Goal: Task Accomplishment & Management: Manage account settings

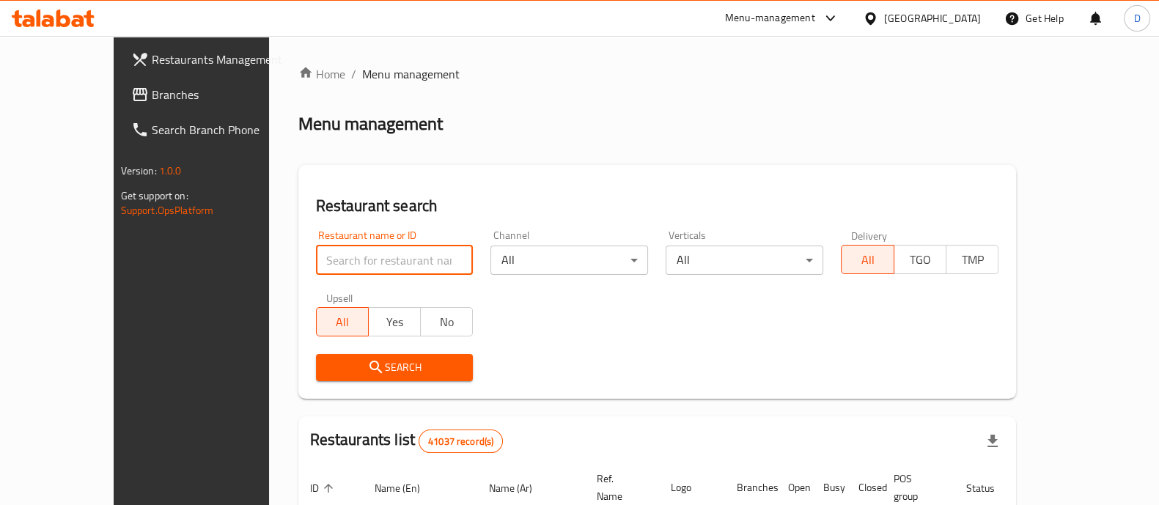
click at [319, 265] on input "search" at bounding box center [395, 259] width 158 height 29
paste input "692419"
type input "692419"
click button "Search" at bounding box center [395, 367] width 158 height 27
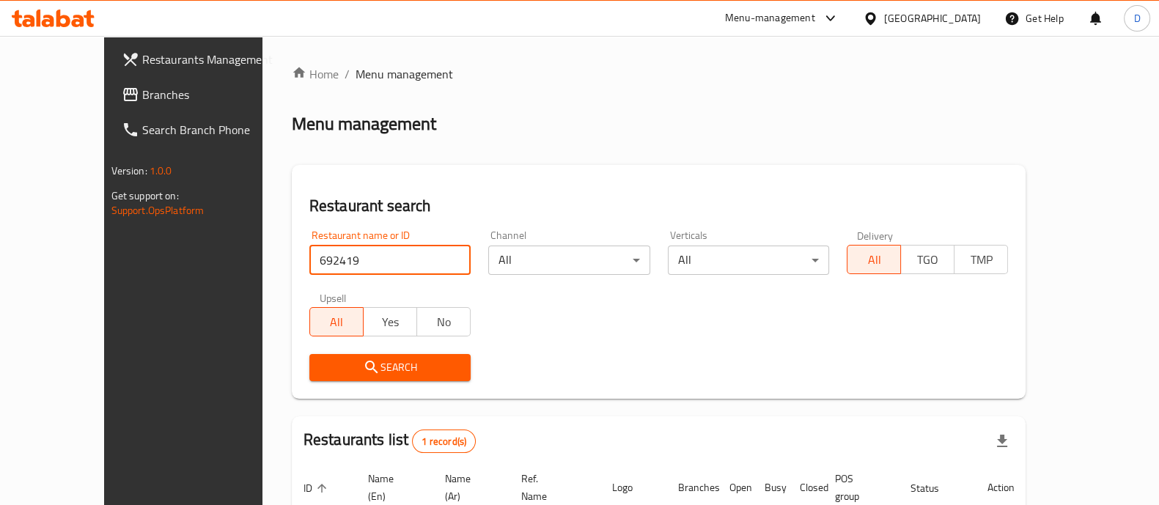
scroll to position [119, 0]
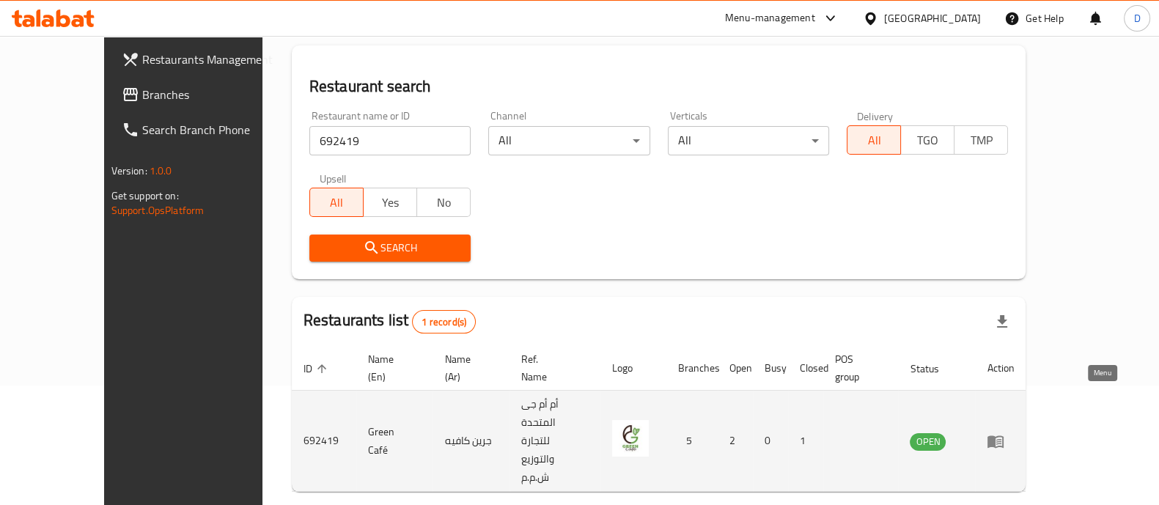
click at [1003, 435] on icon "enhanced table" at bounding box center [995, 441] width 16 height 12
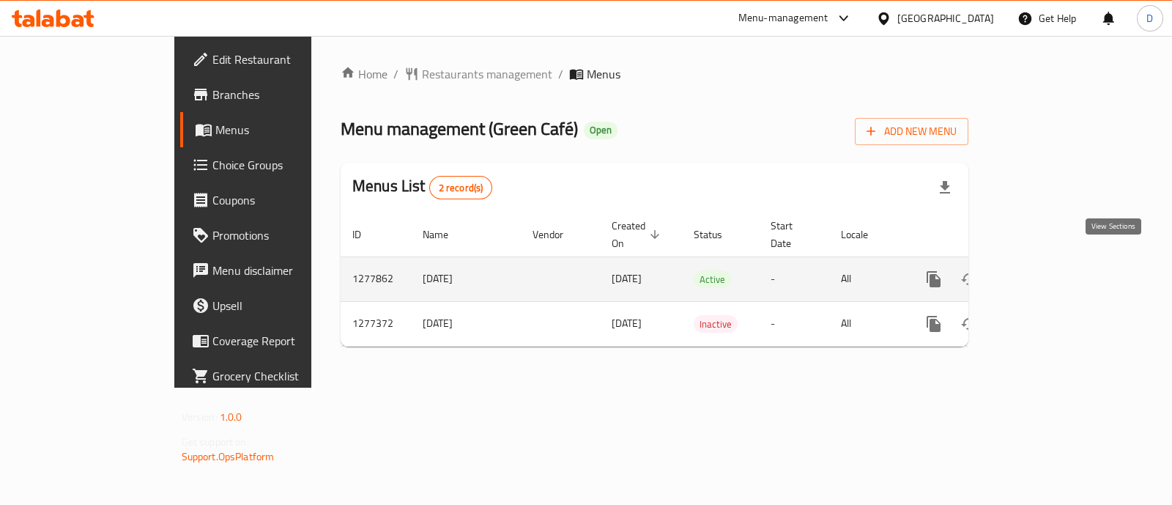
click at [1049, 270] on icon "enhanced table" at bounding box center [1040, 279] width 18 height 18
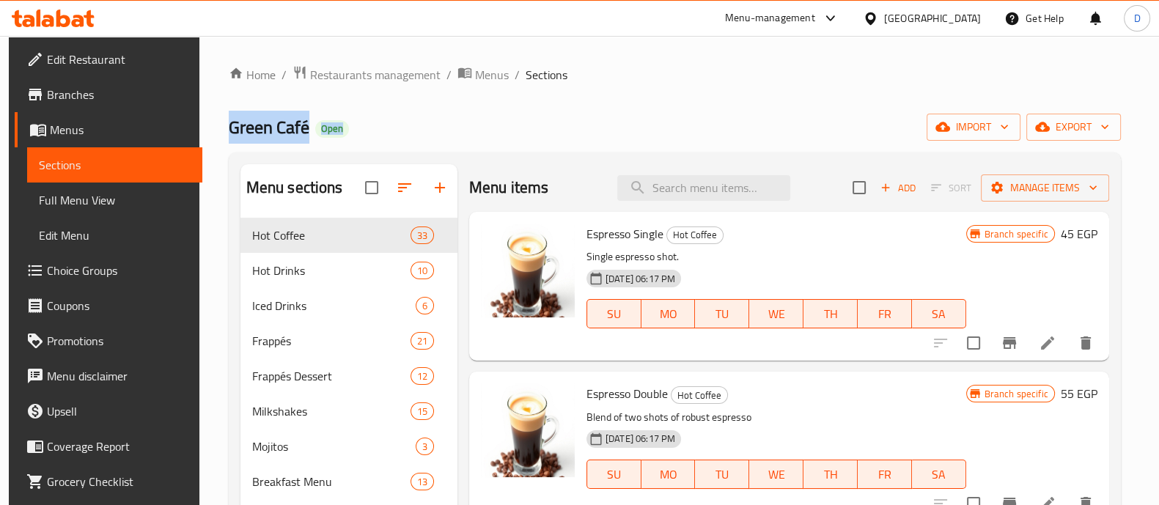
drag, startPoint x: 199, startPoint y: 119, endPoint x: 608, endPoint y: 114, distance: 408.9
click at [608, 114] on div "Home / Restaurants management / Menus / Sections Green Café Open import export …" at bounding box center [674, 467] width 950 height 862
click at [608, 114] on div "Green Café Open import export" at bounding box center [675, 127] width 892 height 27
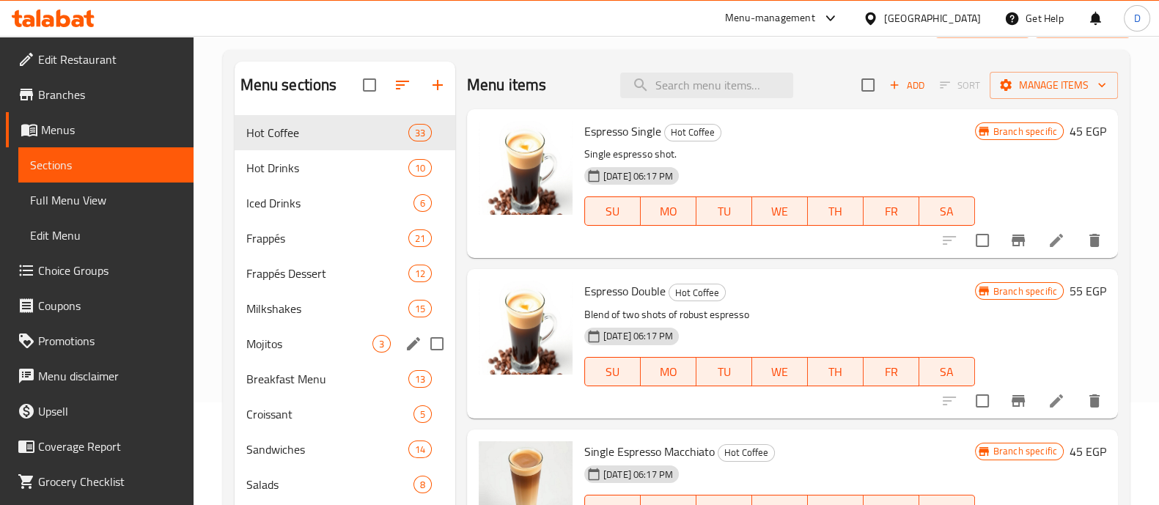
scroll to position [106, 0]
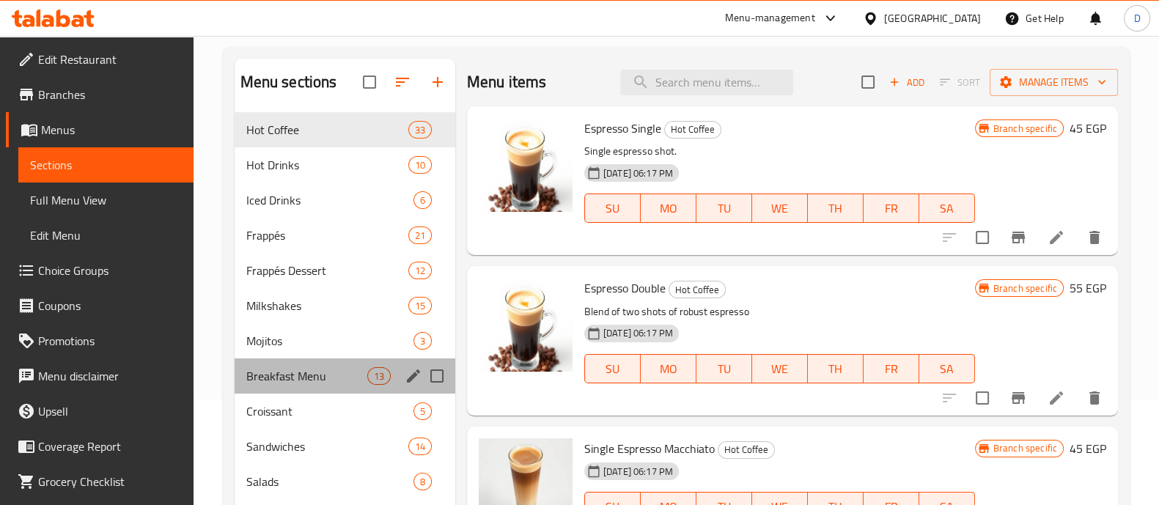
click at [298, 389] on div "Breakfast Menu 13" at bounding box center [344, 375] width 221 height 35
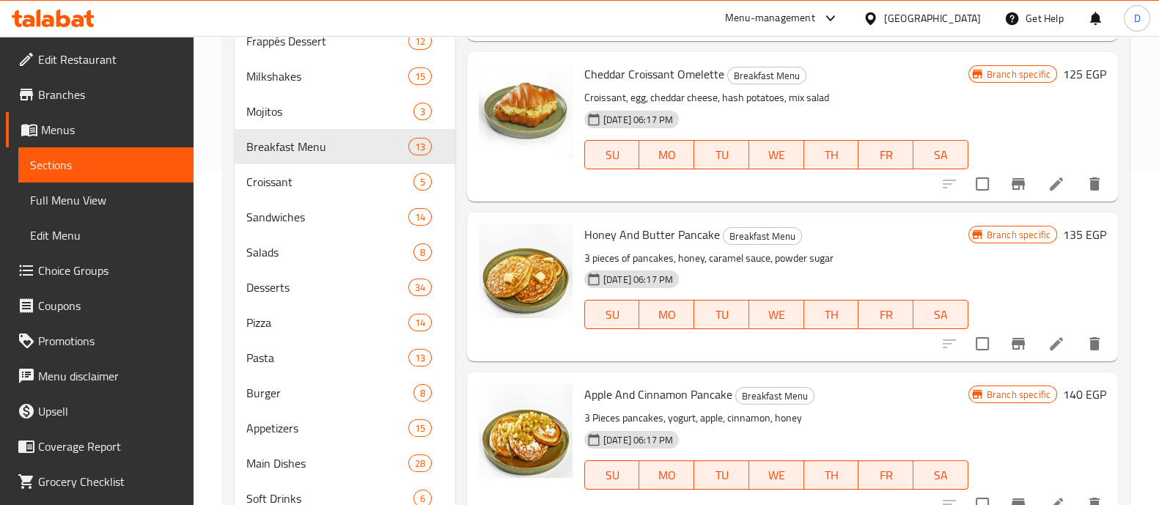
scroll to position [336, 0]
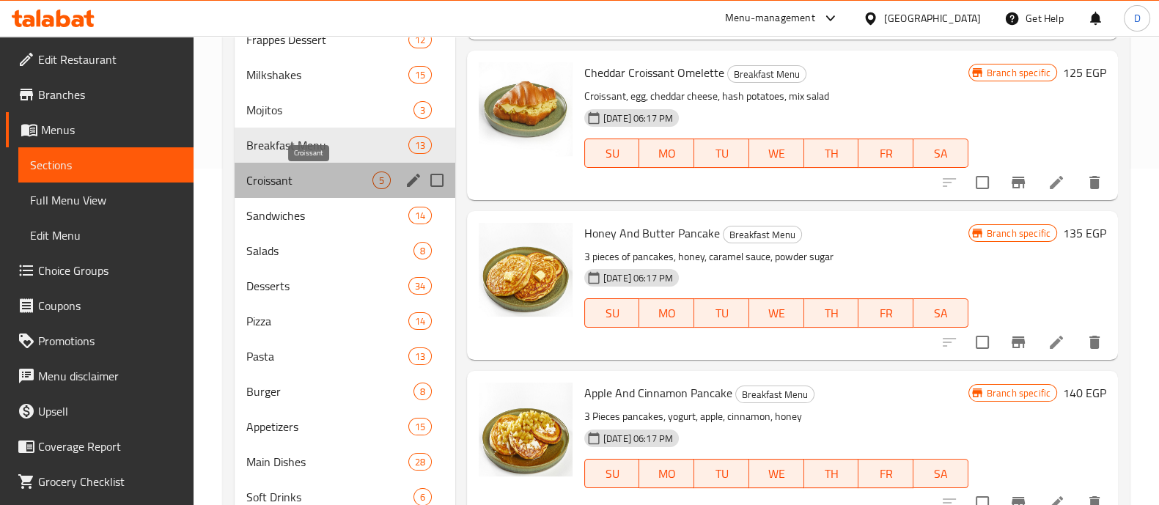
click at [318, 181] on span "Croissant" at bounding box center [309, 180] width 126 height 18
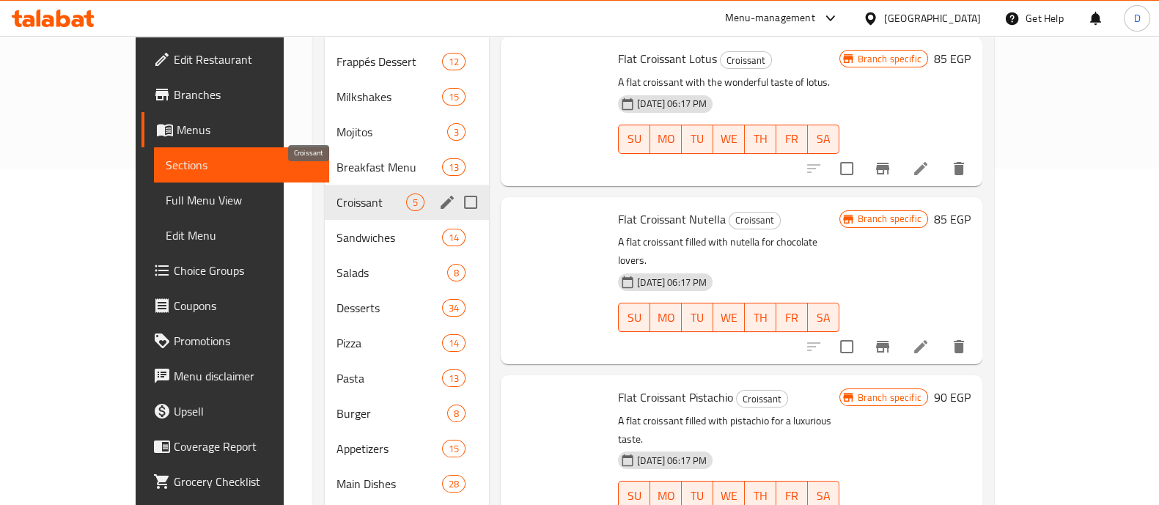
scroll to position [101, 0]
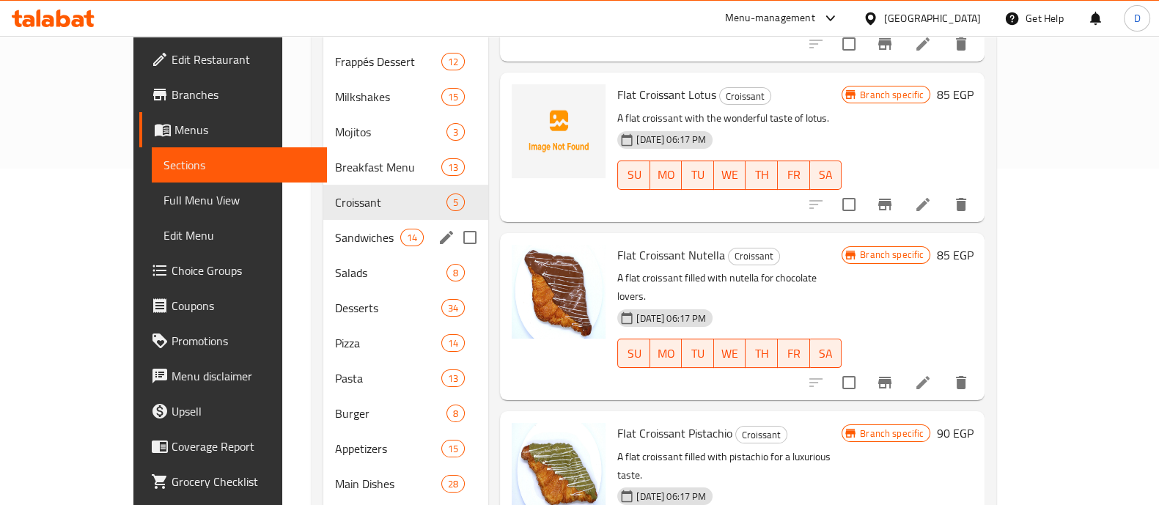
click at [323, 220] on div "Sandwiches 14" at bounding box center [406, 237] width 166 height 35
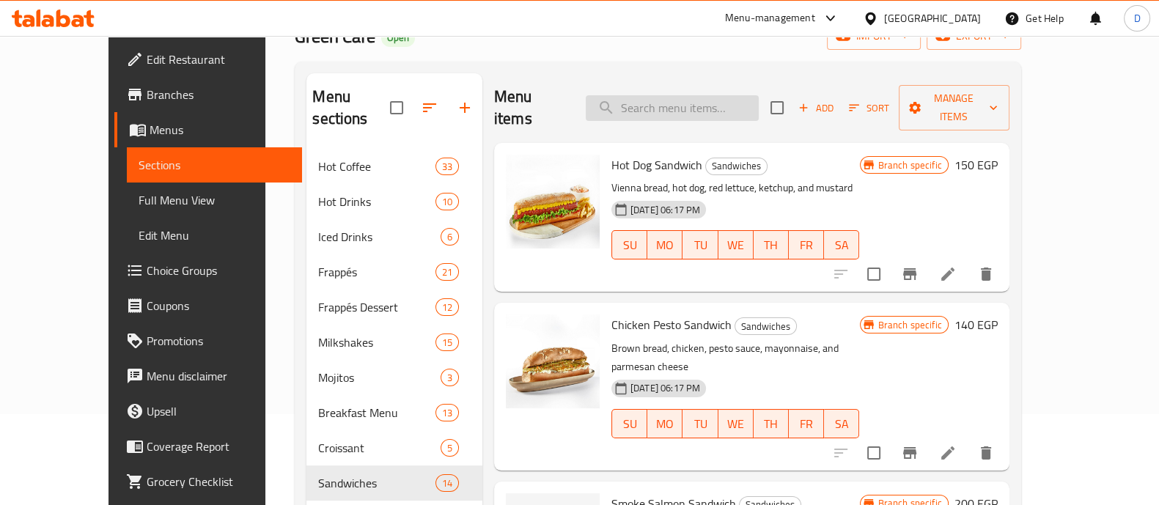
click at [643, 98] on input "search" at bounding box center [672, 108] width 173 height 26
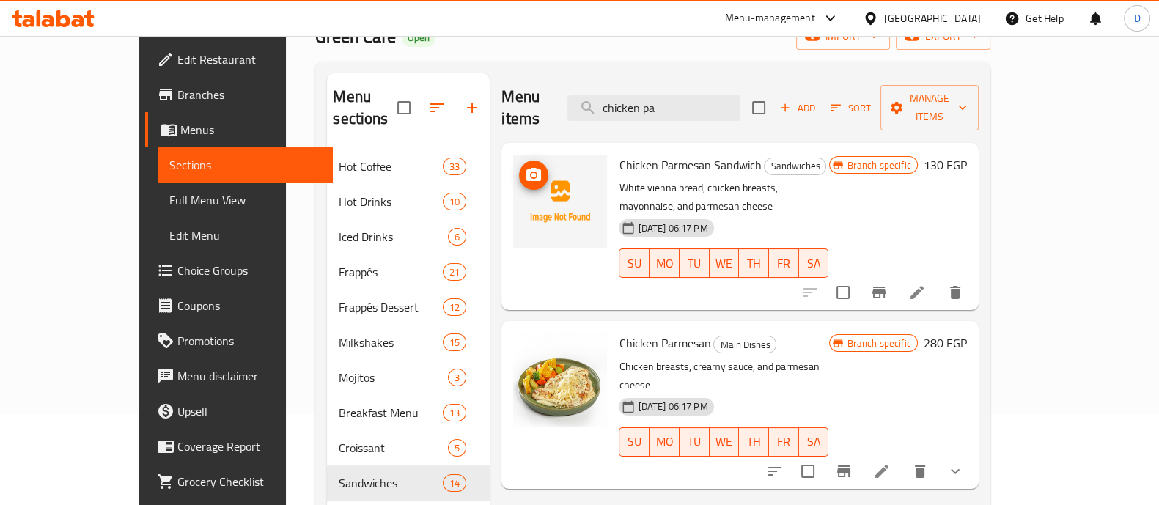
type input "chicken pa"
click at [513, 162] on img at bounding box center [560, 202] width 94 height 94
click at [525, 166] on icon "upload picture" at bounding box center [534, 175] width 18 height 18
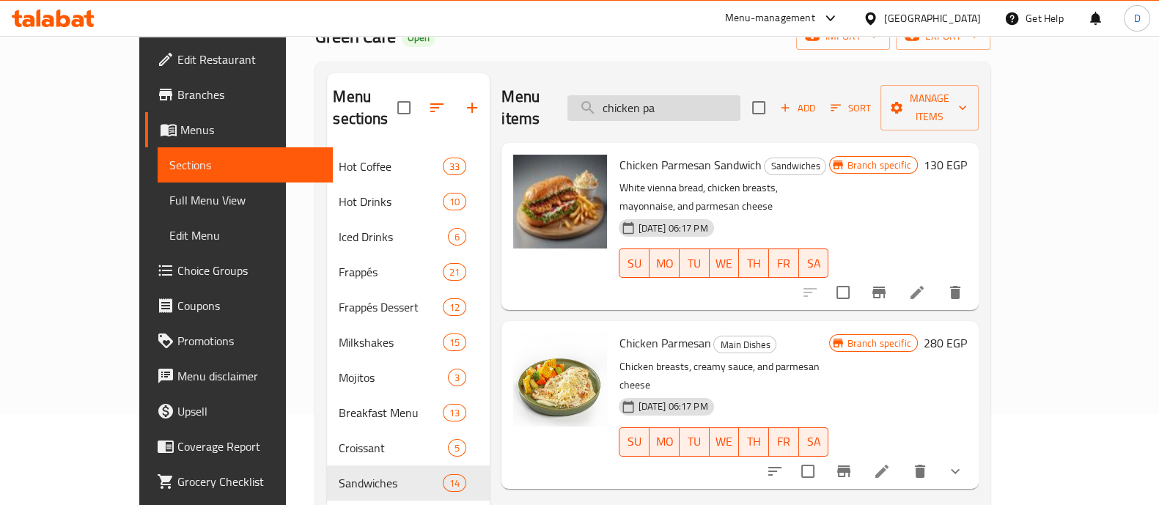
click at [701, 95] on input "chicken pa" at bounding box center [653, 108] width 173 height 26
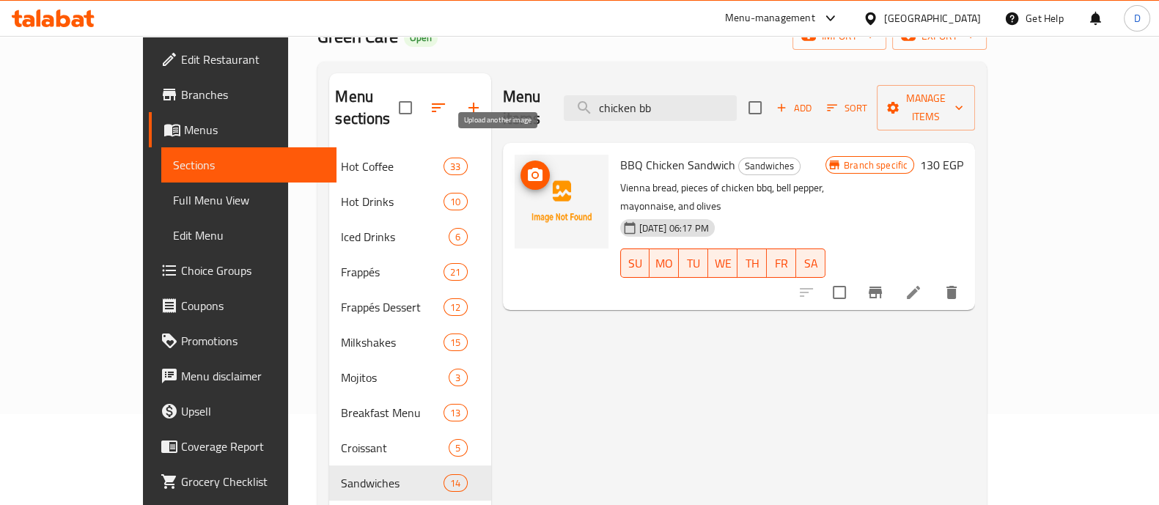
type input "chicken bb"
click at [528, 168] on icon "upload picture" at bounding box center [535, 174] width 15 height 13
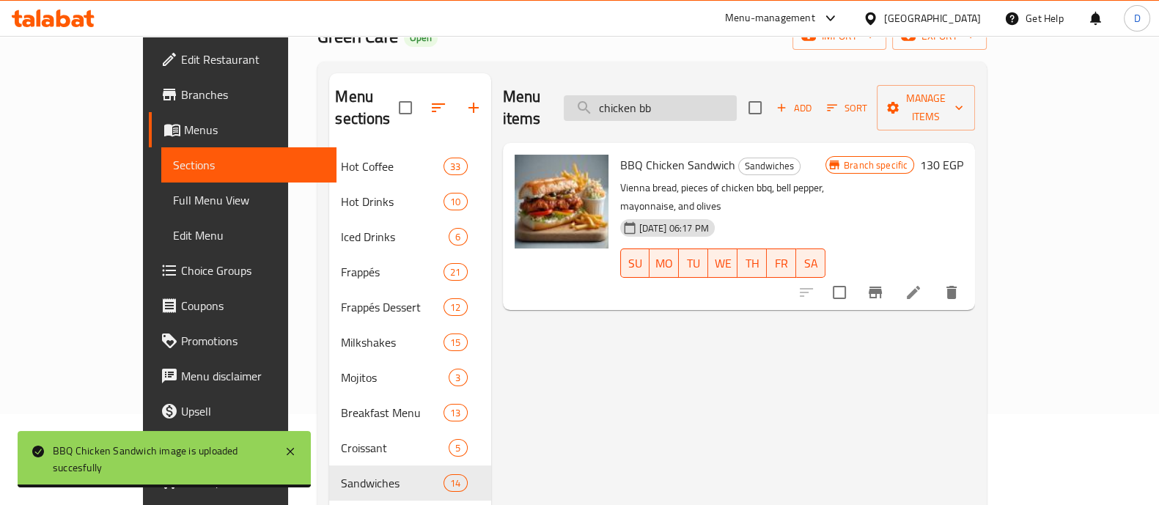
click at [703, 95] on input "chicken bb" at bounding box center [650, 108] width 173 height 26
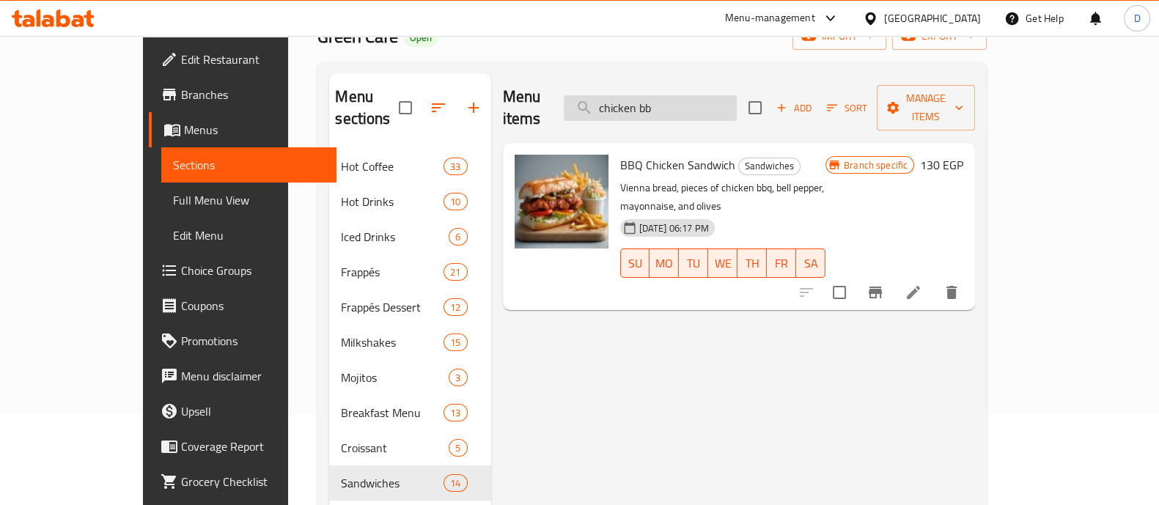
click at [703, 95] on input "chicken bb" at bounding box center [650, 108] width 173 height 26
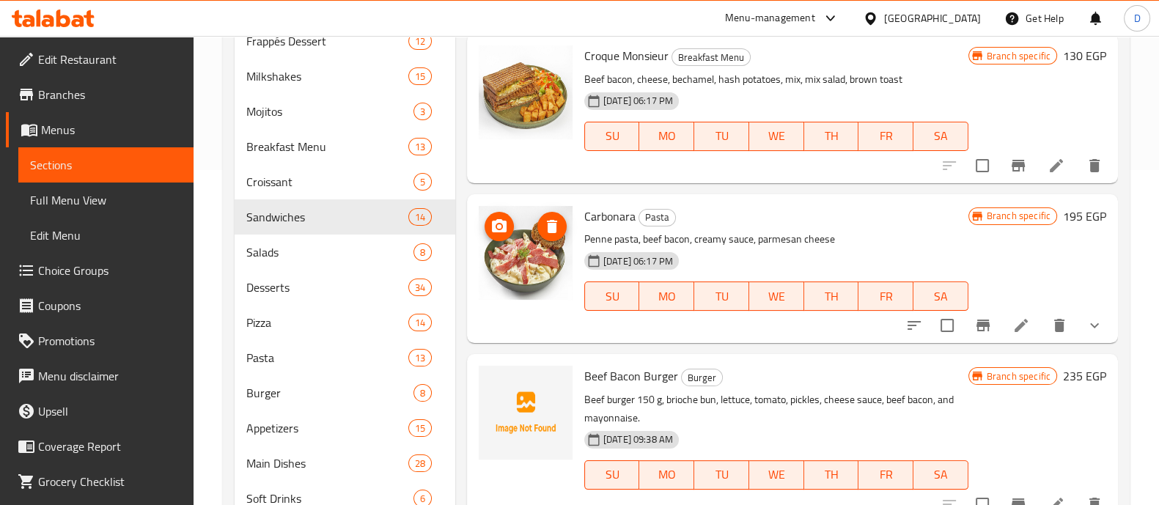
scroll to position [392, 0]
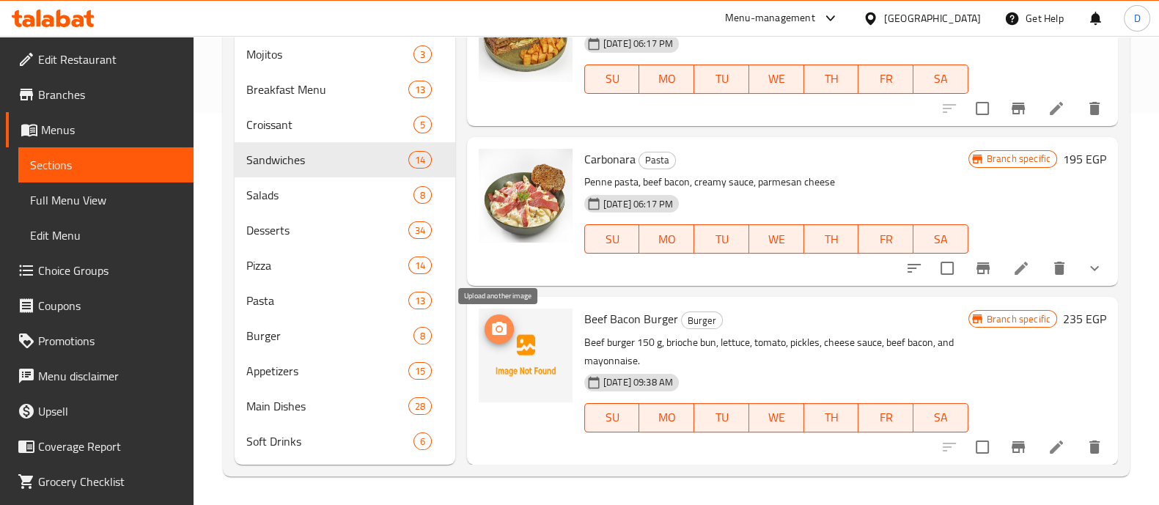
click at [502, 324] on icon "upload picture" at bounding box center [499, 328] width 15 height 13
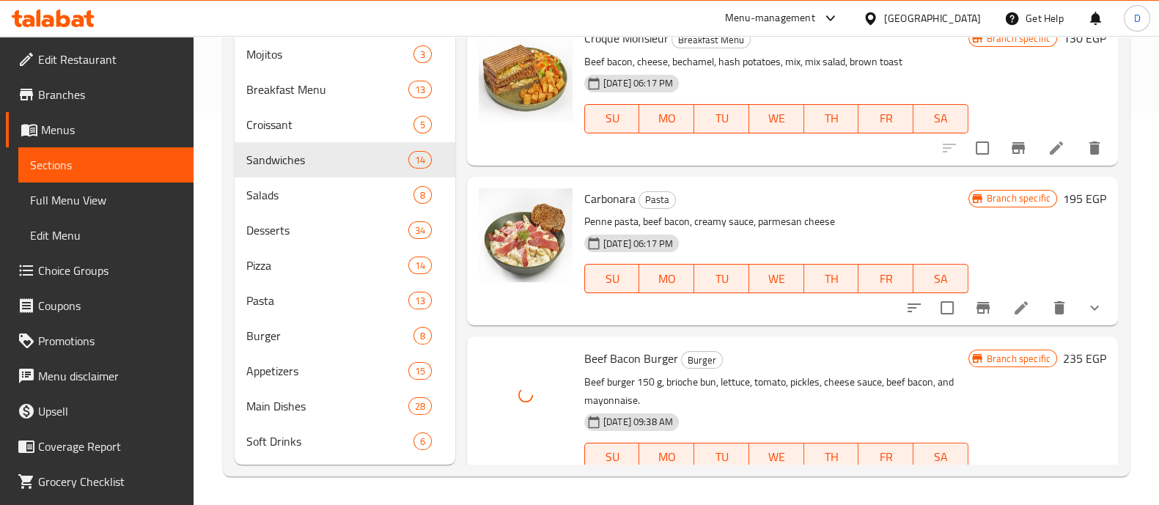
scroll to position [0, 0]
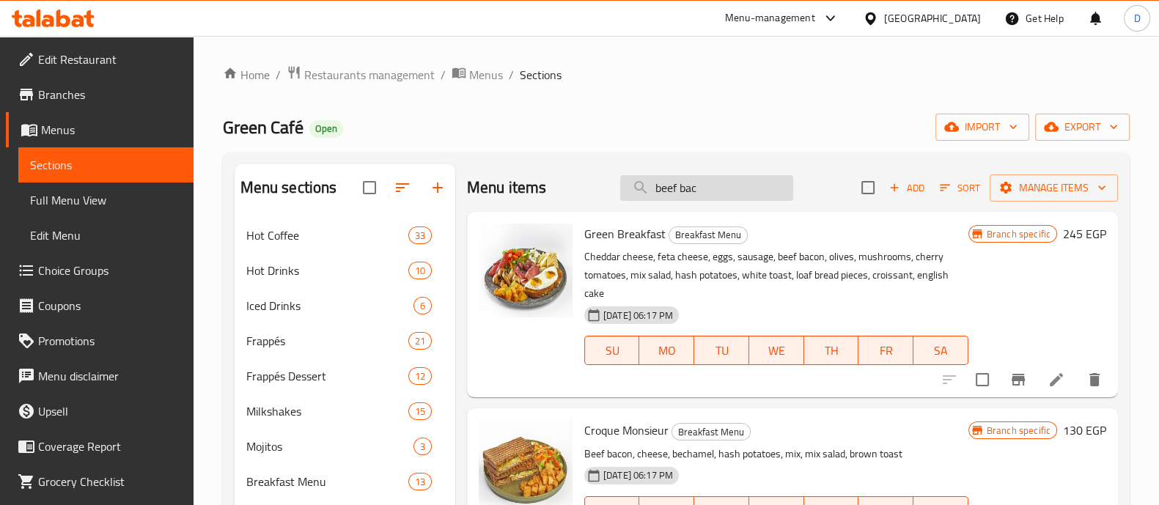
click at [690, 185] on input "beef bac" at bounding box center [706, 188] width 173 height 26
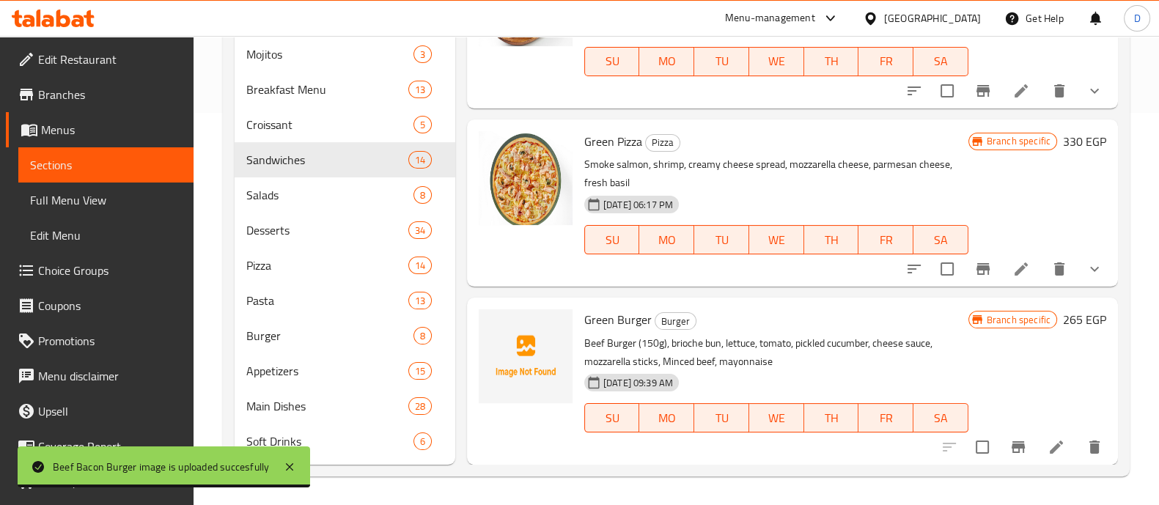
scroll to position [392, 0]
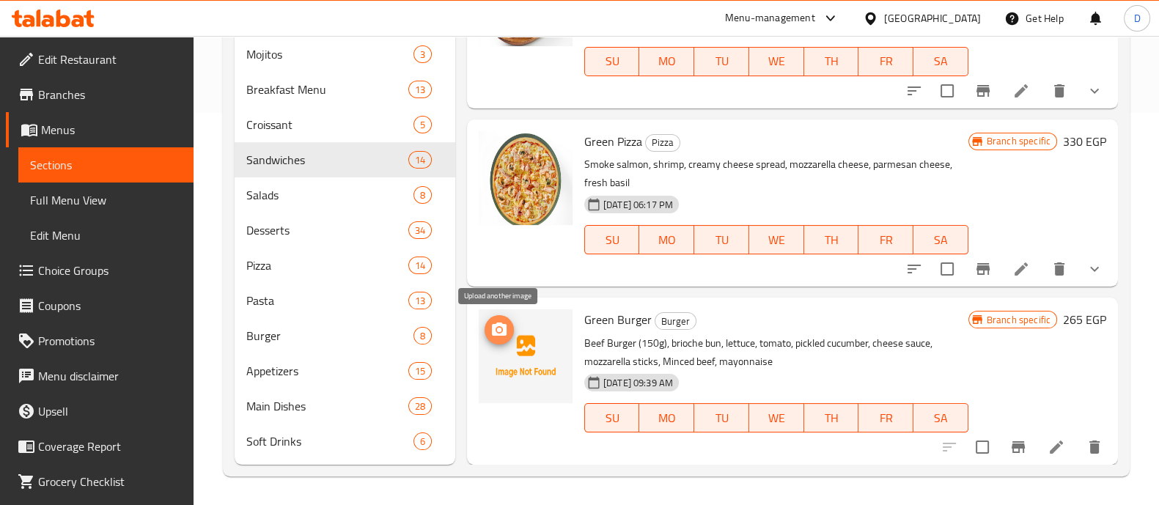
click at [497, 327] on icon "upload picture" at bounding box center [499, 330] width 18 height 18
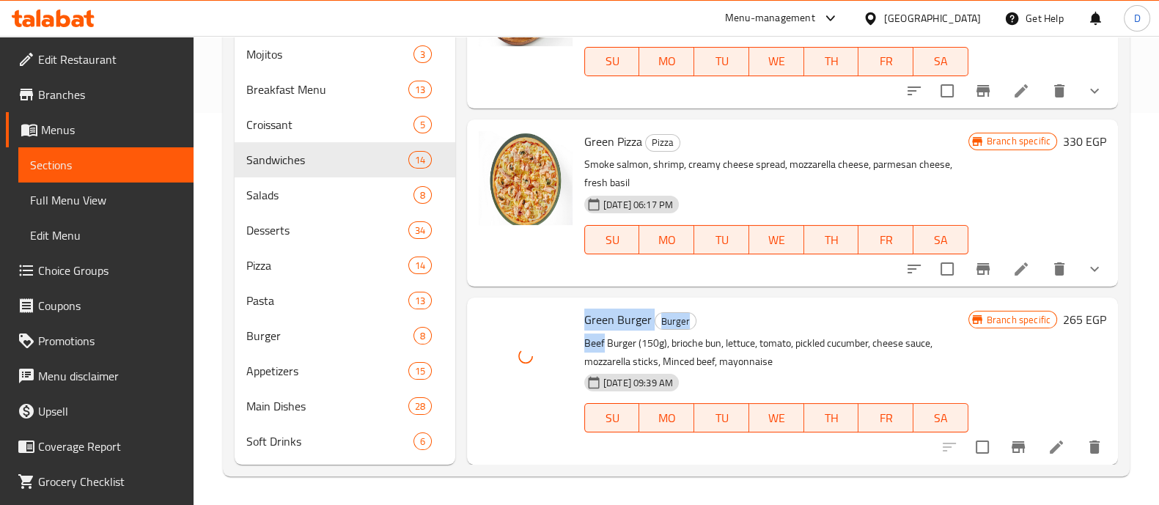
drag, startPoint x: 580, startPoint y: 298, endPoint x: 600, endPoint y: 320, distance: 29.6
click at [600, 323] on div "Green Burger Burger Beef Burger (150g), brioche bun, lettuce, tomato, pickled c…" at bounding box center [792, 381] width 651 height 167
click at [681, 342] on p "Beef Burger (150g), brioche bun, lettuce, tomato, pickled cucumber, cheese sauc…" at bounding box center [776, 352] width 384 height 37
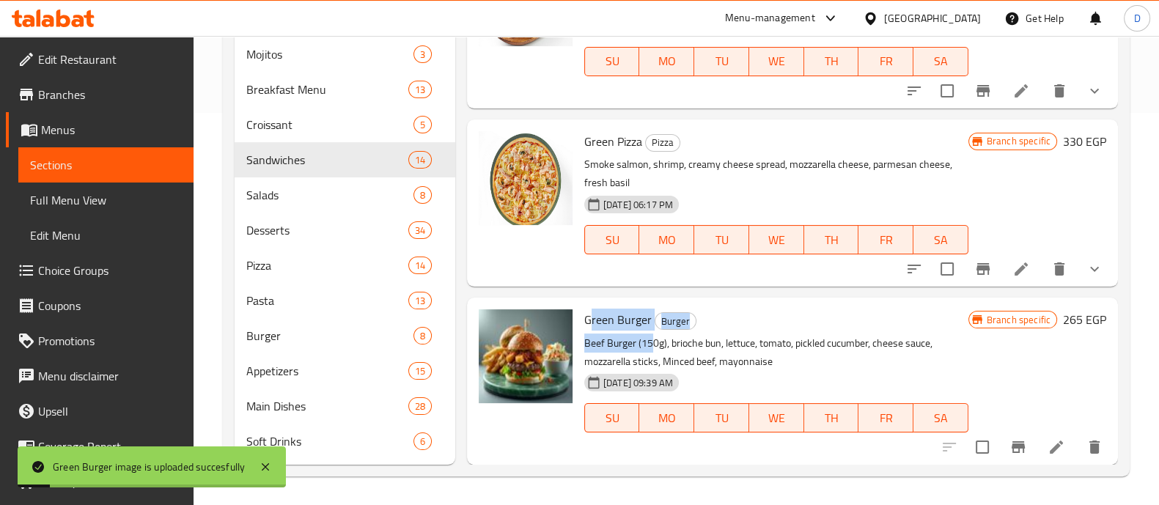
drag, startPoint x: 593, startPoint y: 311, endPoint x: 658, endPoint y: 354, distance: 78.2
click at [658, 354] on div "Green Burger Burger Beef Burger (150g), brioche bun, lettuce, tomato, pickled c…" at bounding box center [776, 380] width 396 height 155
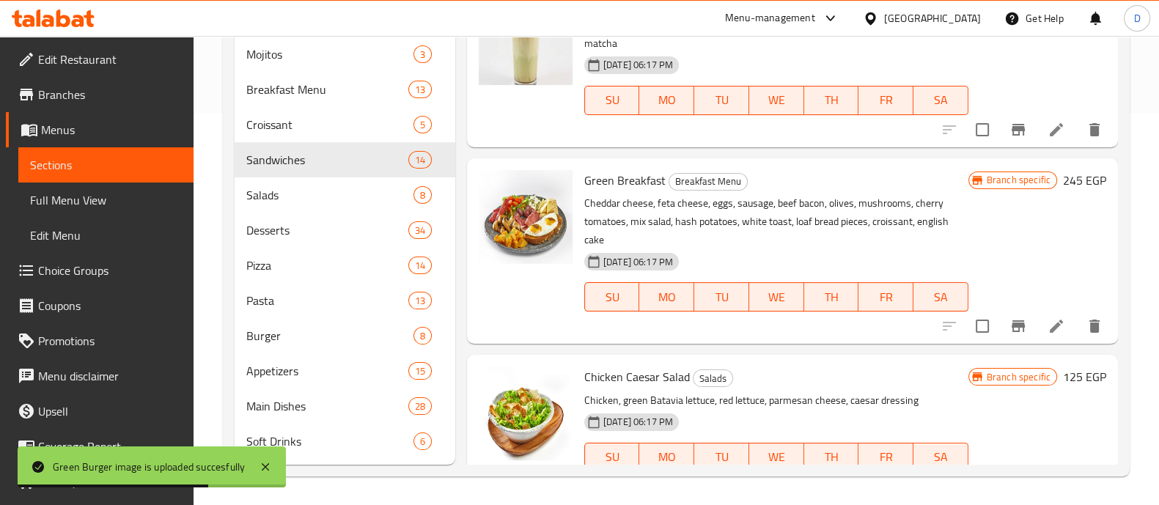
scroll to position [0, 0]
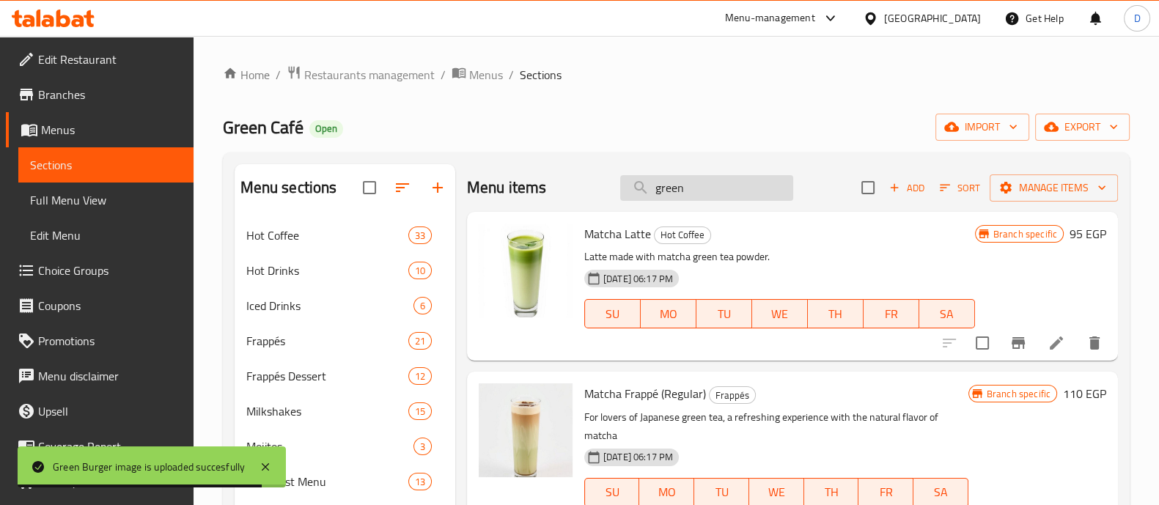
click at [652, 181] on input "green" at bounding box center [706, 188] width 173 height 26
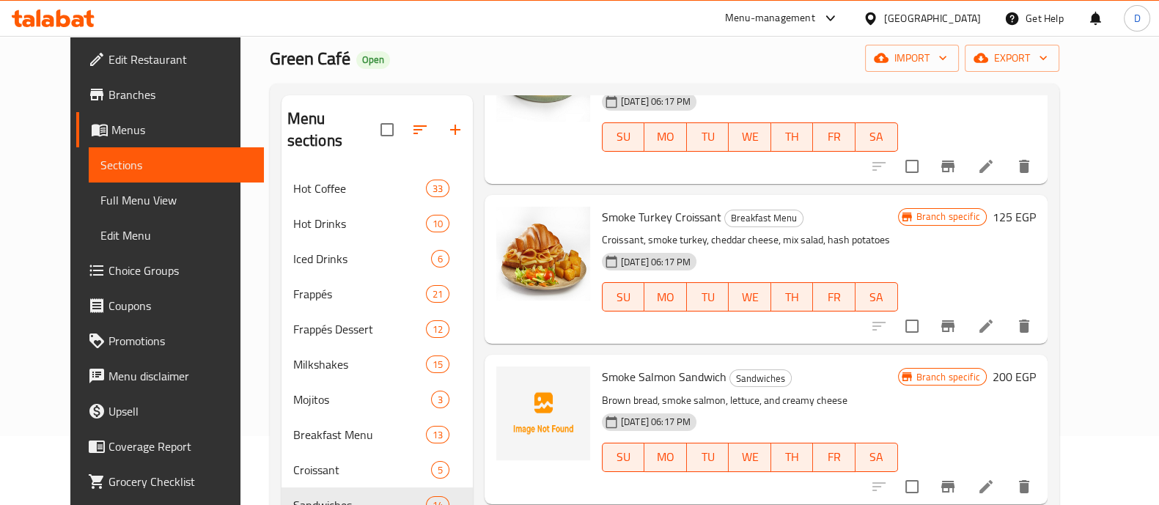
scroll to position [333, 0]
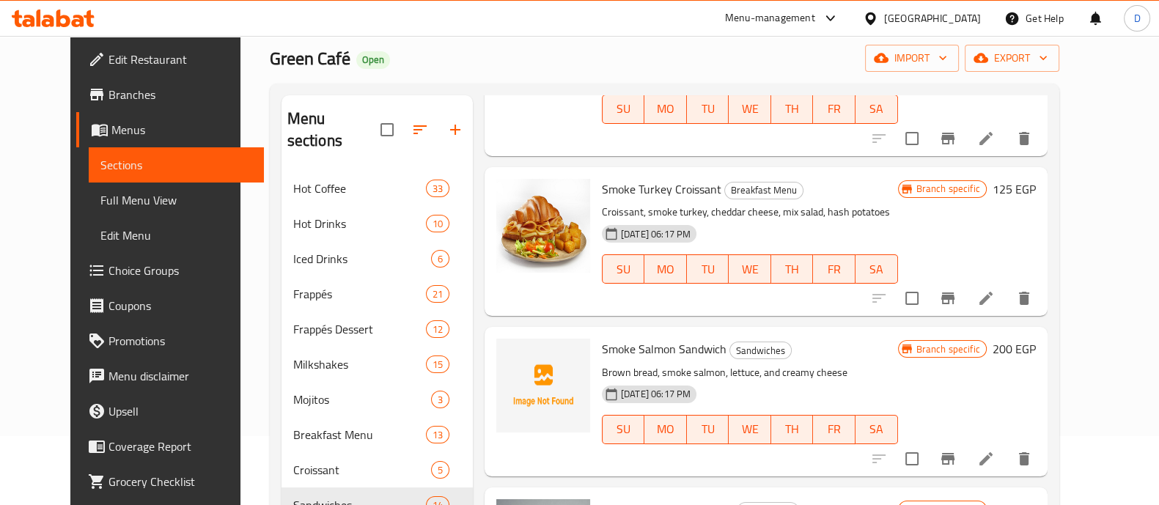
type input "smoke"
click at [508, 350] on icon "upload picture" at bounding box center [517, 359] width 18 height 18
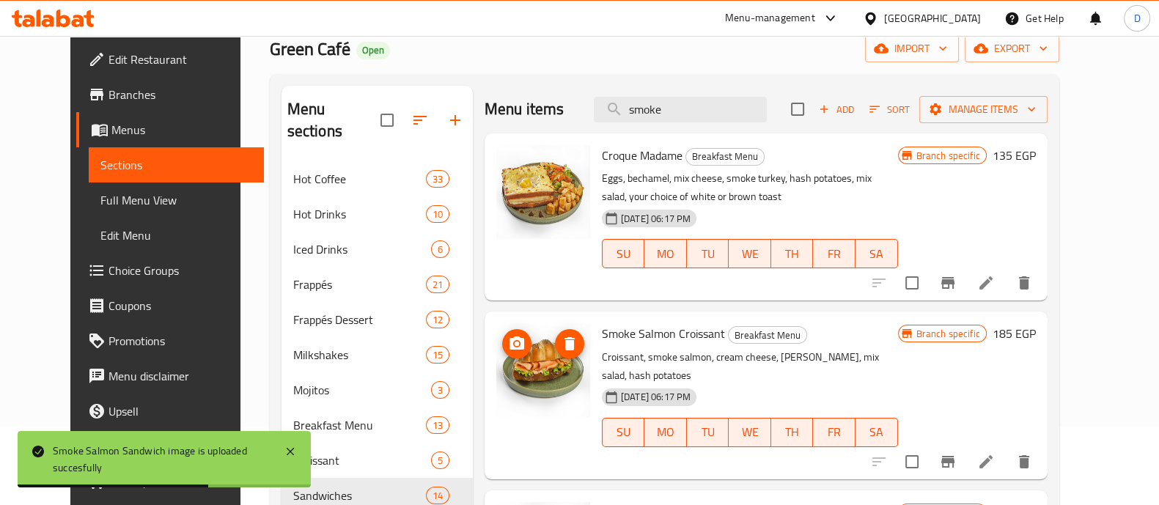
scroll to position [0, 0]
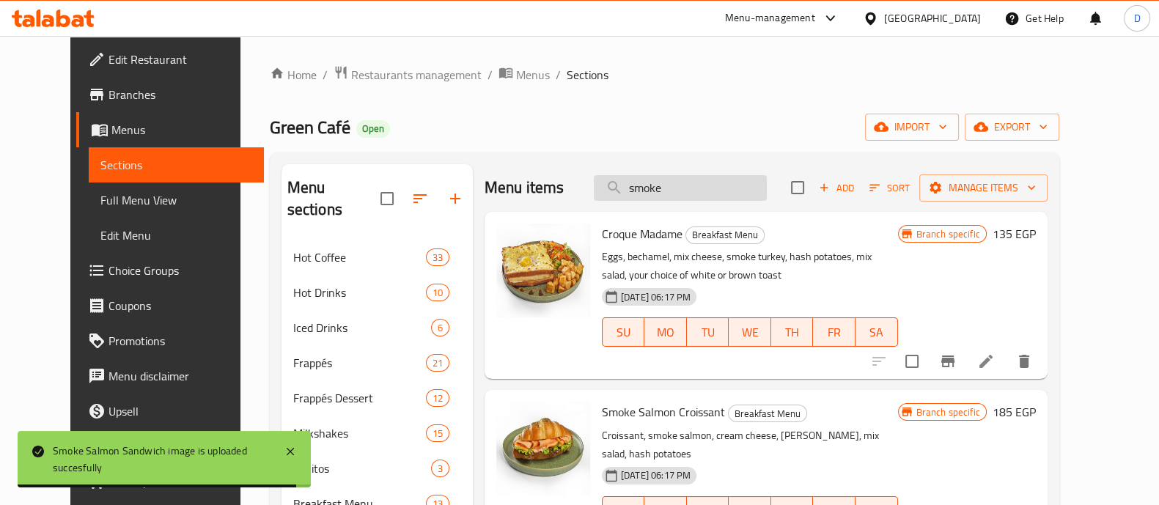
click at [695, 197] on input "smoke" at bounding box center [680, 188] width 173 height 26
click at [694, 196] on input "smoke" at bounding box center [680, 188] width 173 height 26
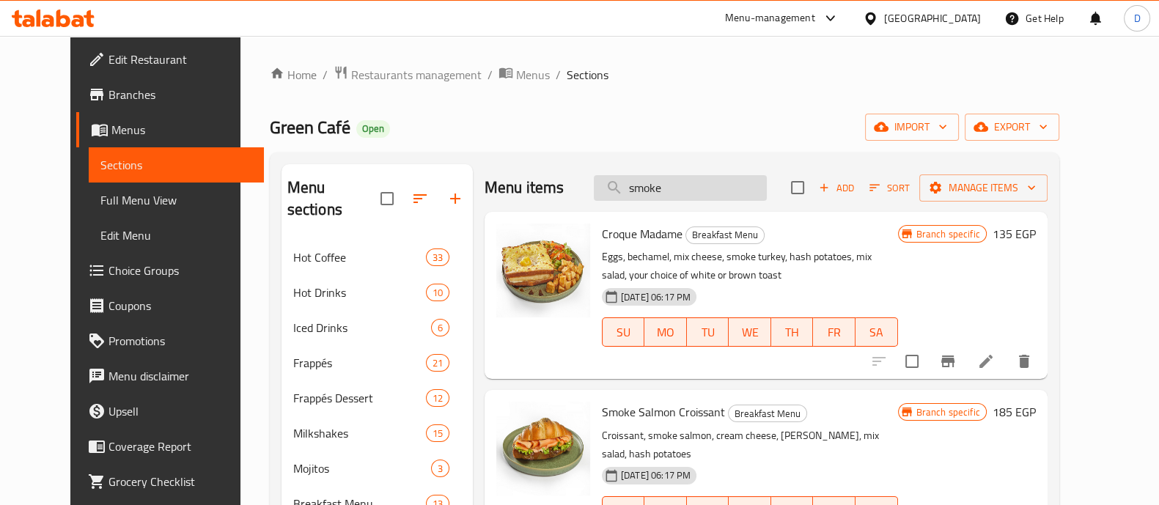
click at [722, 190] on input "smoke" at bounding box center [680, 188] width 173 height 26
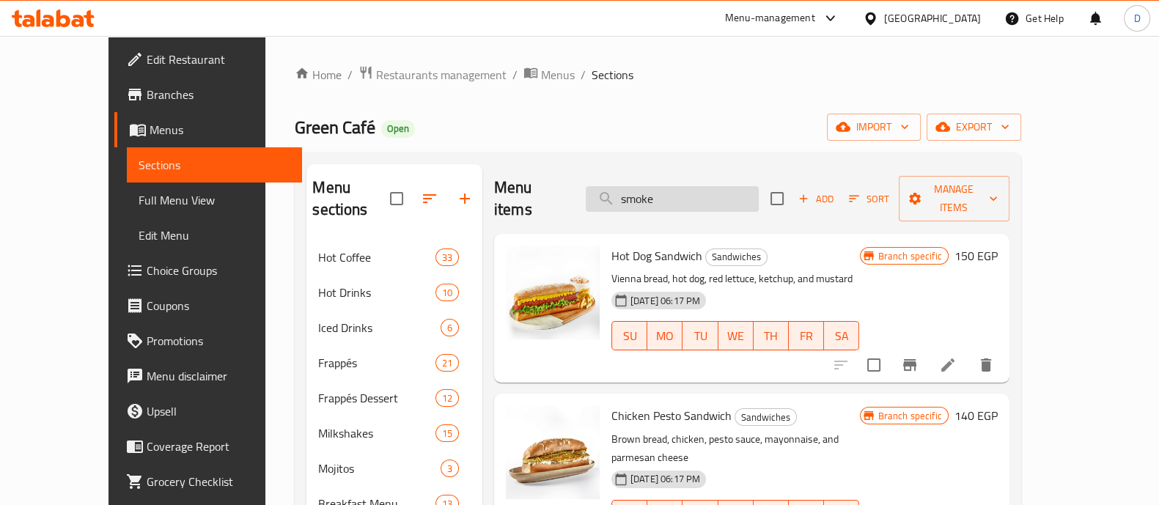
click at [647, 191] on input "smoke" at bounding box center [672, 199] width 173 height 26
drag, startPoint x: 714, startPoint y: 195, endPoint x: 640, endPoint y: 196, distance: 74.0
click at [640, 196] on input "smoke" at bounding box center [672, 199] width 173 height 26
drag, startPoint x: 628, startPoint y: 180, endPoint x: 709, endPoint y: 262, distance: 115.6
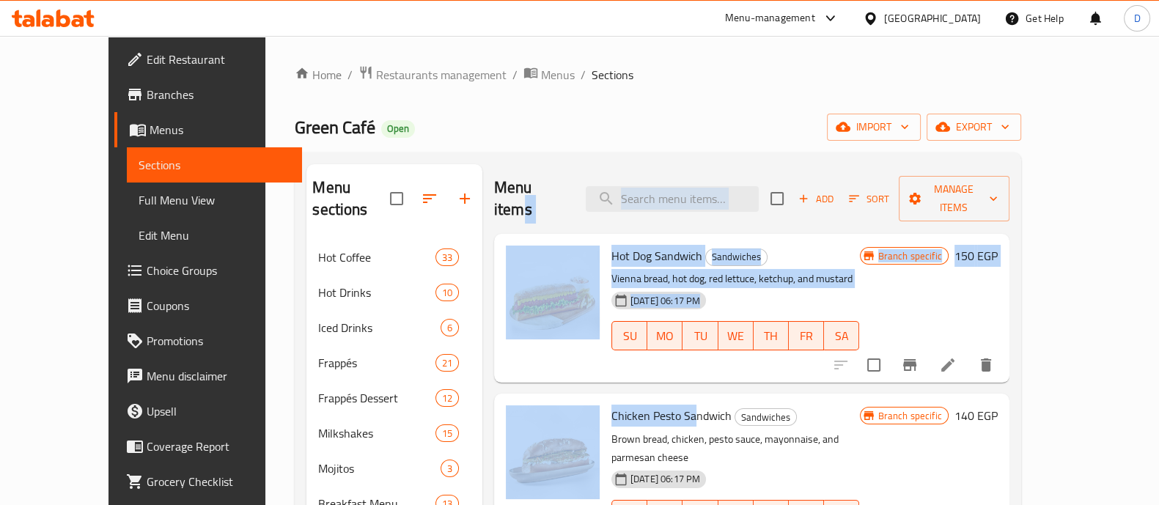
drag, startPoint x: 534, startPoint y: 203, endPoint x: 663, endPoint y: 367, distance: 208.8
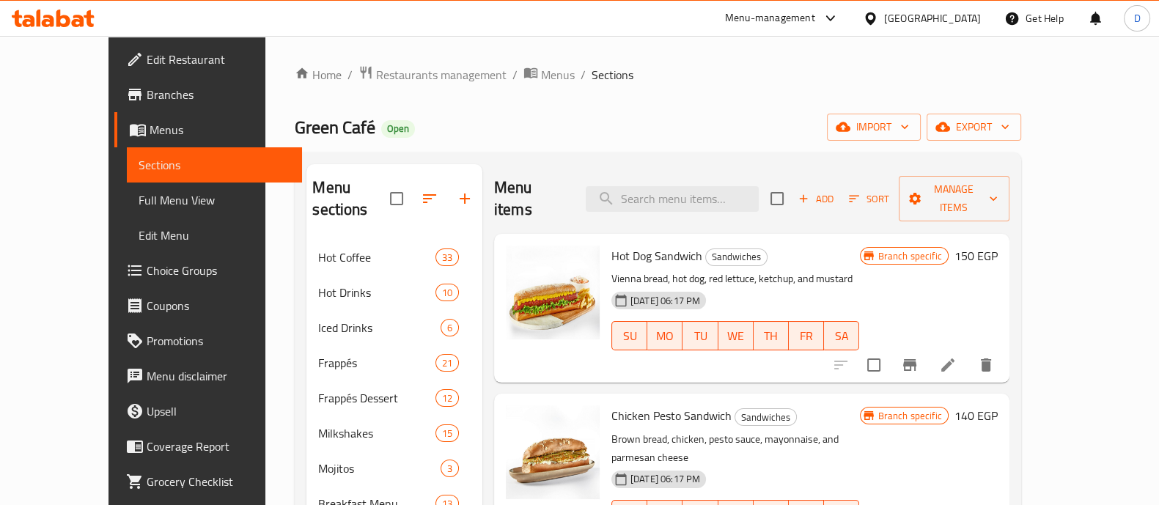
click at [494, 187] on h2 "Menu items" at bounding box center [531, 199] width 74 height 44
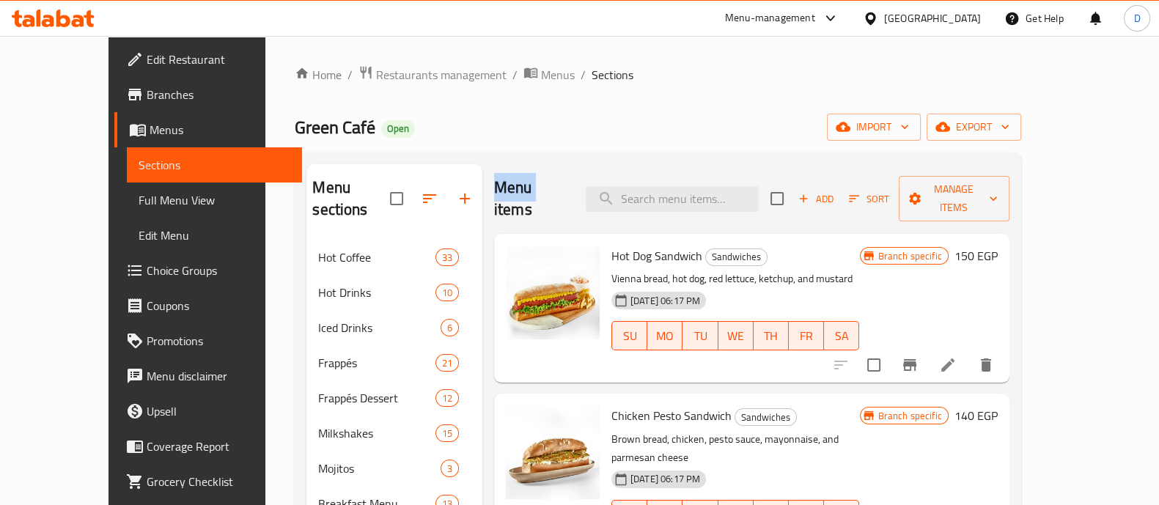
click at [295, 125] on span "Green Café" at bounding box center [335, 127] width 81 height 33
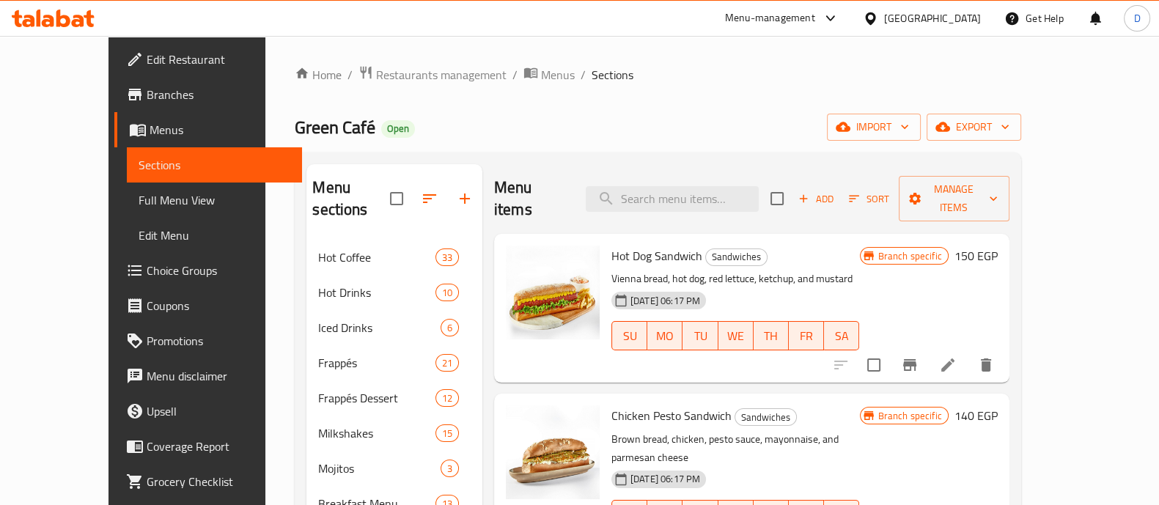
click at [312, 196] on h2 "Menu sections" at bounding box center [351, 199] width 78 height 44
click at [295, 141] on span "Green Café" at bounding box center [335, 127] width 81 height 33
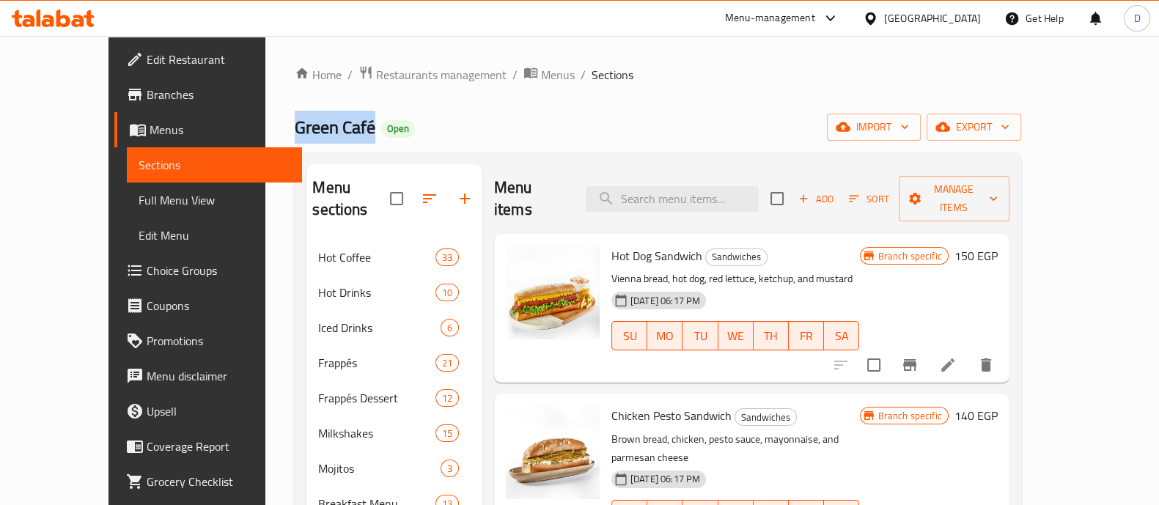
click at [295, 141] on span "Green Café" at bounding box center [335, 127] width 81 height 33
click at [324, 177] on h2 "Menu sections" at bounding box center [351, 199] width 78 height 44
click at [509, 193] on h2 "Menu items" at bounding box center [531, 199] width 74 height 44
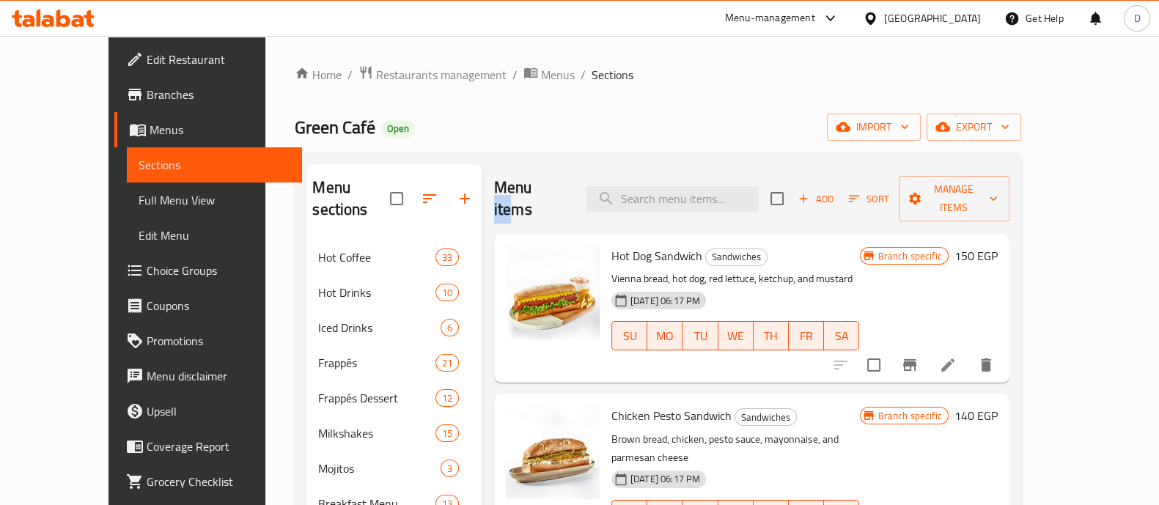
drag, startPoint x: 509, startPoint y: 193, endPoint x: 526, endPoint y: 180, distance: 22.0
click at [526, 180] on h2 "Menu items" at bounding box center [531, 199] width 74 height 44
drag, startPoint x: 526, startPoint y: 180, endPoint x: 460, endPoint y: 179, distance: 66.0
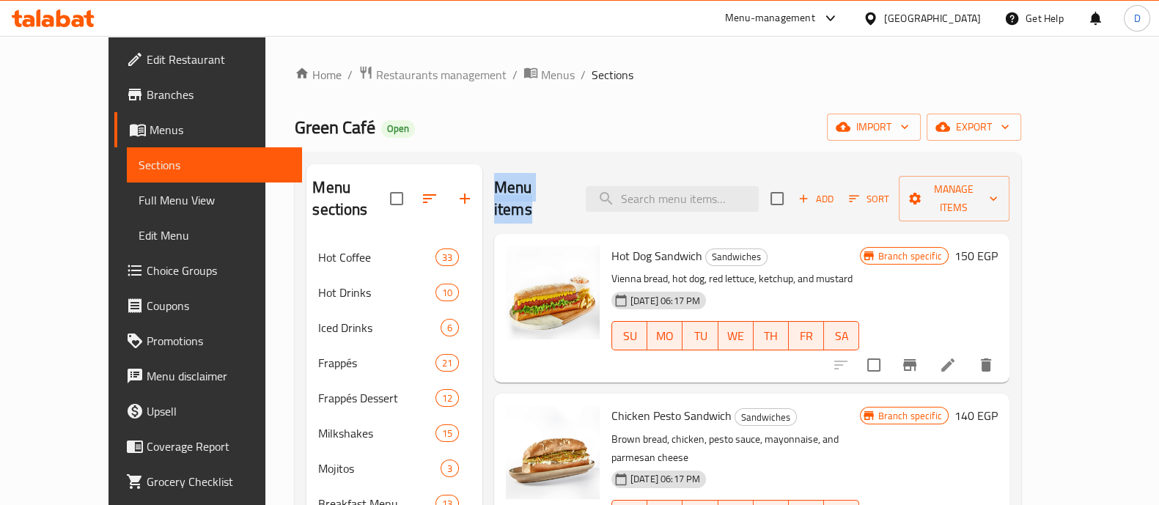
click at [312, 185] on h2 "Menu sections" at bounding box center [351, 199] width 78 height 44
click at [295, 124] on span "Green Café" at bounding box center [335, 127] width 81 height 33
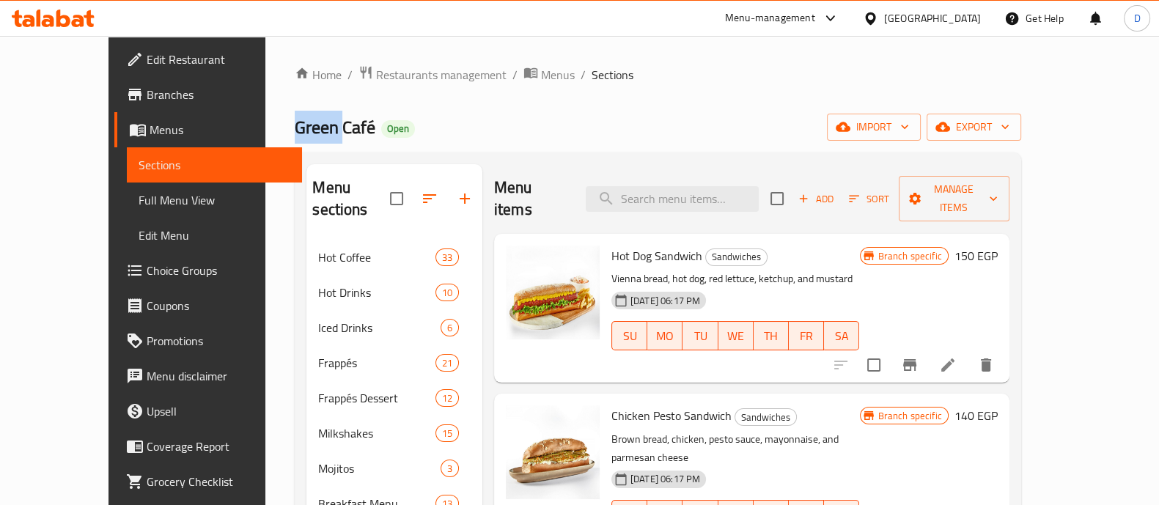
click at [295, 126] on span "Green Café" at bounding box center [335, 127] width 81 height 33
click at [312, 181] on h2 "Menu sections" at bounding box center [351, 199] width 78 height 44
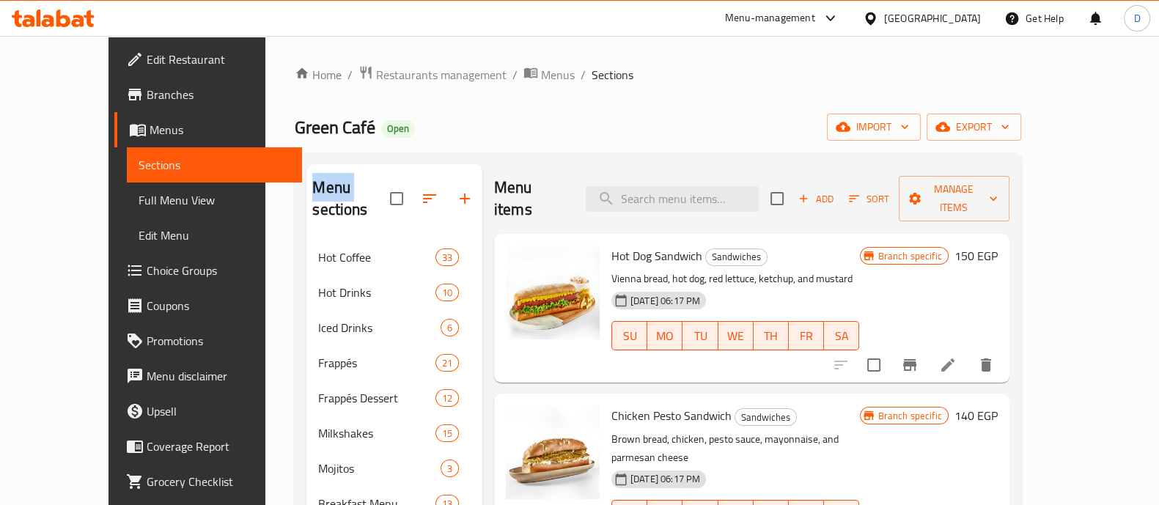
click at [312, 181] on h2 "Menu sections" at bounding box center [351, 199] width 78 height 44
click at [295, 131] on span "Green Café" at bounding box center [335, 127] width 81 height 33
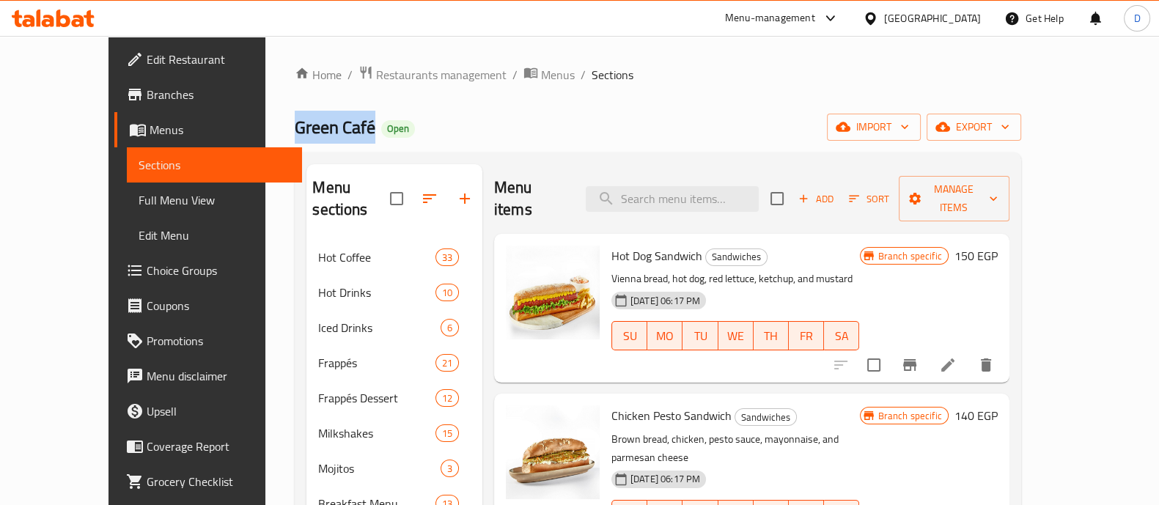
click at [295, 131] on span "Green Café" at bounding box center [335, 127] width 81 height 33
click at [312, 197] on h2 "Menu sections" at bounding box center [351, 199] width 78 height 44
click at [295, 114] on span "Green Café" at bounding box center [335, 127] width 81 height 33
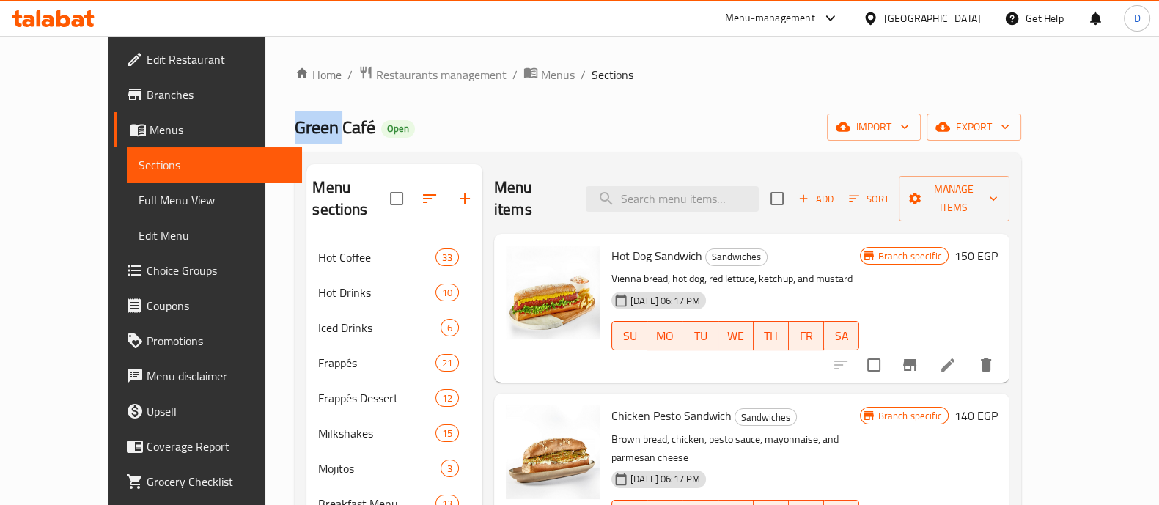
click at [295, 114] on span "Green Café" at bounding box center [335, 127] width 81 height 33
click at [312, 185] on h2 "Menu sections" at bounding box center [351, 199] width 78 height 44
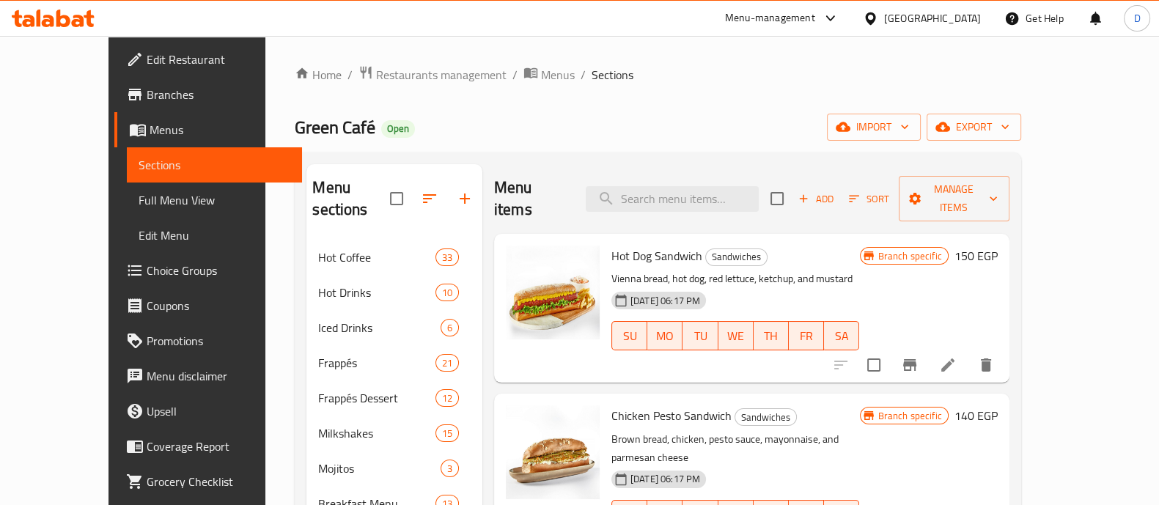
click at [312, 185] on h2 "Menu sections" at bounding box center [351, 199] width 78 height 44
click at [295, 106] on div "Home / Restaurants management / Menus / Sections Green Café Open import export …" at bounding box center [657, 477] width 725 height 825
drag, startPoint x: 245, startPoint y: 106, endPoint x: 242, endPoint y: 119, distance: 13.5
click at [295, 119] on div "Home / Restaurants management / Menus / Sections Green Café Open import export …" at bounding box center [657, 477] width 725 height 825
click at [295, 119] on span "Green Café" at bounding box center [335, 127] width 81 height 33
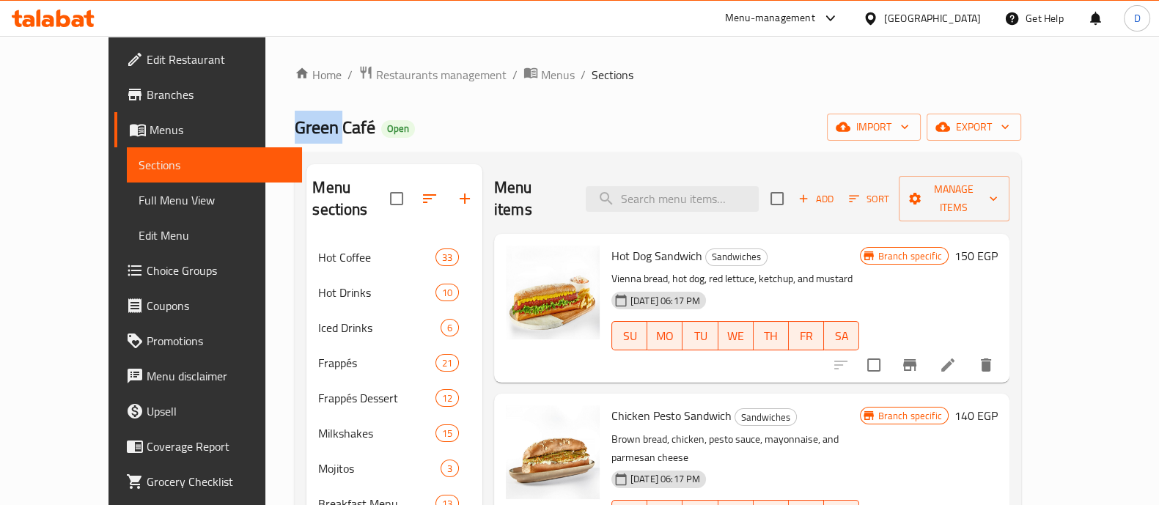
click at [295, 119] on span "Green Café" at bounding box center [335, 127] width 81 height 33
click at [312, 199] on h2 "Menu sections" at bounding box center [351, 199] width 78 height 44
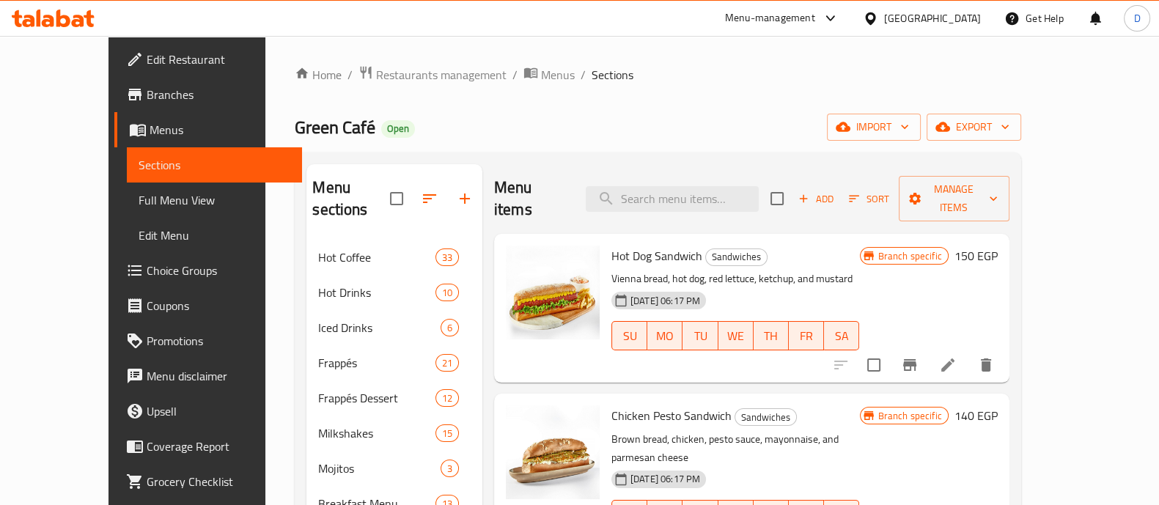
click at [295, 121] on span "Green Café" at bounding box center [335, 127] width 81 height 33
click at [494, 178] on h2 "Menu items" at bounding box center [531, 199] width 74 height 44
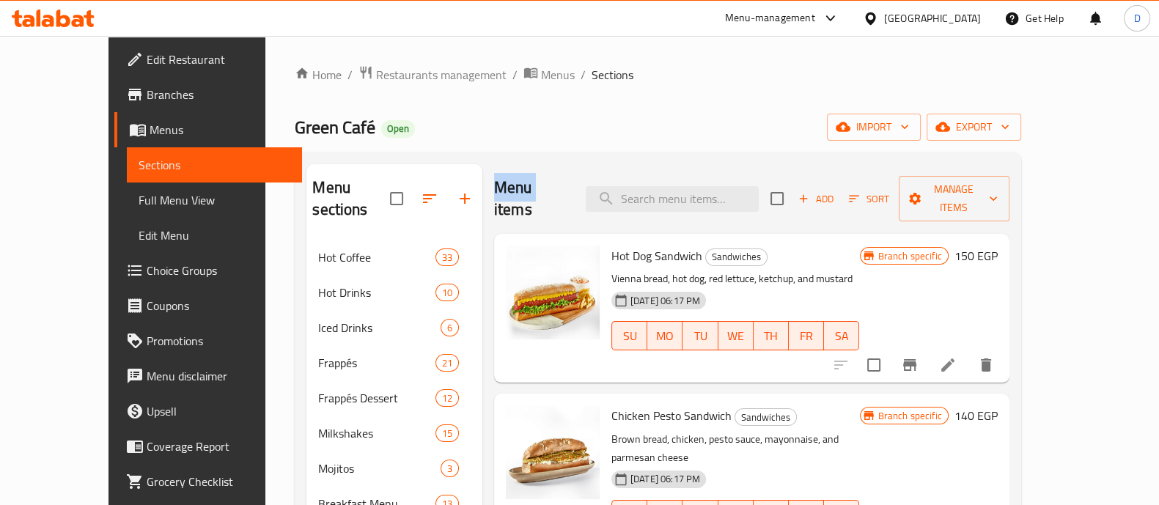
click at [494, 178] on h2 "Menu items" at bounding box center [531, 199] width 74 height 44
drag, startPoint x: 473, startPoint y: 178, endPoint x: 289, endPoint y: 178, distance: 183.2
click at [312, 178] on h2 "Menu sections" at bounding box center [351, 199] width 78 height 44
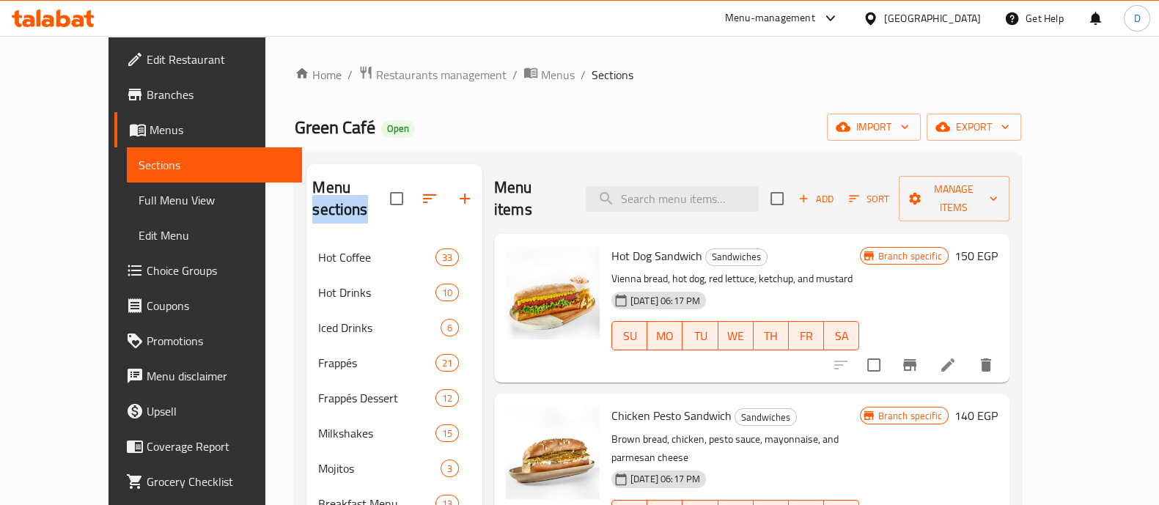
click at [312, 178] on h2 "Menu sections" at bounding box center [351, 199] width 78 height 44
click at [295, 126] on span "Green Café" at bounding box center [335, 127] width 81 height 33
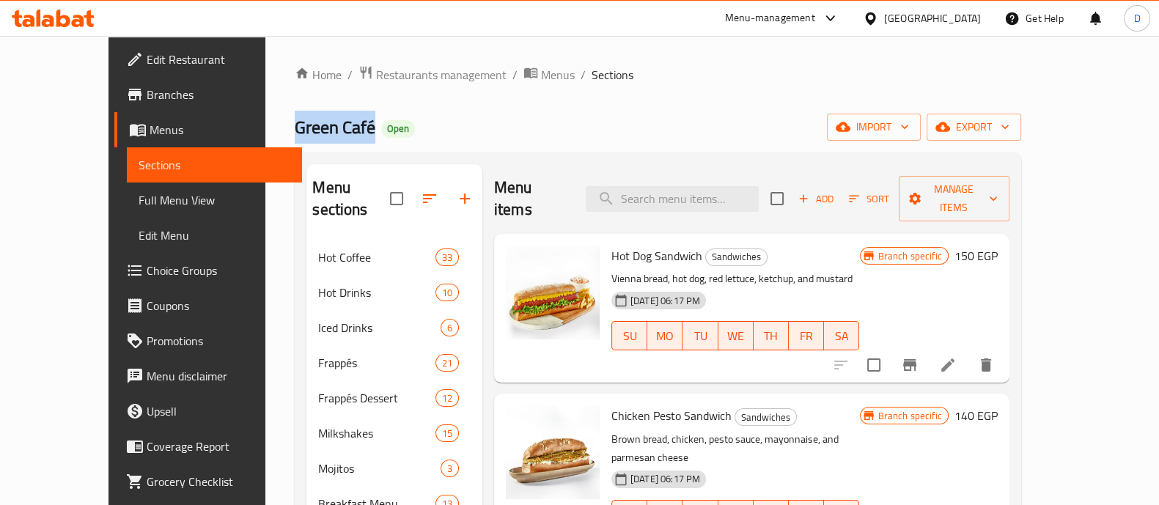
click at [295, 126] on span "Green Café" at bounding box center [335, 127] width 81 height 33
click at [312, 193] on h2 "Menu sections" at bounding box center [351, 199] width 78 height 44
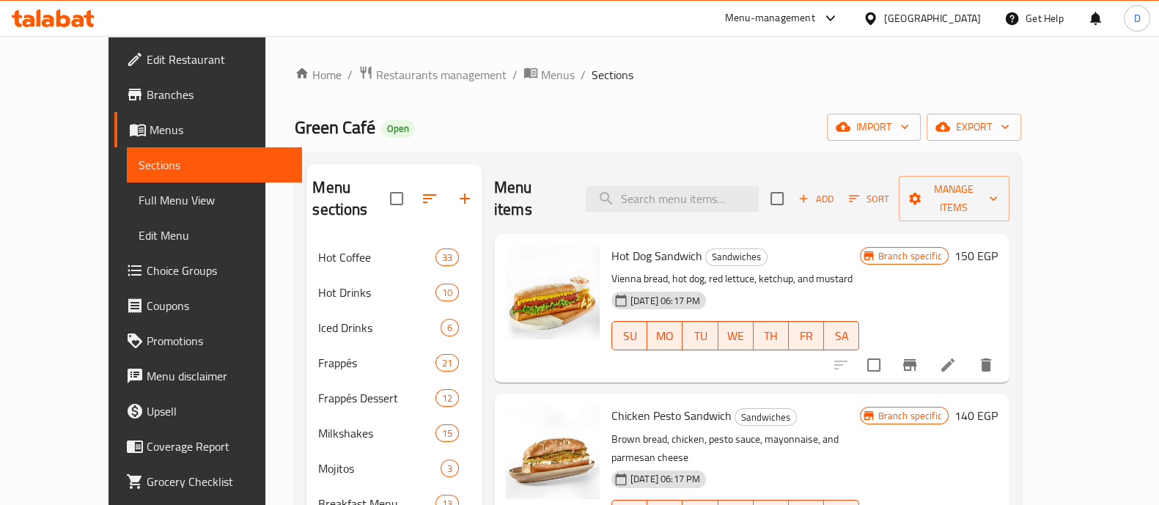
click at [295, 135] on span "Green Café" at bounding box center [335, 127] width 81 height 33
click at [312, 193] on h2 "Menu sections" at bounding box center [351, 199] width 78 height 44
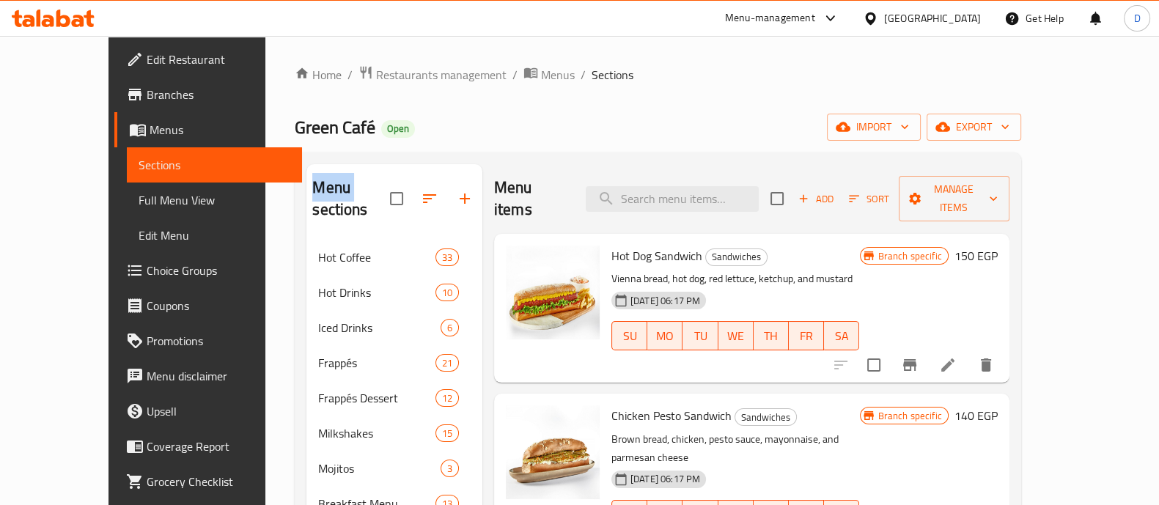
click at [312, 193] on h2 "Menu sections" at bounding box center [351, 199] width 78 height 44
click at [312, 195] on h2 "Menu sections" at bounding box center [351, 199] width 78 height 44
click at [295, 143] on span "Green Café" at bounding box center [335, 127] width 81 height 33
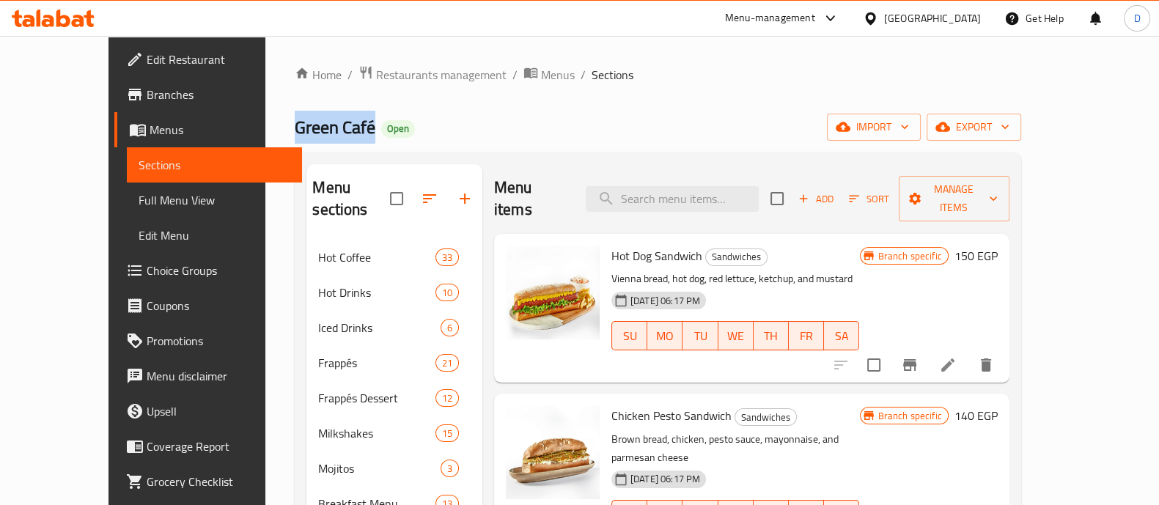
click at [295, 143] on span "Green Café" at bounding box center [335, 127] width 81 height 33
click at [312, 177] on h2 "Menu sections" at bounding box center [351, 199] width 78 height 44
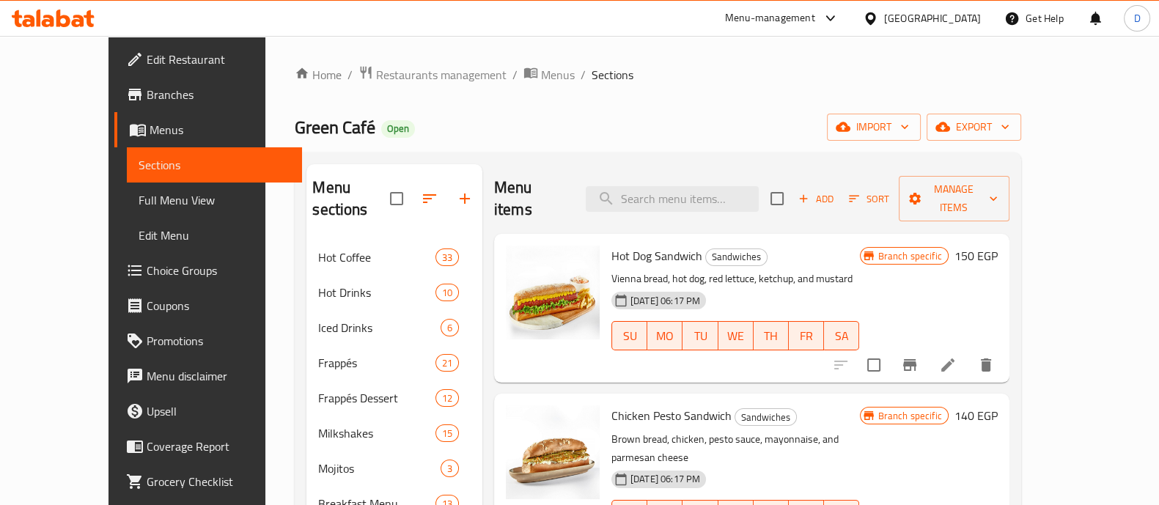
click at [494, 186] on h2 "Menu items" at bounding box center [531, 199] width 74 height 44
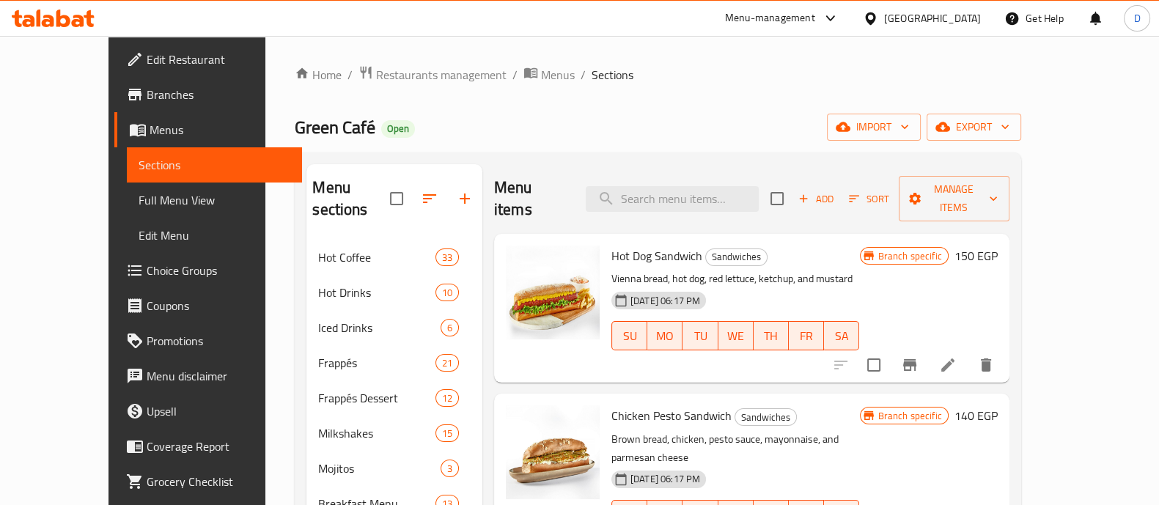
click at [312, 187] on h2 "Menu sections" at bounding box center [351, 199] width 78 height 44
click at [295, 136] on span "Green Café" at bounding box center [335, 127] width 81 height 33
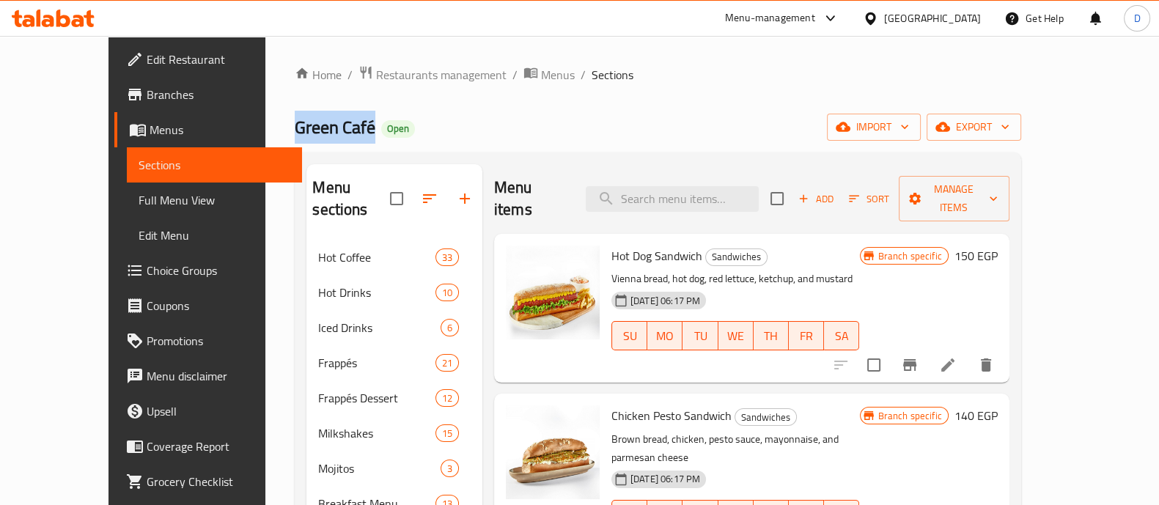
click at [295, 136] on span "Green Café" at bounding box center [335, 127] width 81 height 33
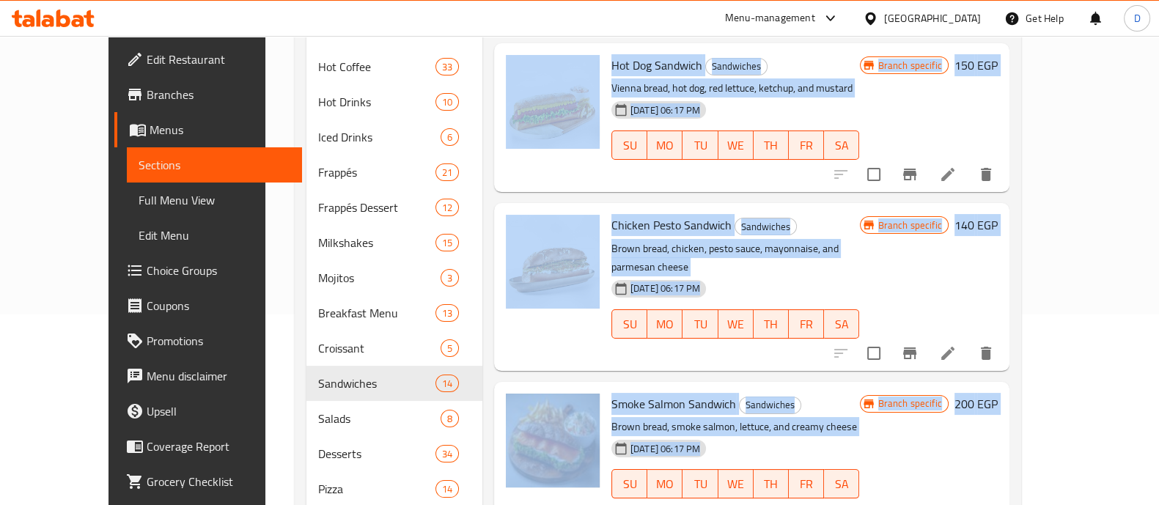
scroll to position [392, 0]
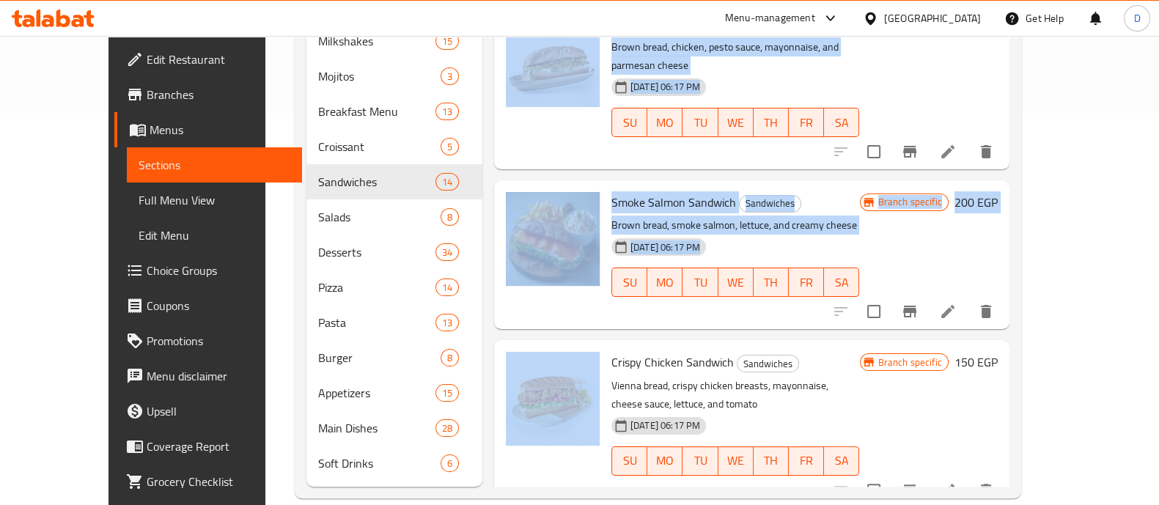
drag, startPoint x: 251, startPoint y: 137, endPoint x: 502, endPoint y: 405, distance: 367.1
click at [502, 405] on div "Home / Restaurants management / Menus / Sections Green Café Open import export …" at bounding box center [657, 85] width 725 height 825
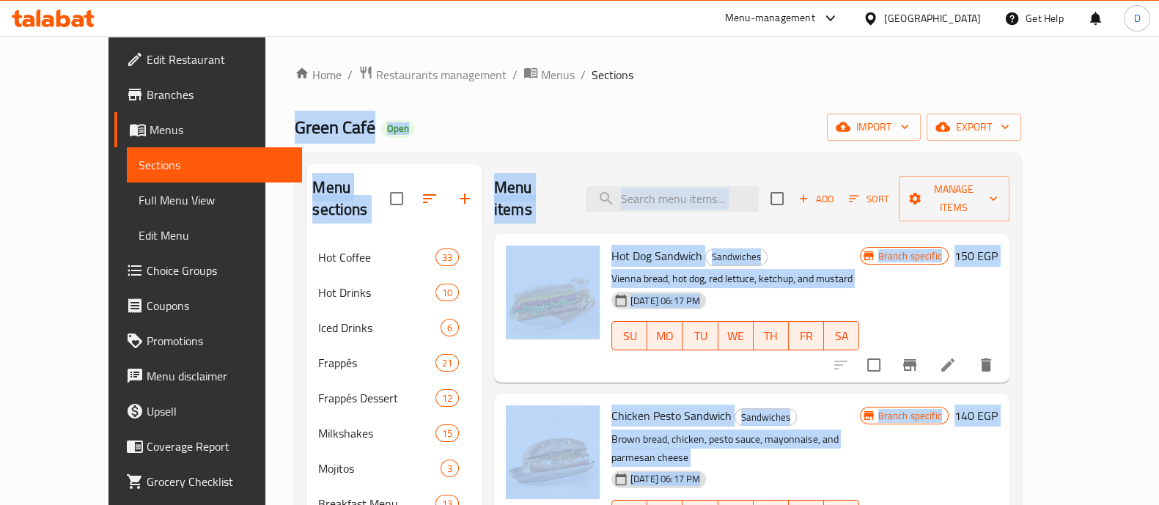
click at [506, 115] on div "Green Café Open import export" at bounding box center [657, 127] width 725 height 27
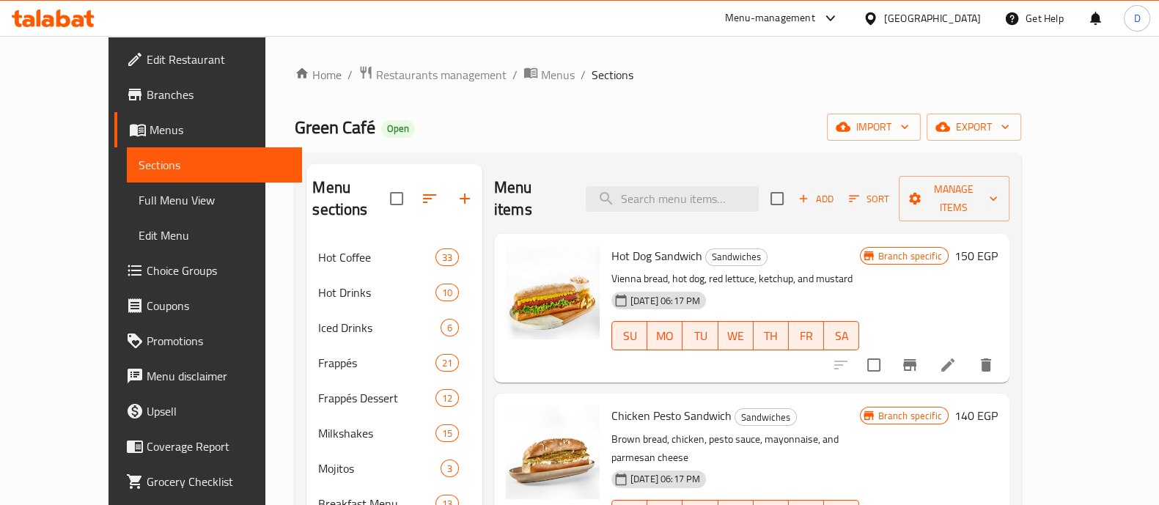
click at [494, 179] on h2 "Menu items" at bounding box center [531, 199] width 74 height 44
click at [312, 187] on h2 "Menu sections" at bounding box center [351, 199] width 78 height 44
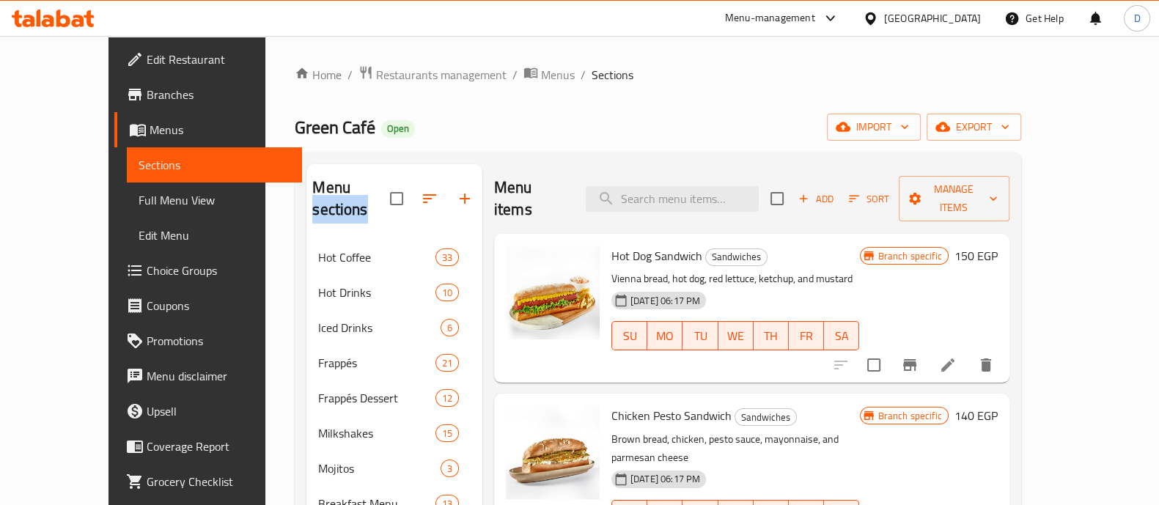
click at [312, 187] on h2 "Menu sections" at bounding box center [351, 199] width 78 height 44
click at [295, 119] on span "Green Café" at bounding box center [335, 127] width 81 height 33
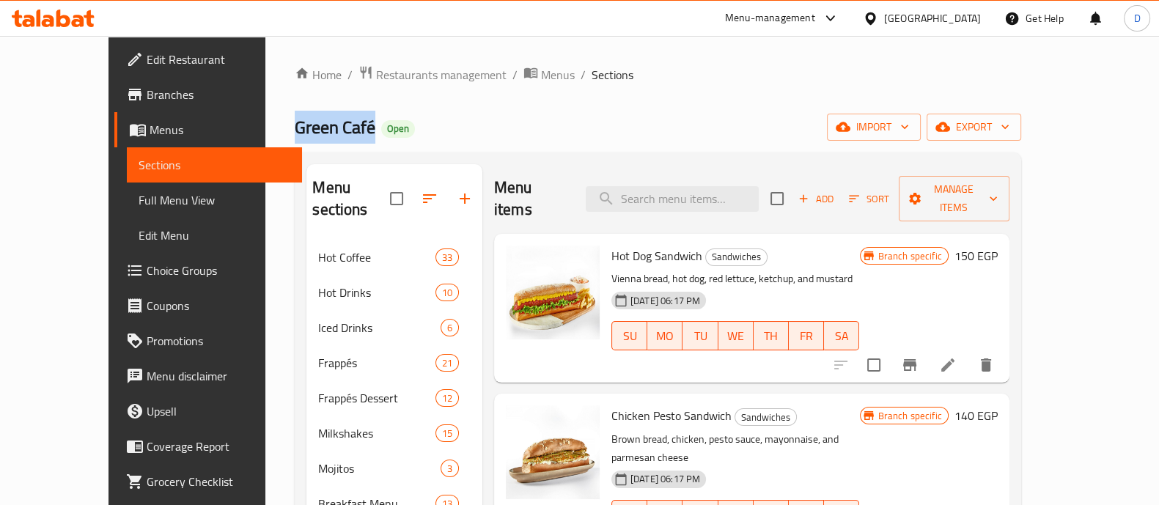
click at [295, 119] on span "Green Café" at bounding box center [335, 127] width 81 height 33
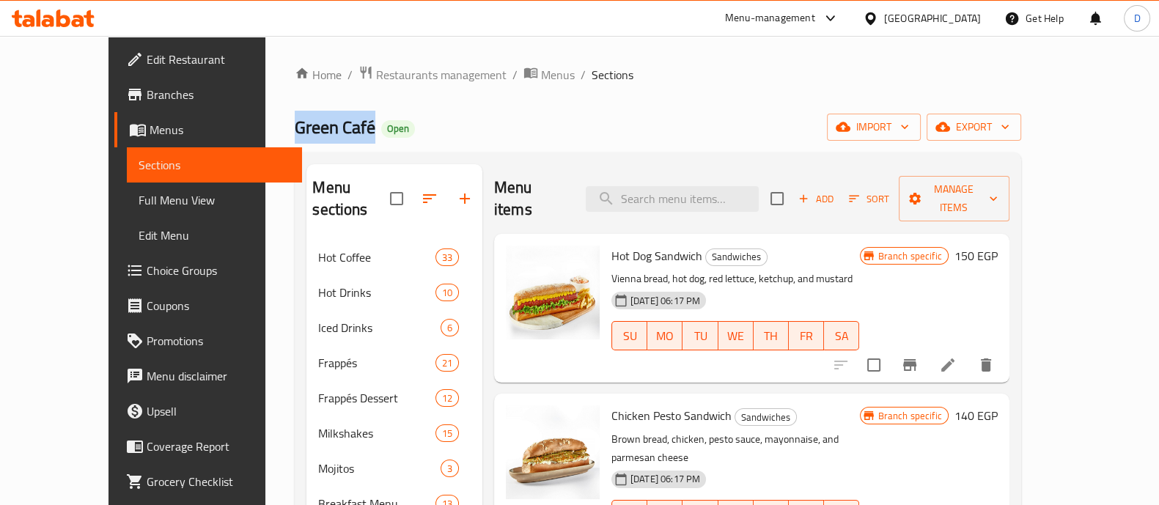
click at [295, 119] on span "Green Café" at bounding box center [335, 127] width 81 height 33
click at [265, 174] on div "Home / Restaurants management / Menus / Sections Green Café Open import export …" at bounding box center [657, 478] width 784 height 884
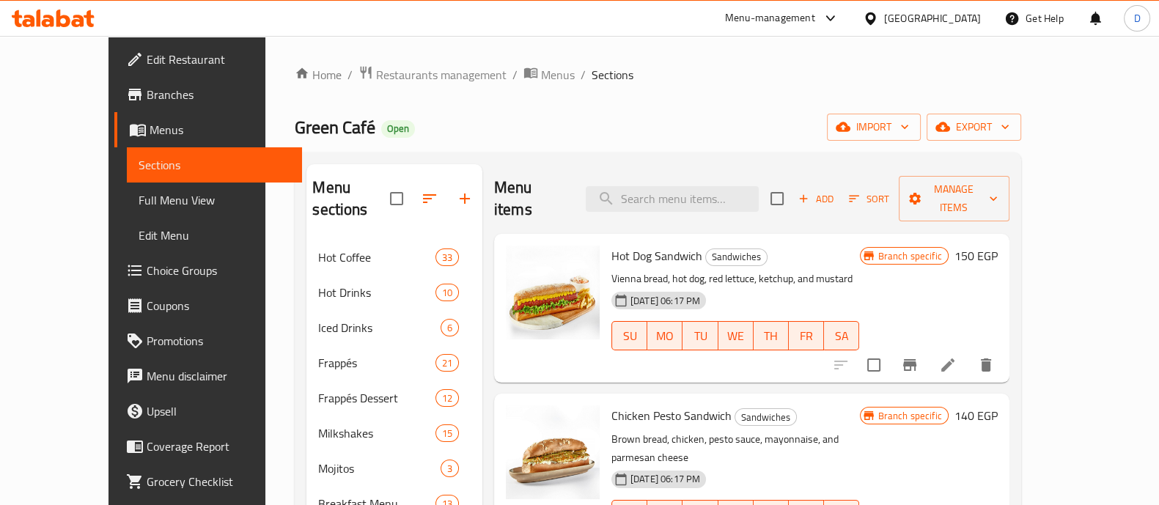
click at [265, 174] on div "Home / Restaurants management / Menus / Sections Green Café Open import export …" at bounding box center [657, 478] width 784 height 884
click at [295, 123] on span "Green Café" at bounding box center [335, 127] width 81 height 33
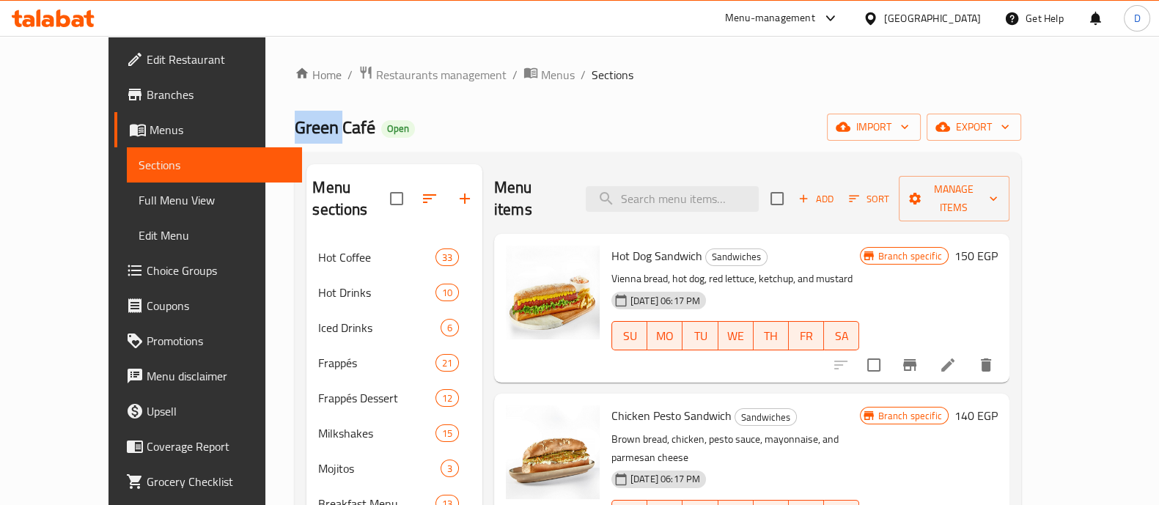
click at [295, 123] on span "Green Café" at bounding box center [335, 127] width 81 height 33
click at [306, 203] on div "Menu sections" at bounding box center [394, 199] width 176 height 70
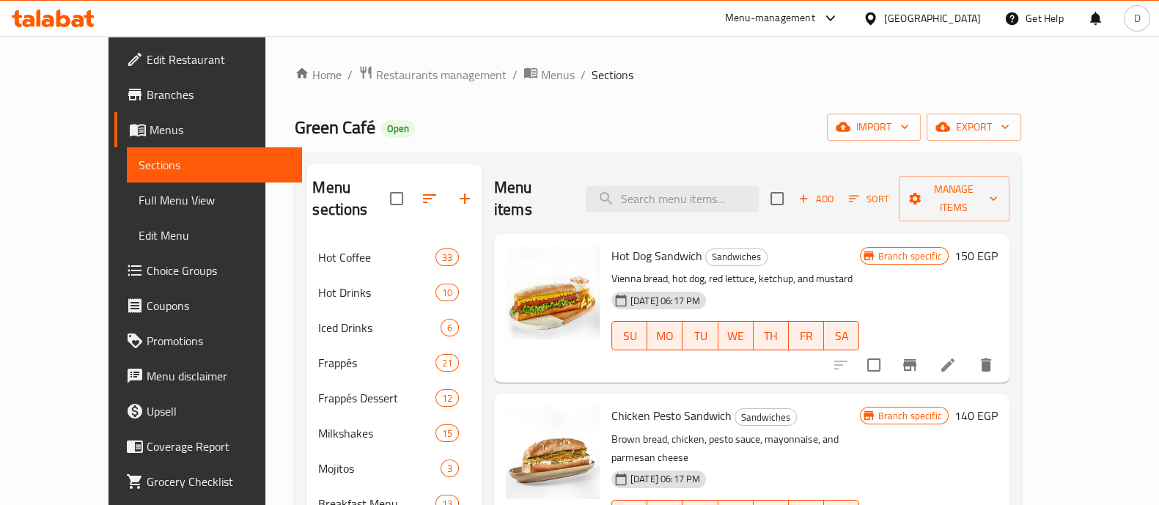
click at [295, 123] on span "Green Café" at bounding box center [335, 127] width 81 height 33
click at [306, 177] on div "Menu sections" at bounding box center [394, 199] width 176 height 70
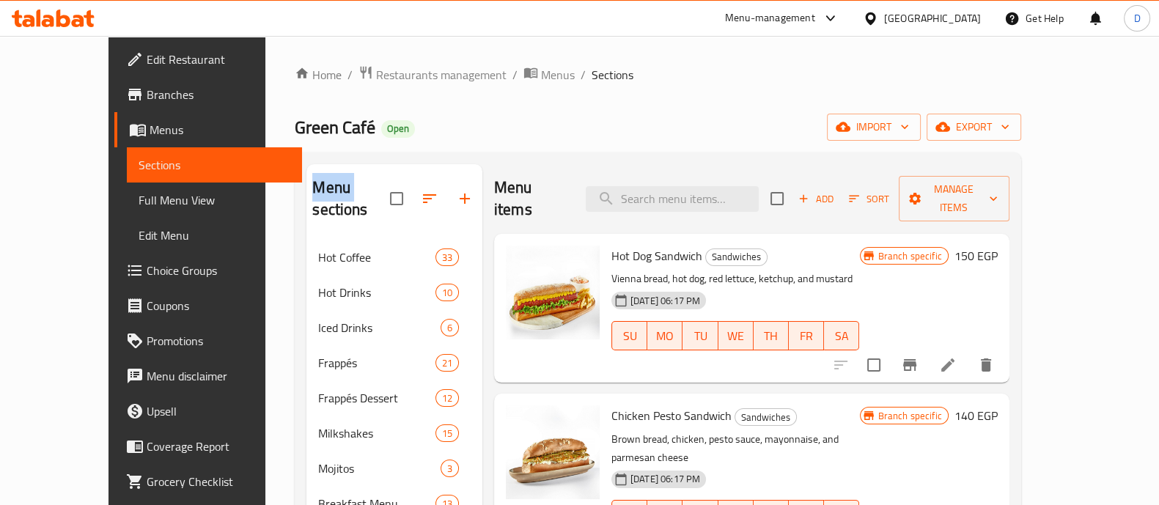
click at [306, 177] on div "Menu sections" at bounding box center [394, 199] width 176 height 70
click at [265, 113] on div "Home / Restaurants management / Menus / Sections Green Café Open import export …" at bounding box center [657, 478] width 784 height 884
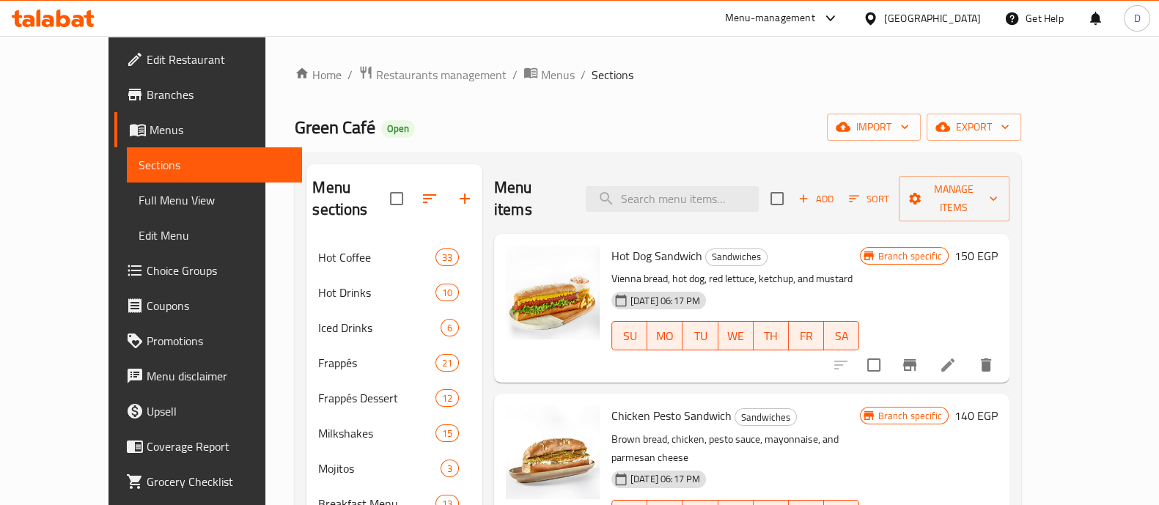
click at [312, 181] on h2 "Menu sections" at bounding box center [351, 199] width 78 height 44
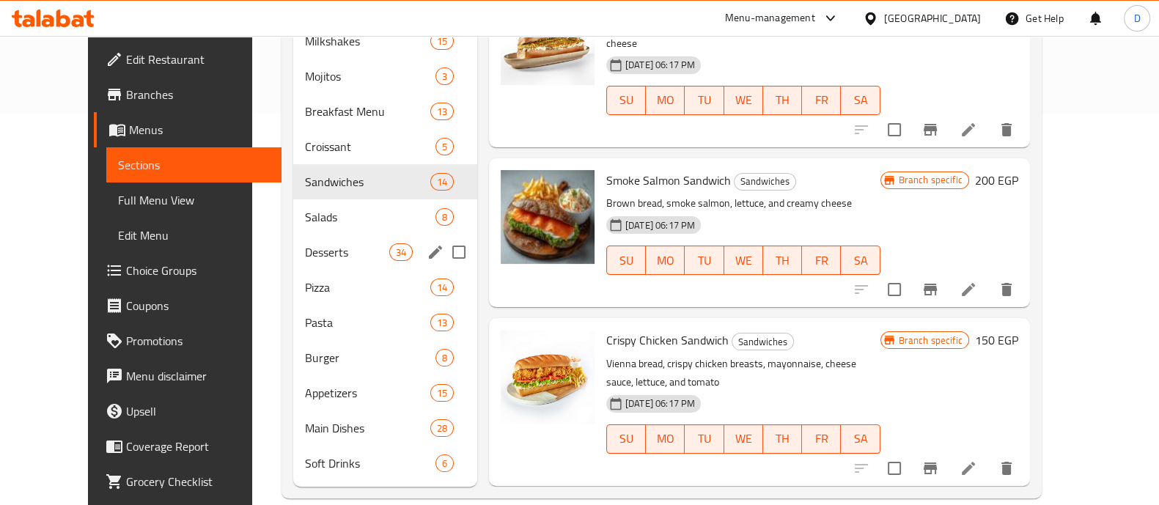
drag, startPoint x: 253, startPoint y: 181, endPoint x: 281, endPoint y: 229, distance: 56.2
click at [293, 229] on div "Menu sections Hot Coffee 33 Hot Drinks 10 Iced Drinks 6 Frappés 21 Frappés Dess…" at bounding box center [385, 129] width 184 height 714
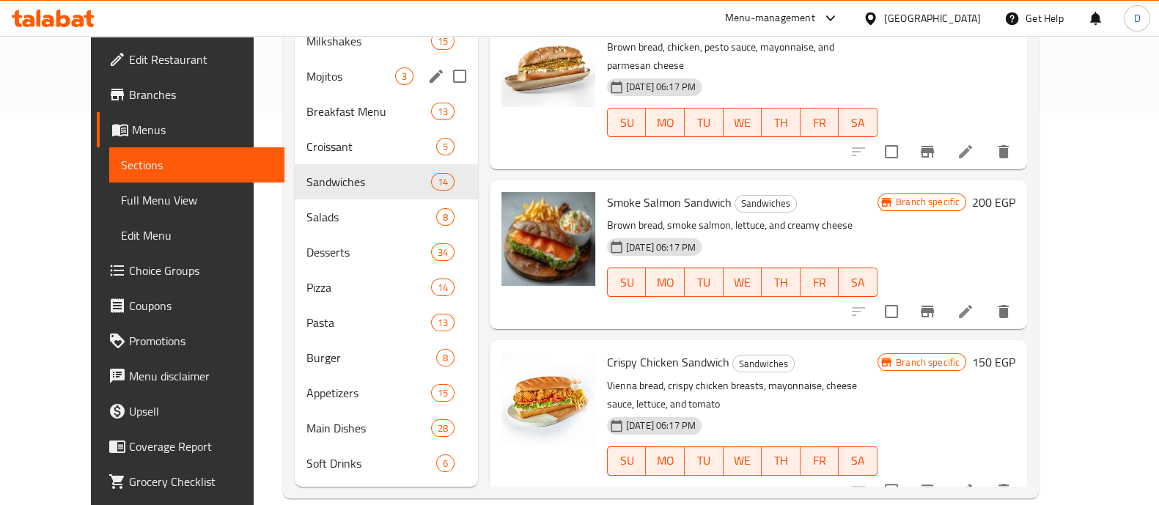
scroll to position [0, 0]
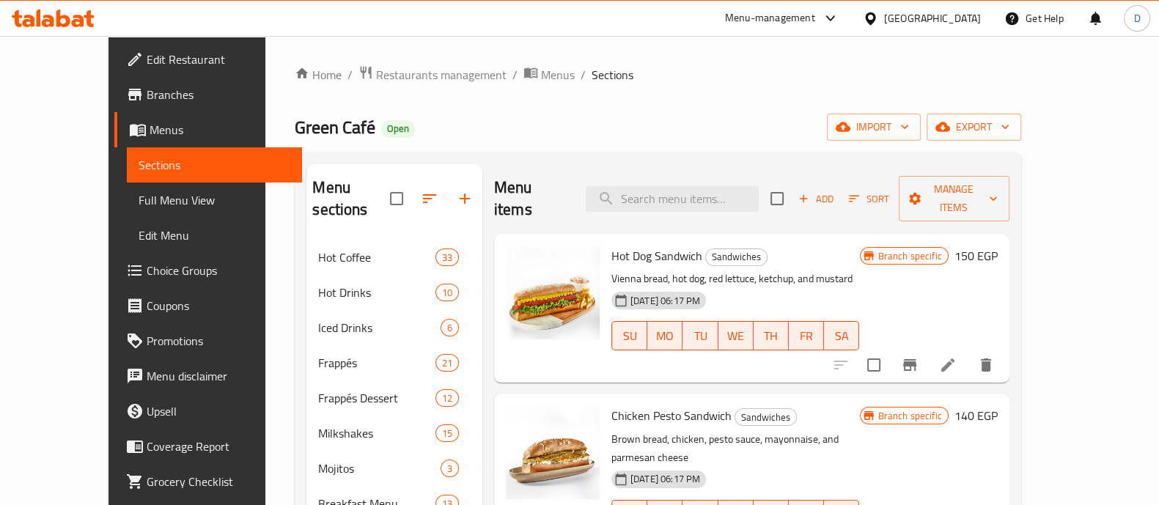
click at [295, 122] on span "Green Café" at bounding box center [335, 127] width 81 height 33
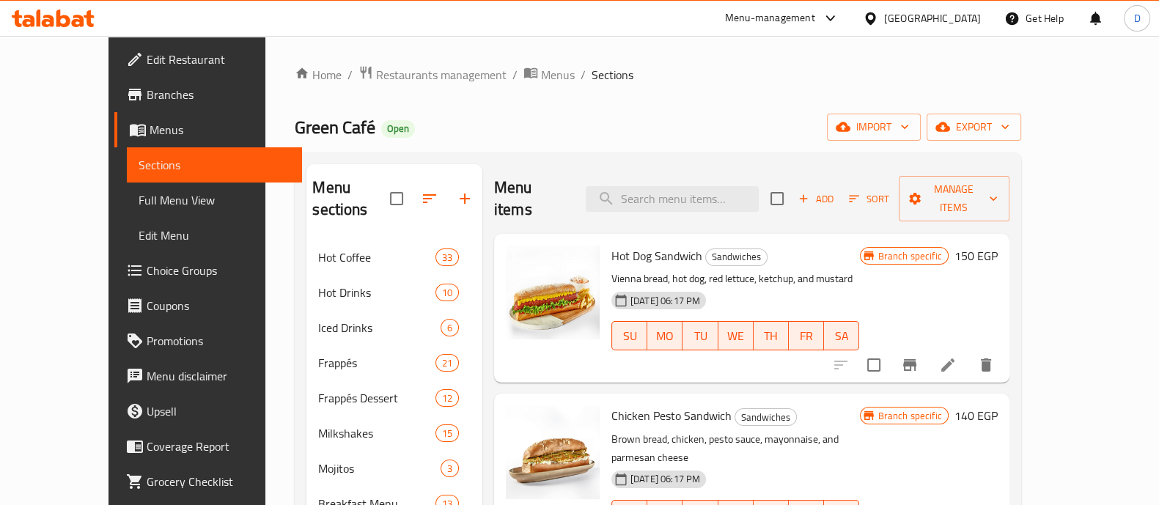
click at [312, 187] on h2 "Menu sections" at bounding box center [351, 199] width 78 height 44
click at [295, 116] on span "Green Café" at bounding box center [335, 127] width 81 height 33
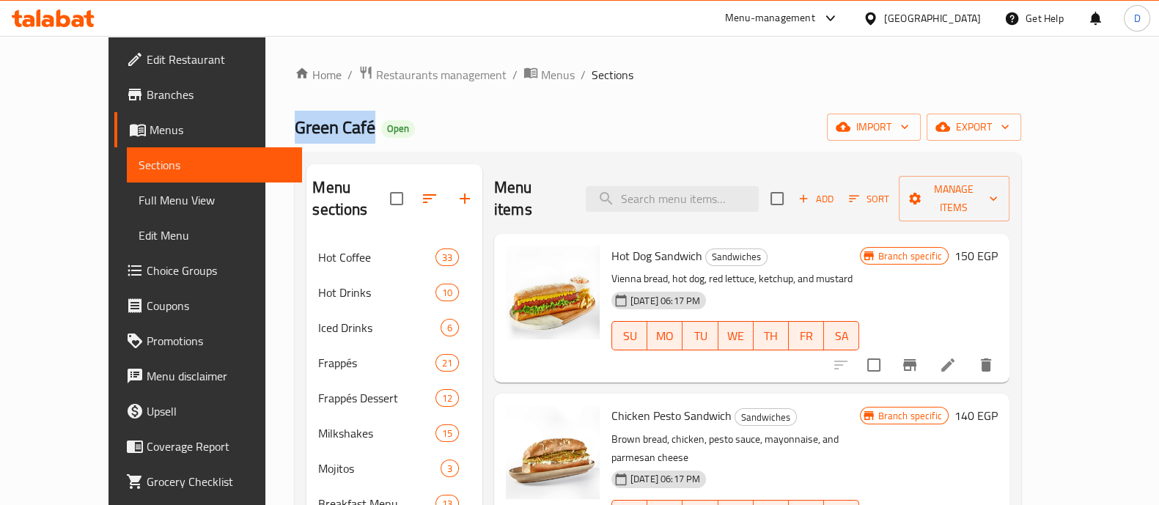
click at [295, 116] on span "Green Café" at bounding box center [335, 127] width 81 height 33
click at [312, 191] on h2 "Menu sections" at bounding box center [351, 199] width 78 height 44
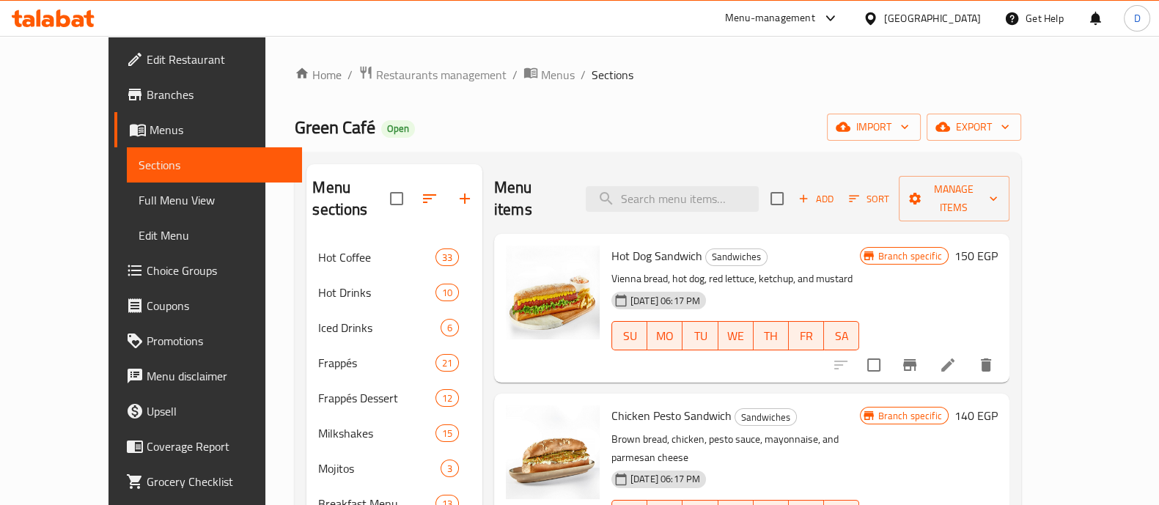
click at [295, 119] on span "Green Café" at bounding box center [335, 127] width 81 height 33
click at [312, 188] on h2 "Menu sections" at bounding box center [351, 199] width 78 height 44
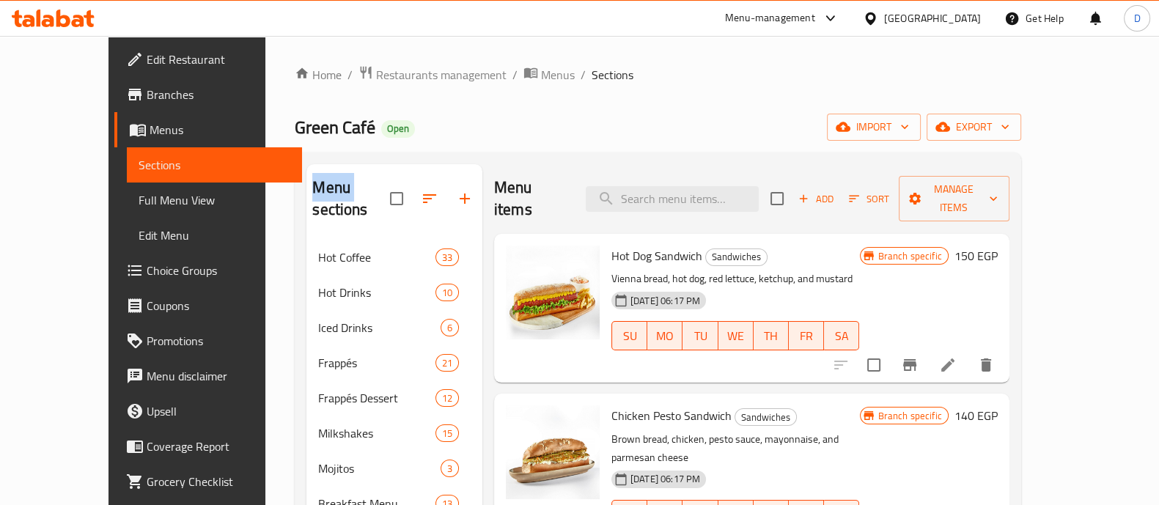
click at [312, 188] on h2 "Menu sections" at bounding box center [351, 199] width 78 height 44
click at [295, 129] on span "Green Café" at bounding box center [335, 127] width 81 height 33
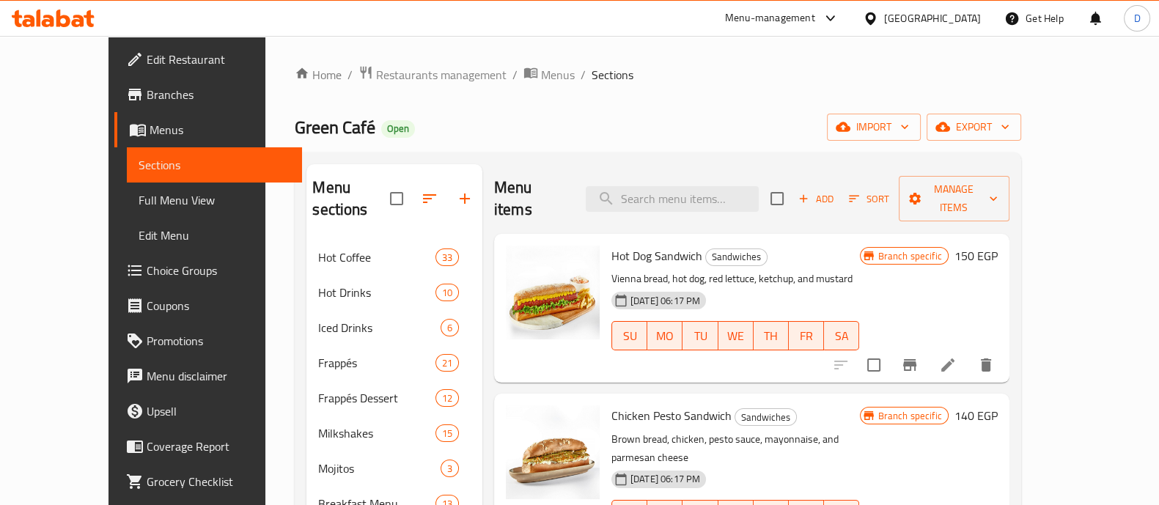
click at [312, 195] on h2 "Menu sections" at bounding box center [351, 199] width 78 height 44
click at [295, 127] on span "Green Café" at bounding box center [335, 127] width 81 height 33
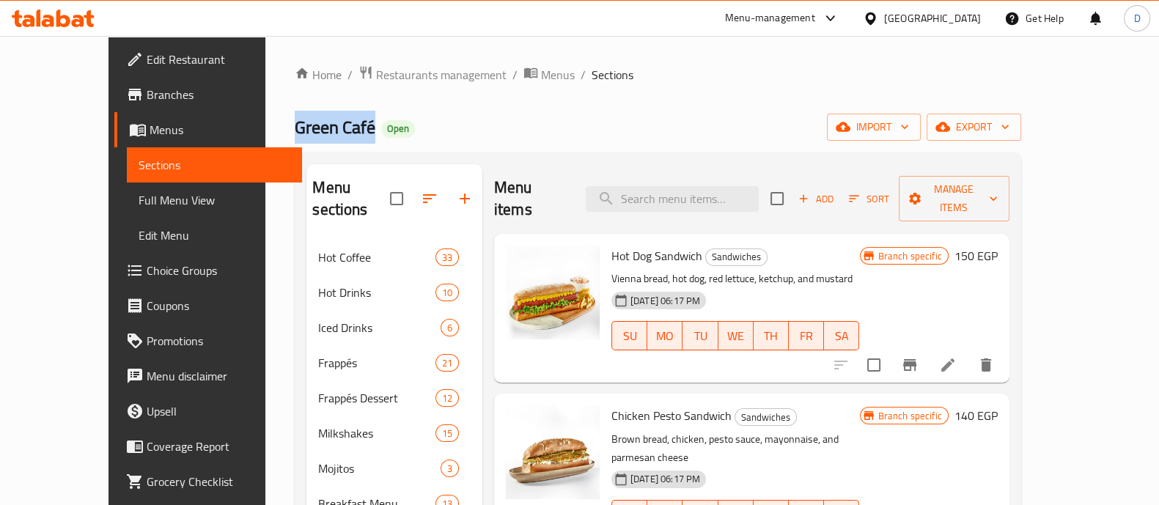
click at [295, 127] on span "Green Café" at bounding box center [335, 127] width 81 height 33
click at [312, 186] on h2 "Menu sections" at bounding box center [351, 199] width 78 height 44
click at [494, 195] on h2 "Menu items" at bounding box center [531, 199] width 74 height 44
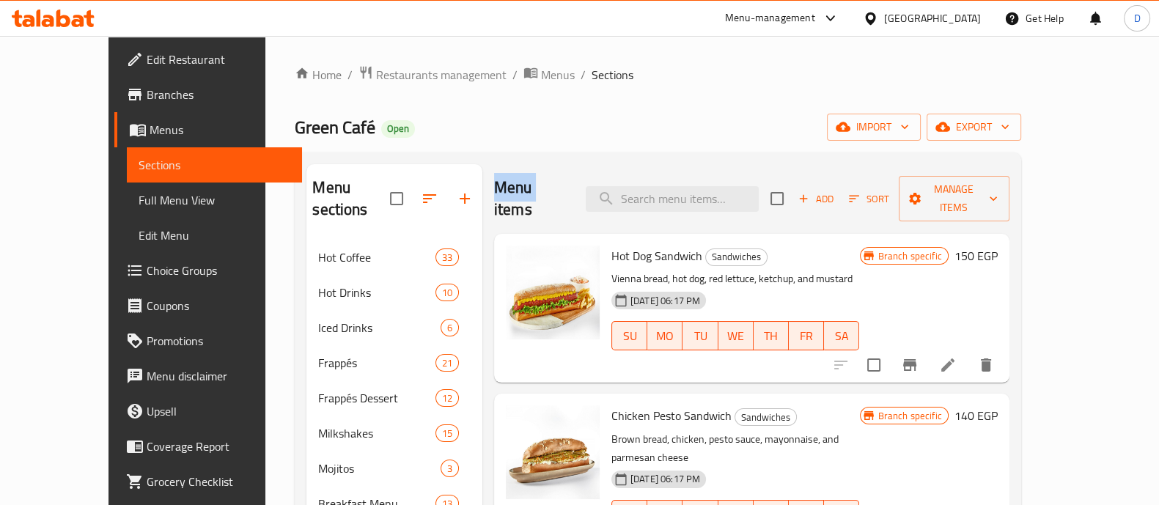
click at [494, 195] on h2 "Menu items" at bounding box center [531, 199] width 74 height 44
click at [312, 185] on h2 "Menu sections" at bounding box center [351, 199] width 78 height 44
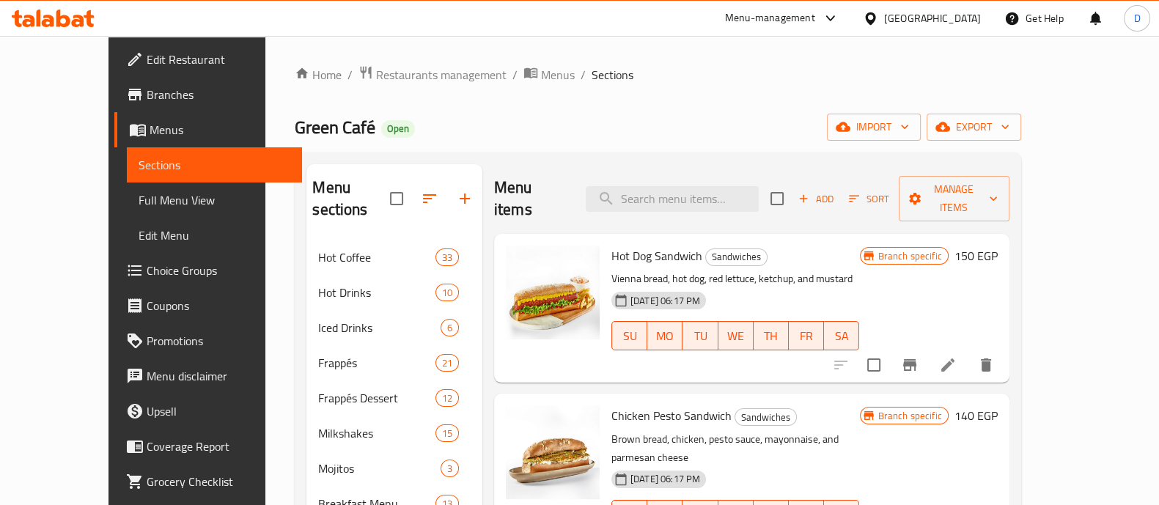
click at [295, 127] on span "Green Café" at bounding box center [335, 127] width 81 height 33
click at [312, 185] on h2 "Menu sections" at bounding box center [351, 199] width 78 height 44
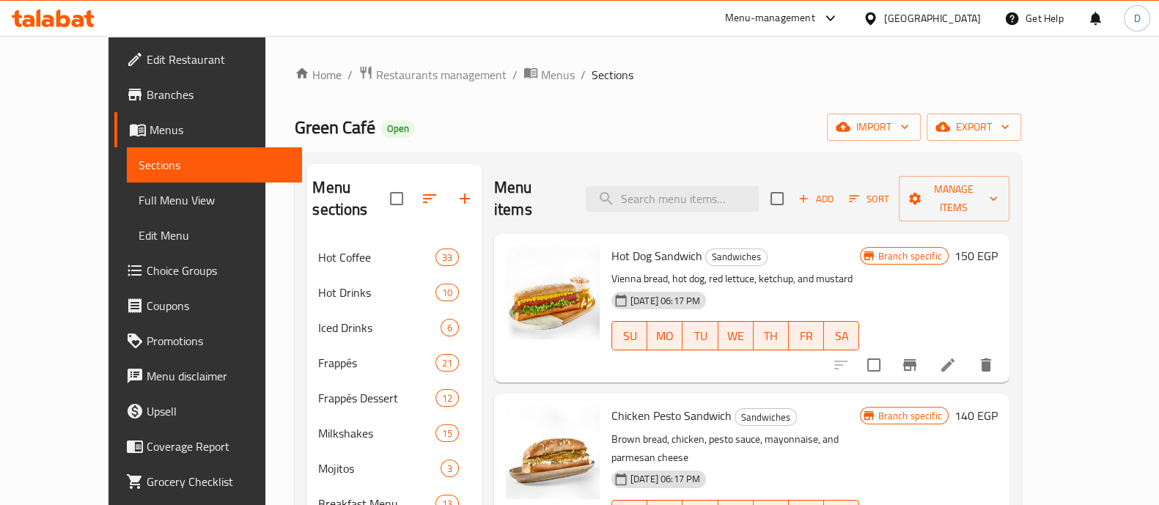
click at [312, 185] on h2 "Menu sections" at bounding box center [351, 199] width 78 height 44
click at [295, 137] on span "Green Café" at bounding box center [335, 127] width 81 height 33
click at [312, 180] on h2 "Menu sections" at bounding box center [351, 199] width 78 height 44
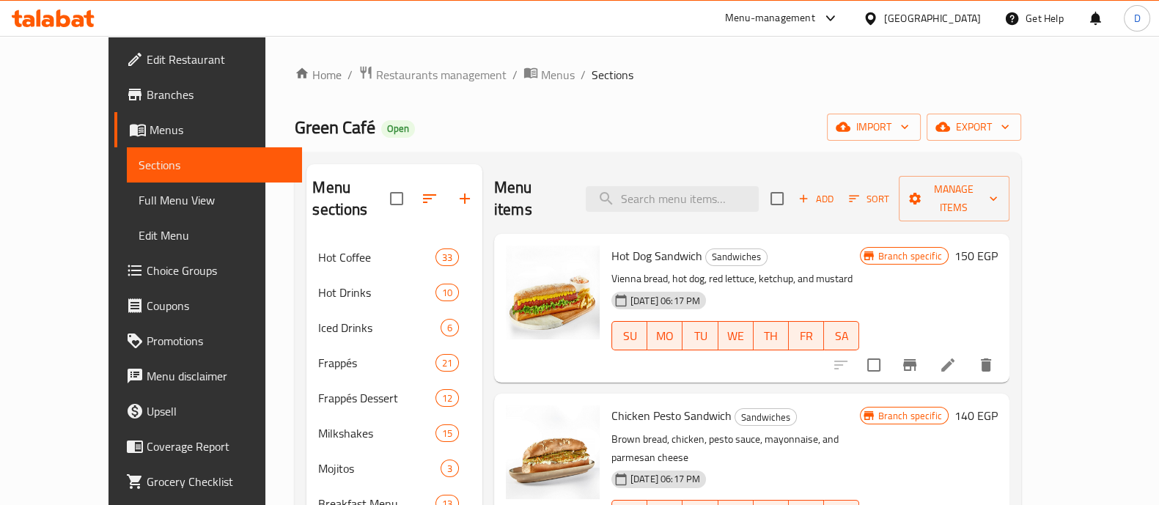
click at [312, 180] on h2 "Menu sections" at bounding box center [351, 199] width 78 height 44
click at [295, 124] on span "Green Café" at bounding box center [335, 127] width 81 height 33
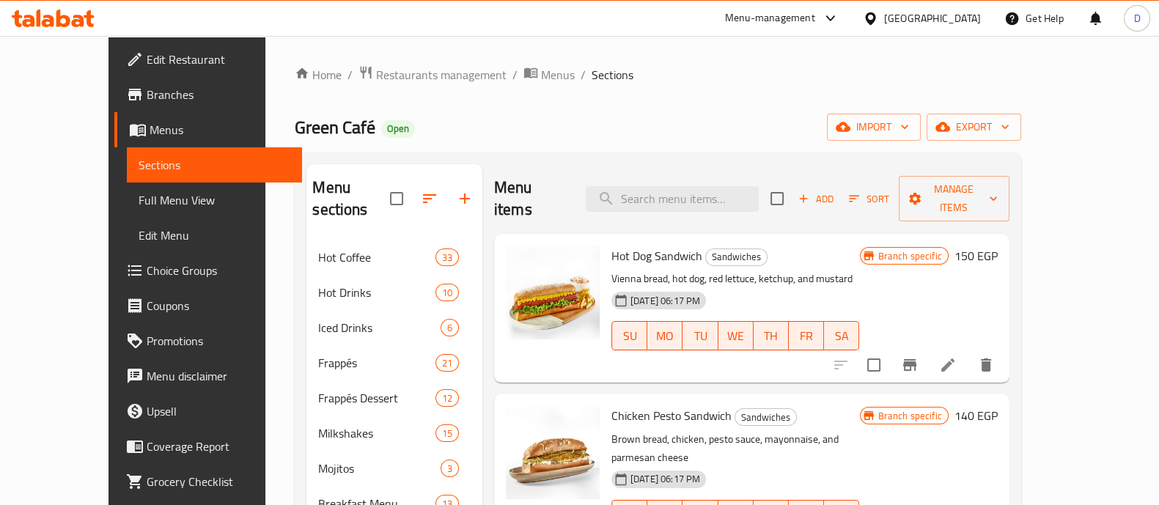
click at [312, 189] on h2 "Menu sections" at bounding box center [351, 199] width 78 height 44
click at [295, 130] on span "Green Café" at bounding box center [335, 127] width 81 height 33
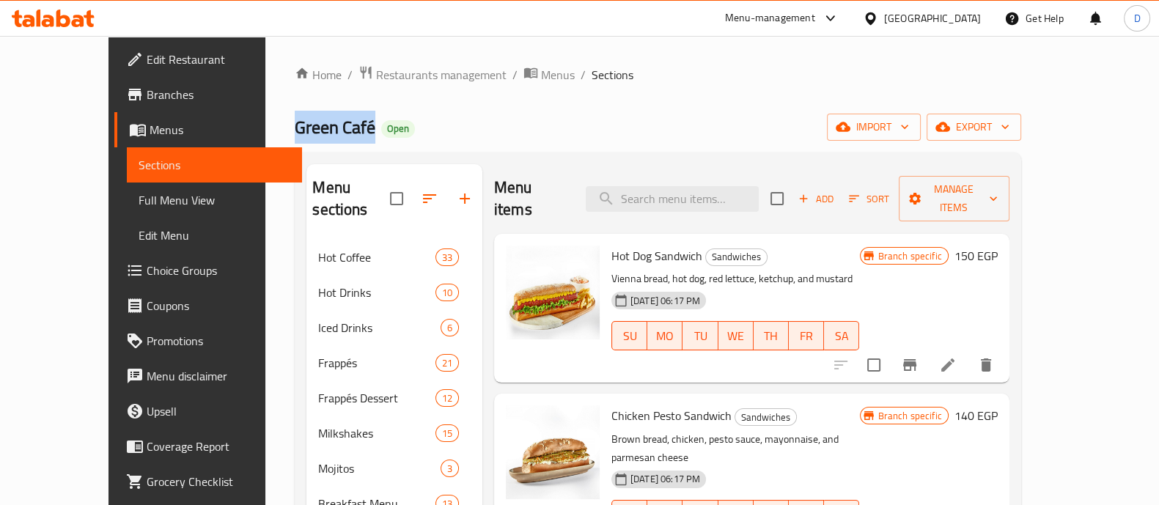
click at [295, 130] on span "Green Café" at bounding box center [335, 127] width 81 height 33
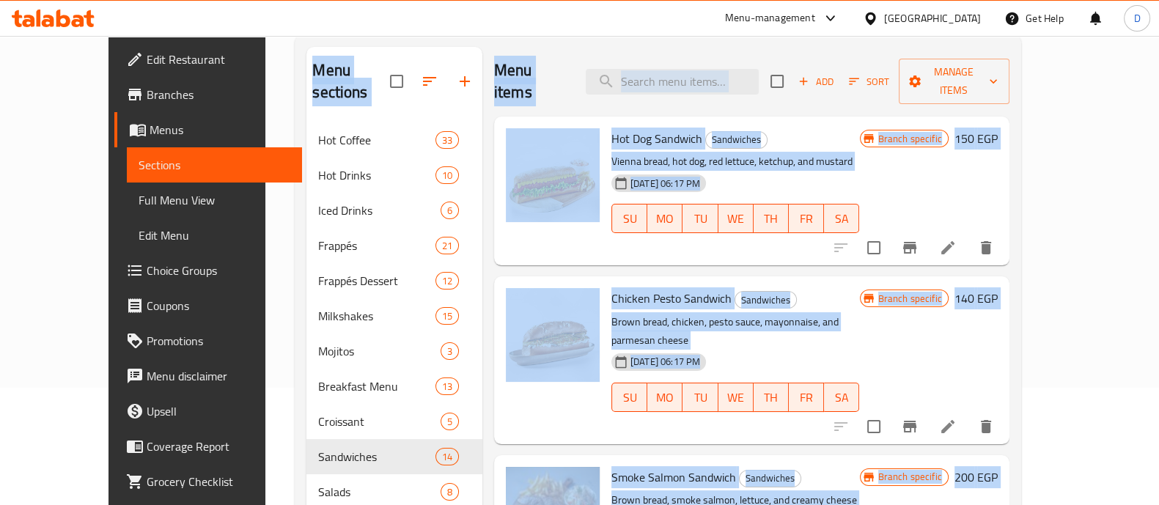
scroll to position [392, 0]
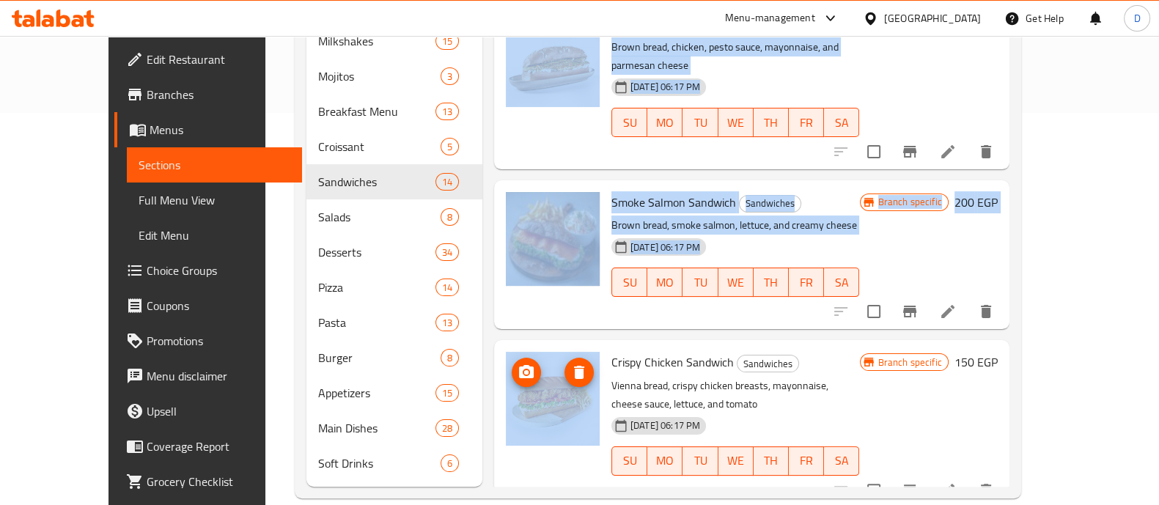
drag, startPoint x: 274, startPoint y: 131, endPoint x: 491, endPoint y: 353, distance: 310.4
click at [491, 353] on div "Home / Restaurants management / Menus / Sections Green Café Open import export …" at bounding box center [657, 85] width 725 height 825
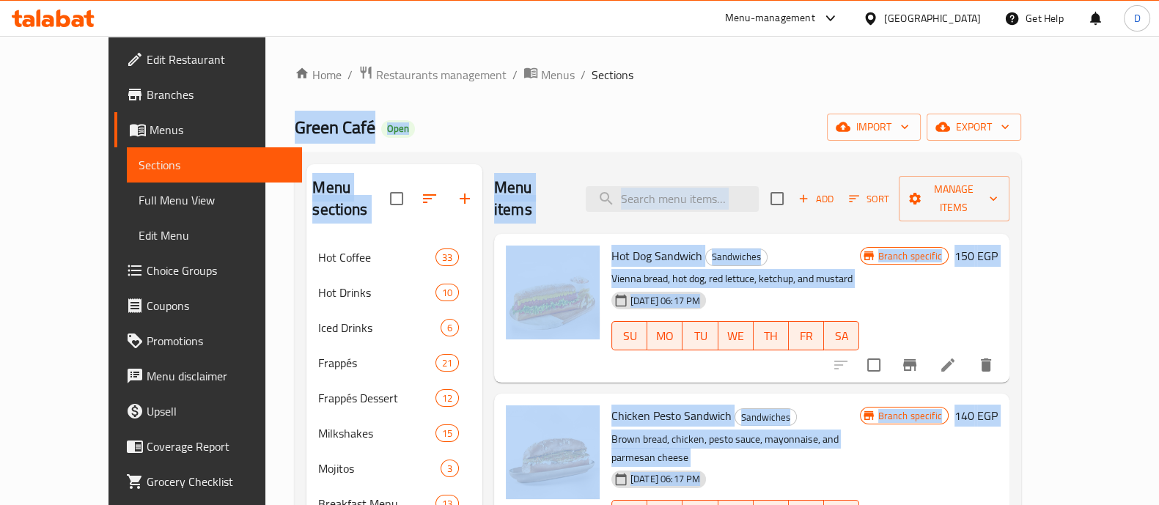
click at [494, 184] on h2 "Menu items" at bounding box center [531, 199] width 74 height 44
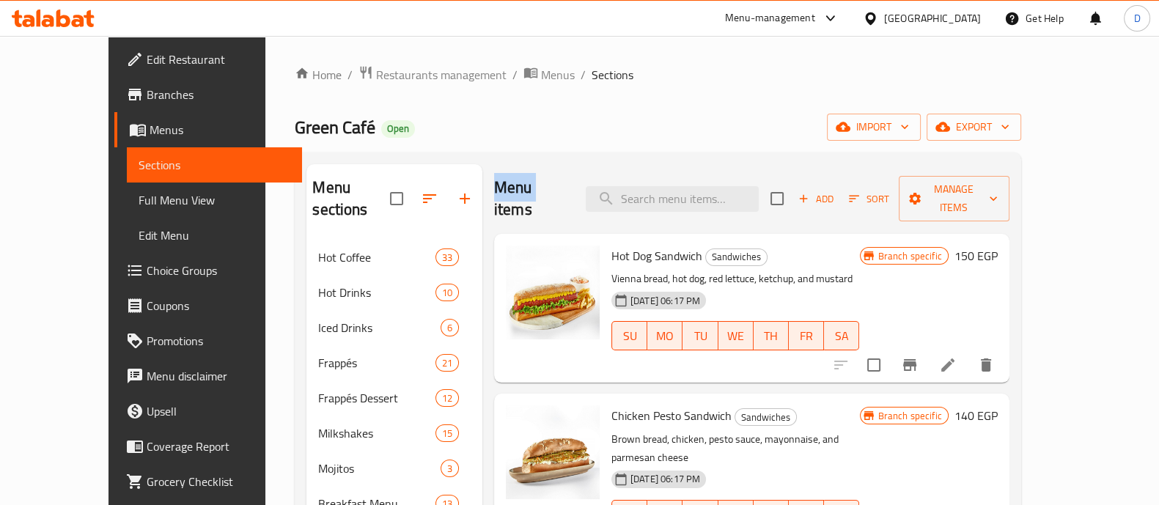
click at [494, 184] on h2 "Menu items" at bounding box center [531, 199] width 74 height 44
click at [312, 191] on h2 "Menu sections" at bounding box center [351, 199] width 78 height 44
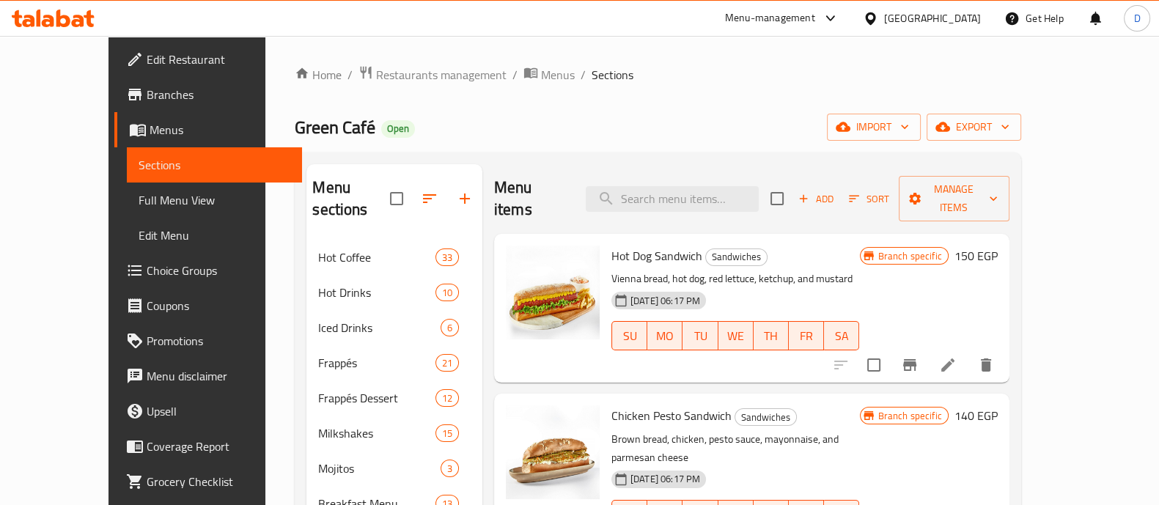
click at [295, 128] on span "Green Café" at bounding box center [335, 127] width 81 height 33
click at [312, 198] on h2 "Menu sections" at bounding box center [351, 199] width 78 height 44
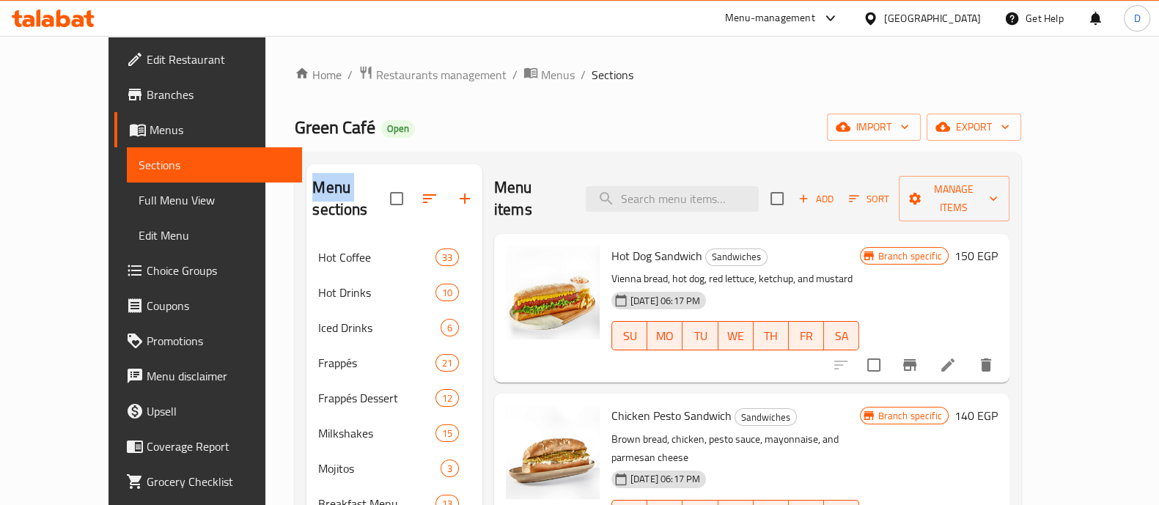
click at [312, 198] on h2 "Menu sections" at bounding box center [351, 199] width 78 height 44
click at [295, 117] on span "Green Café" at bounding box center [335, 127] width 81 height 33
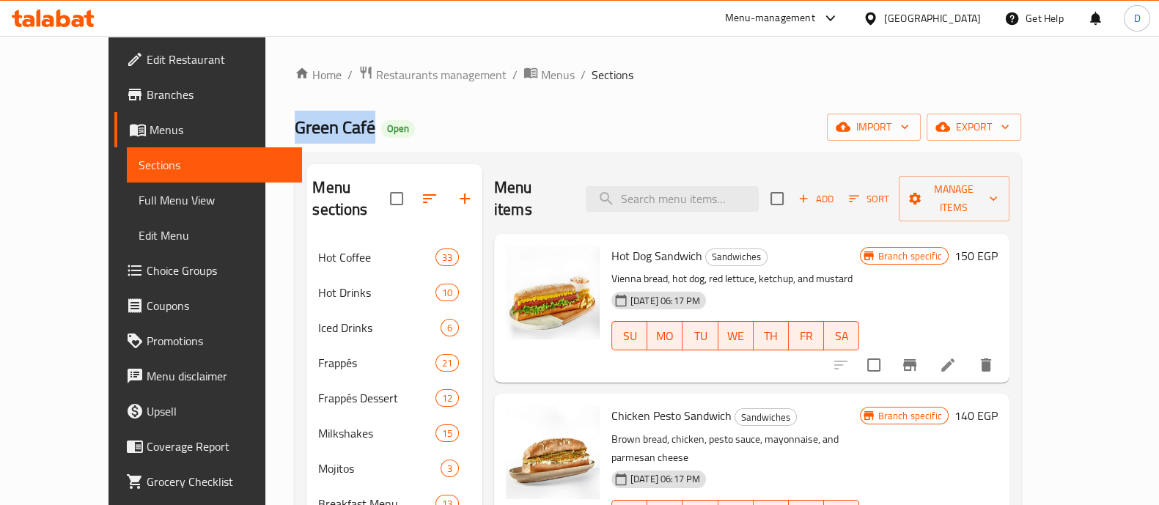
click at [295, 117] on span "Green Café" at bounding box center [335, 127] width 81 height 33
click at [70, 15] on icon at bounding box center [53, 19] width 83 height 18
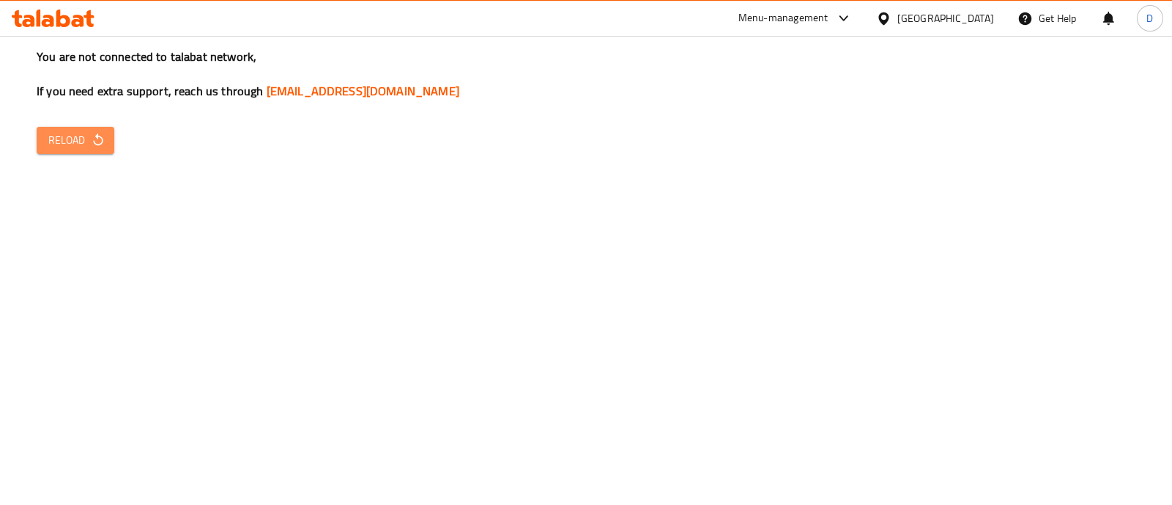
click at [67, 137] on span "Reload" at bounding box center [75, 140] width 54 height 18
click at [62, 131] on span "Reload" at bounding box center [75, 140] width 54 height 18
click at [99, 127] on button "Reload" at bounding box center [76, 140] width 78 height 27
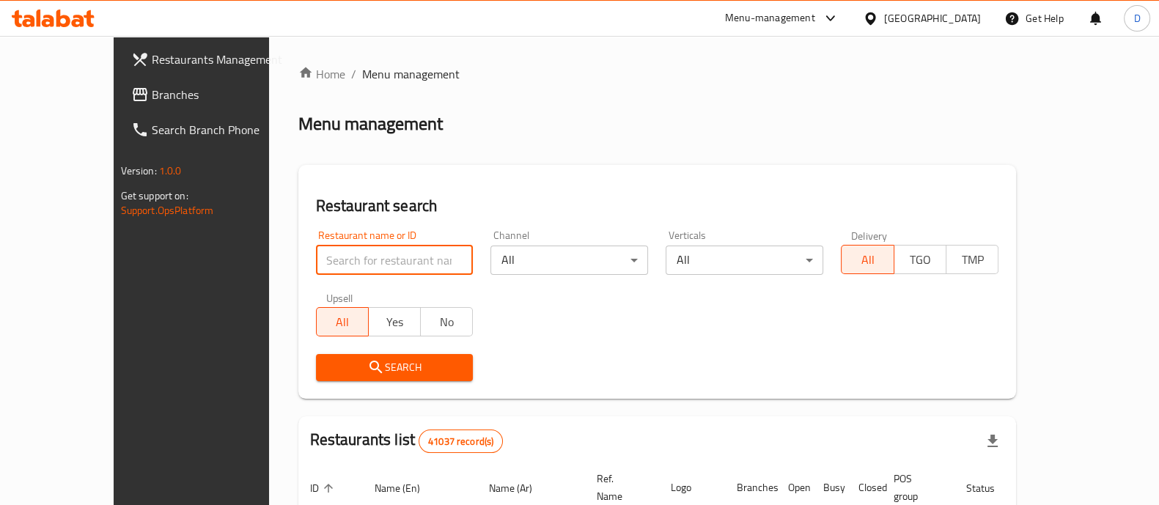
click at [322, 269] on input "search" at bounding box center [395, 259] width 158 height 29
type input "feteer el asdekaa"
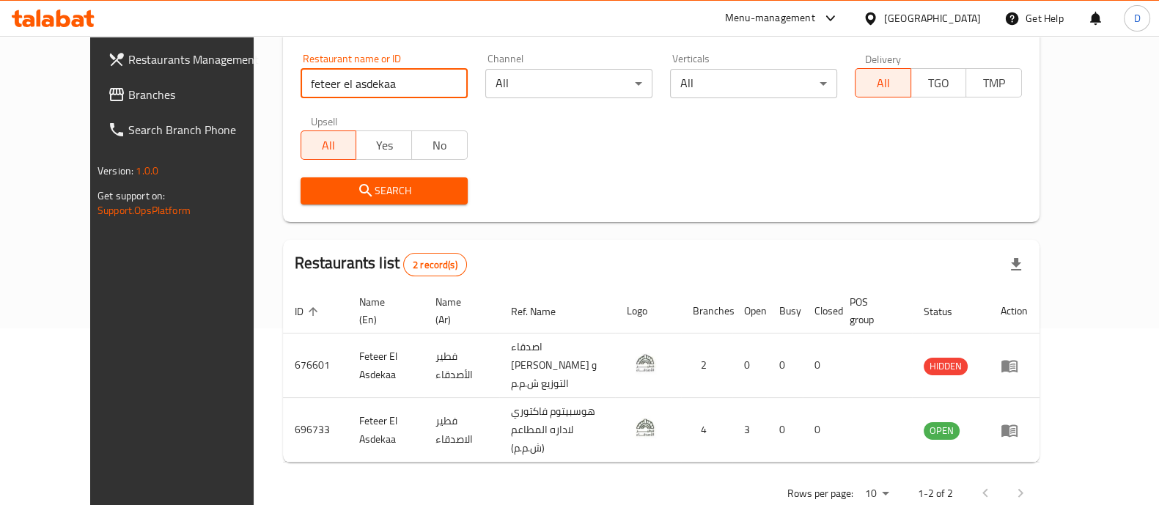
scroll to position [188, 0]
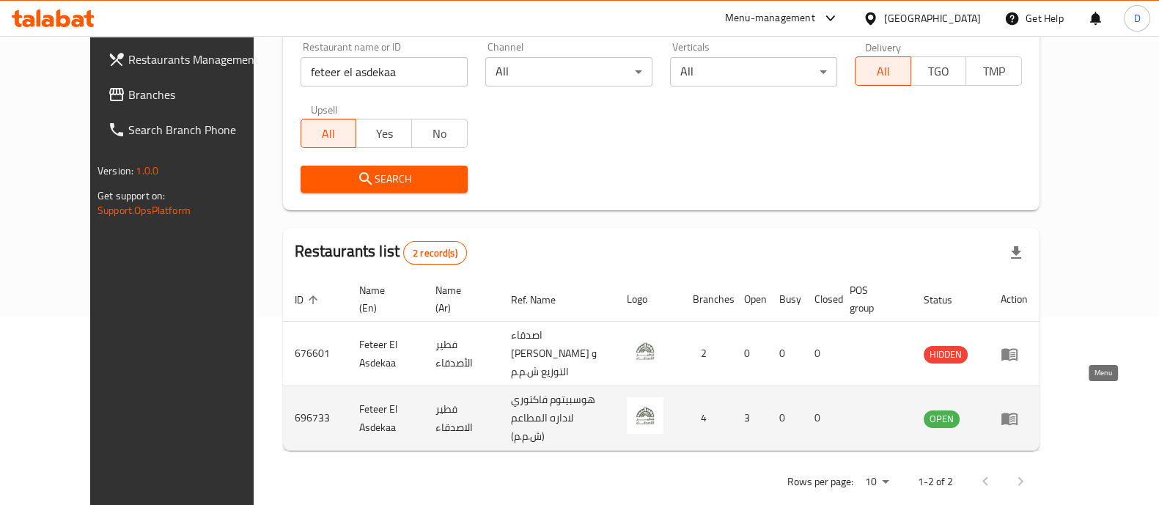
click at [1017, 413] on icon "enhanced table" at bounding box center [1009, 419] width 16 height 12
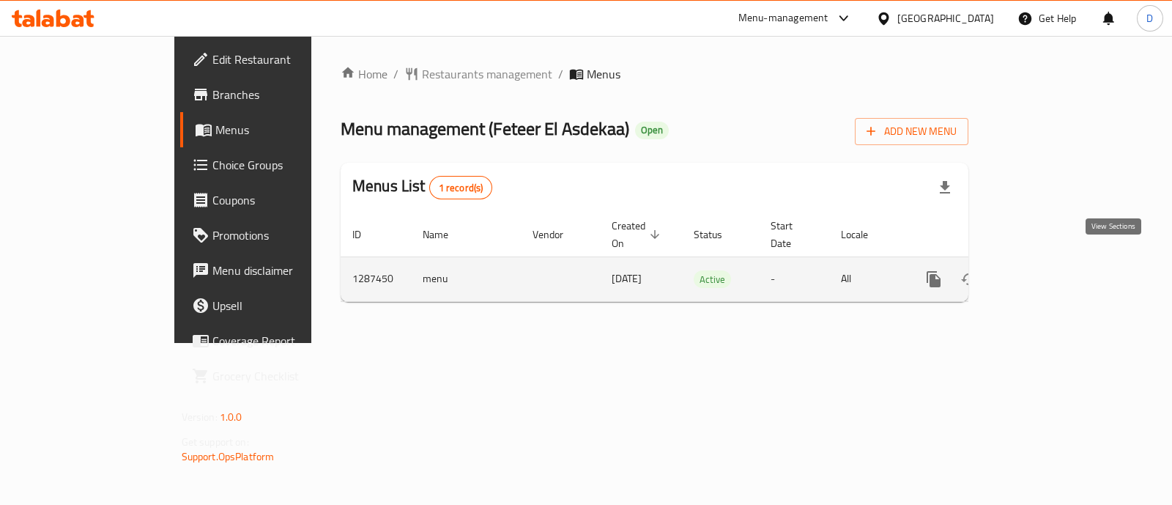
click at [1049, 270] on icon "enhanced table" at bounding box center [1040, 279] width 18 height 18
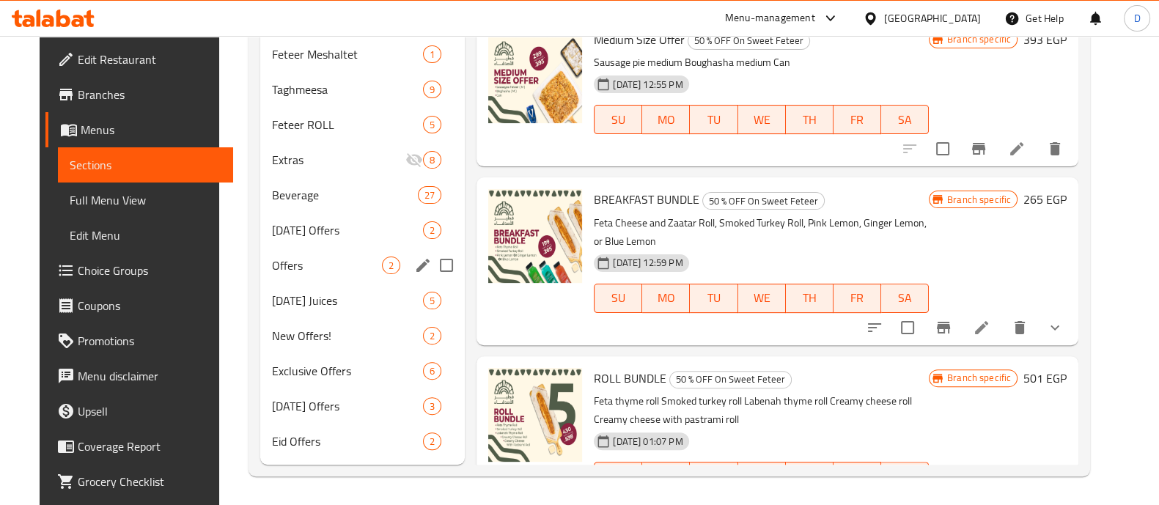
scroll to position [531, 0]
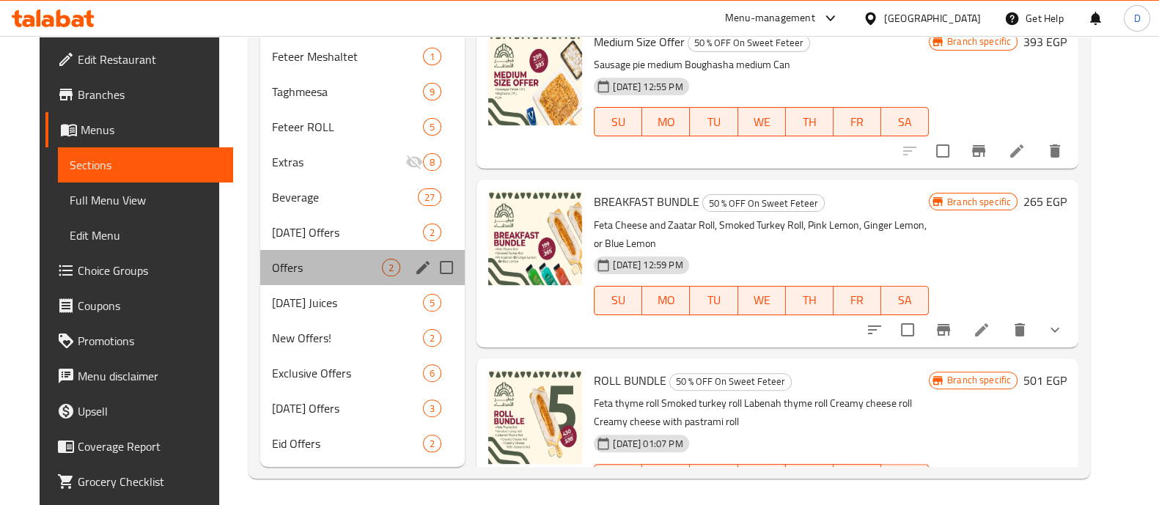
click at [300, 281] on div "Offers 2" at bounding box center [362, 267] width 204 height 35
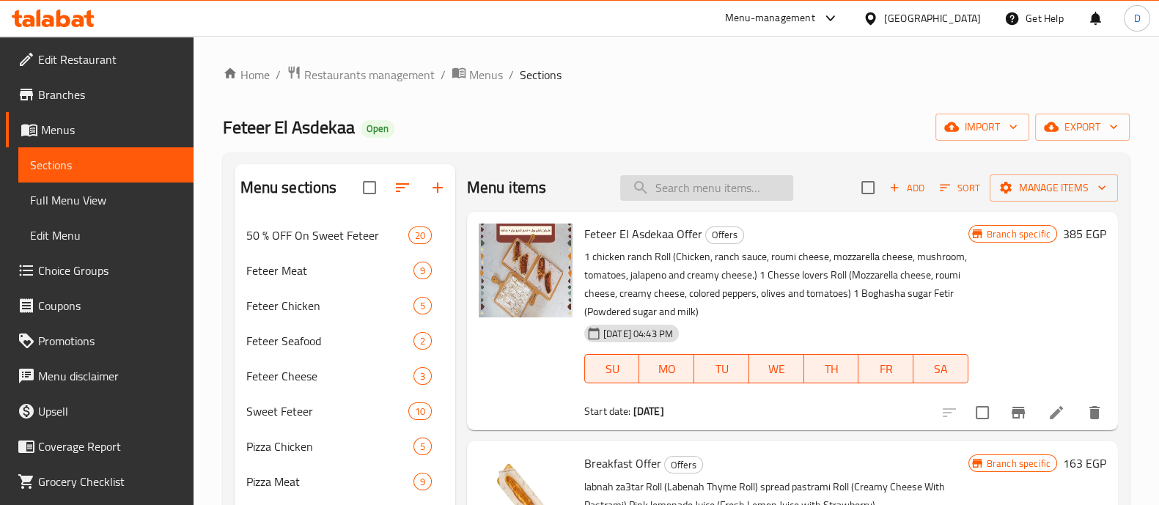
click at [684, 197] on input "search" at bounding box center [706, 188] width 173 height 26
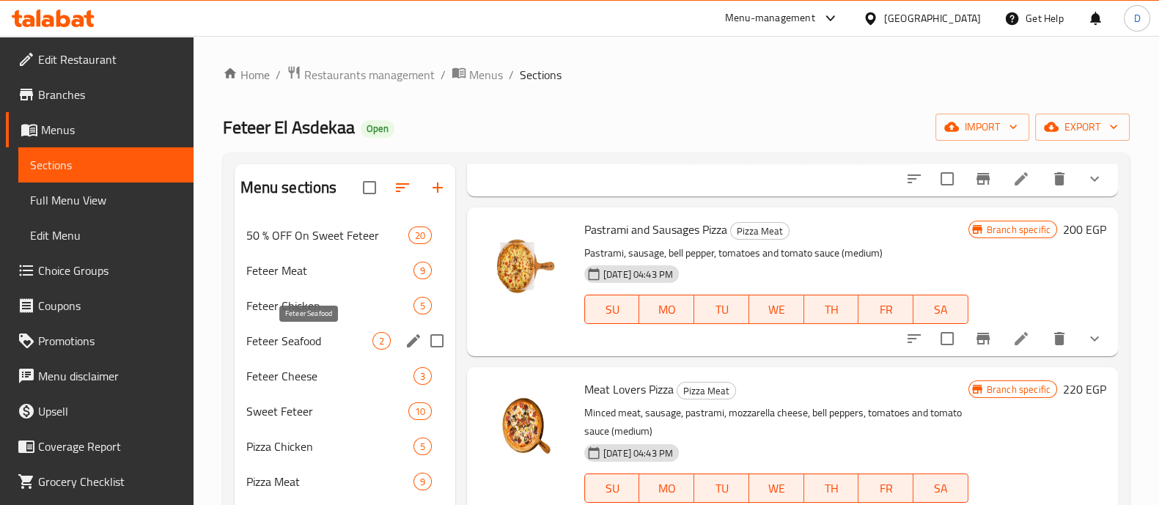
scroll to position [533, 0]
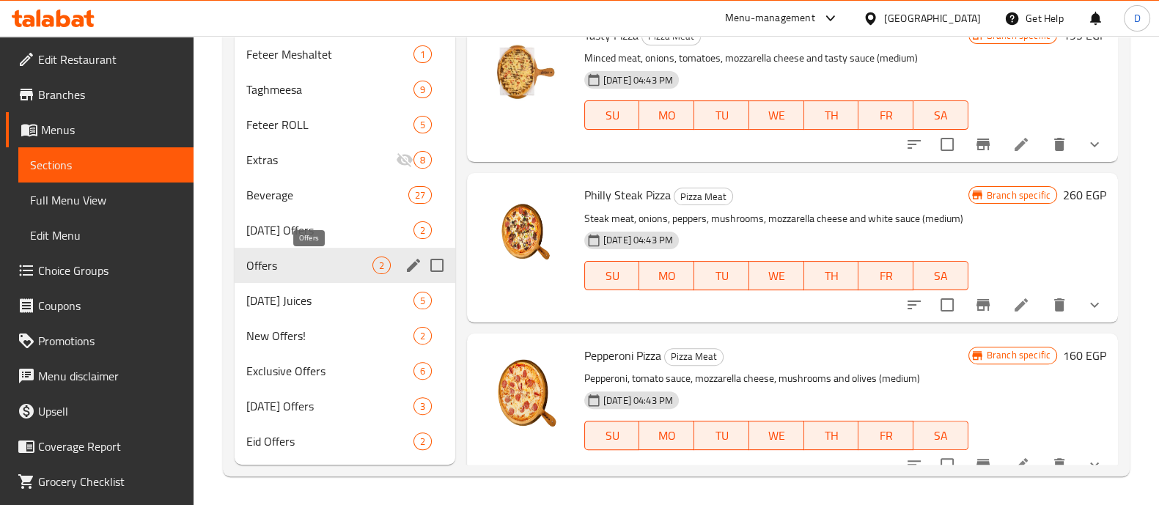
type input "medium"
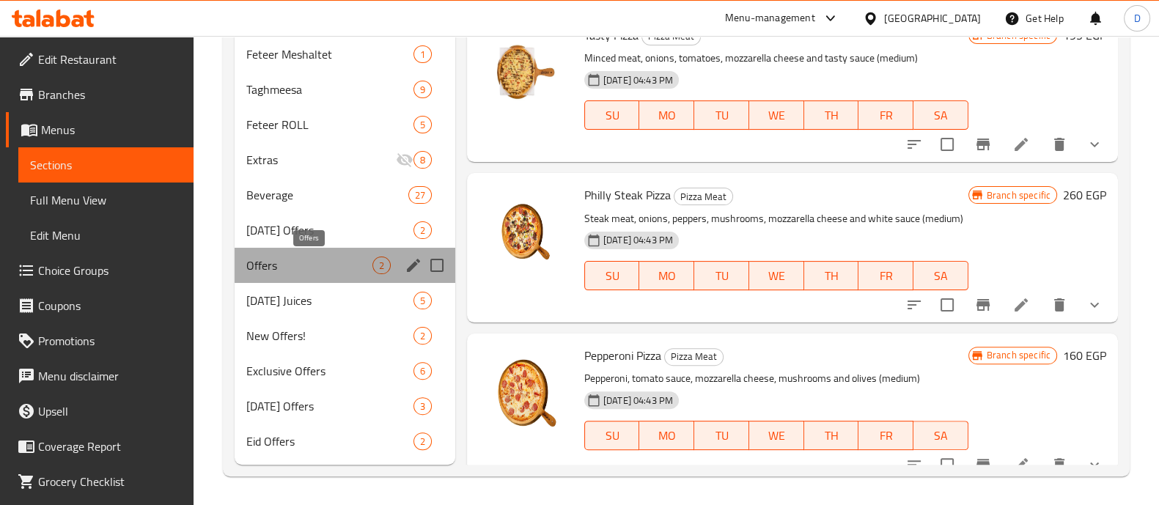
click at [278, 270] on span "Offers" at bounding box center [309, 265] width 126 height 18
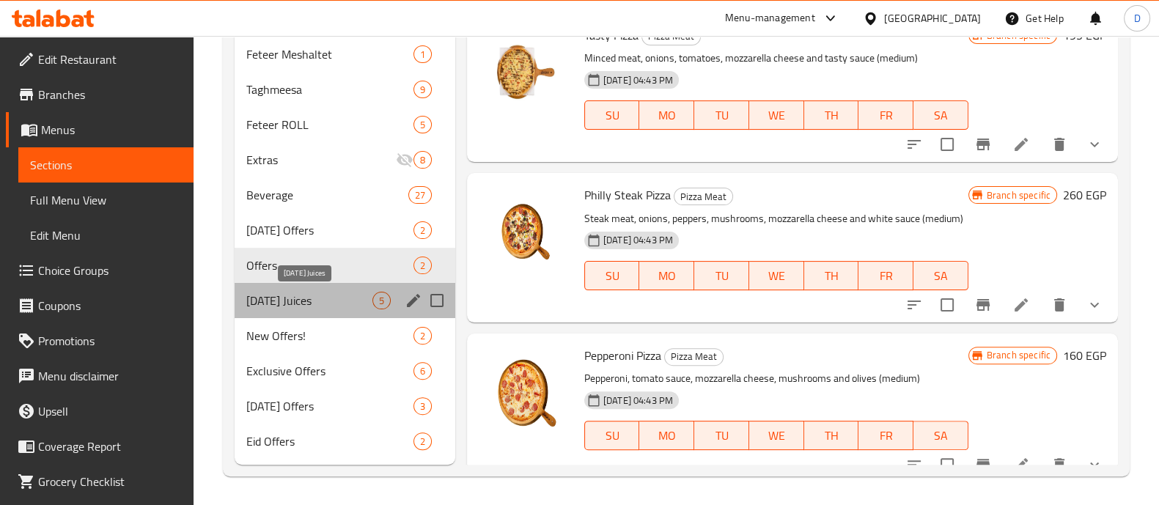
click at [304, 292] on span "Ramadan Juices" at bounding box center [309, 301] width 126 height 18
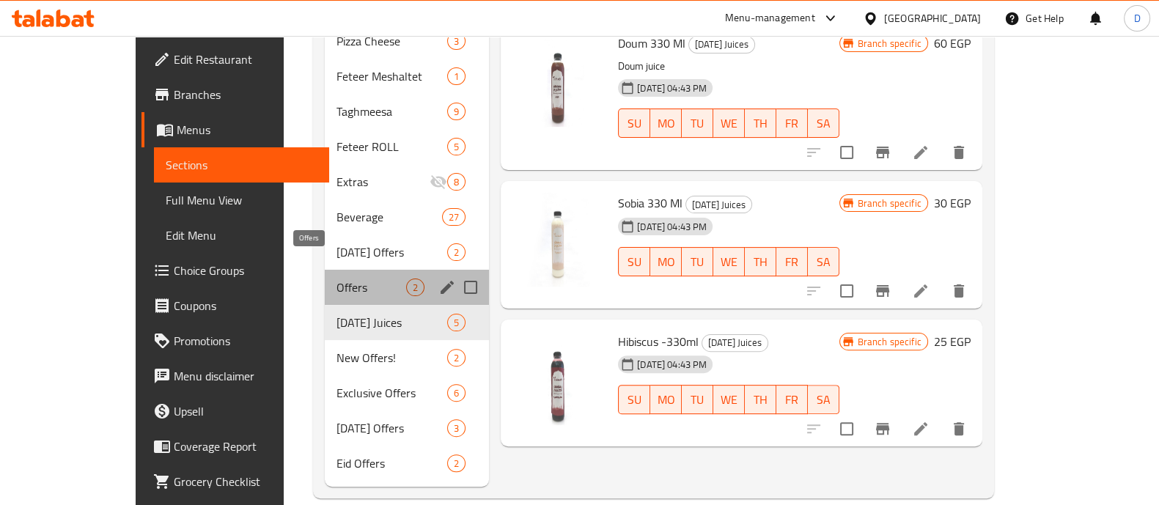
click at [336, 278] on span "Offers" at bounding box center [371, 287] width 70 height 18
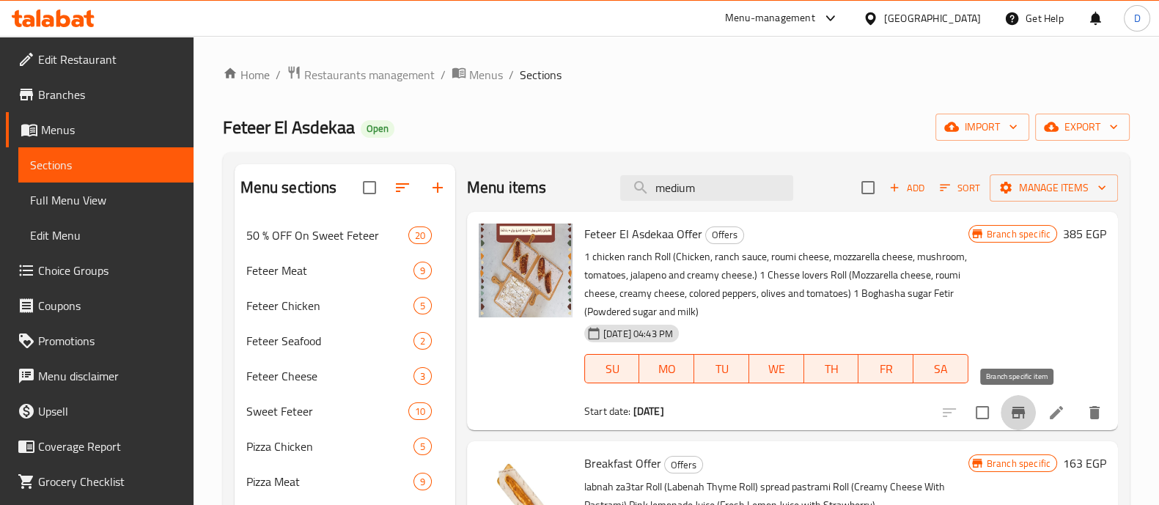
click at [1013, 411] on icon "Branch-specific-item" at bounding box center [1017, 413] width 13 height 12
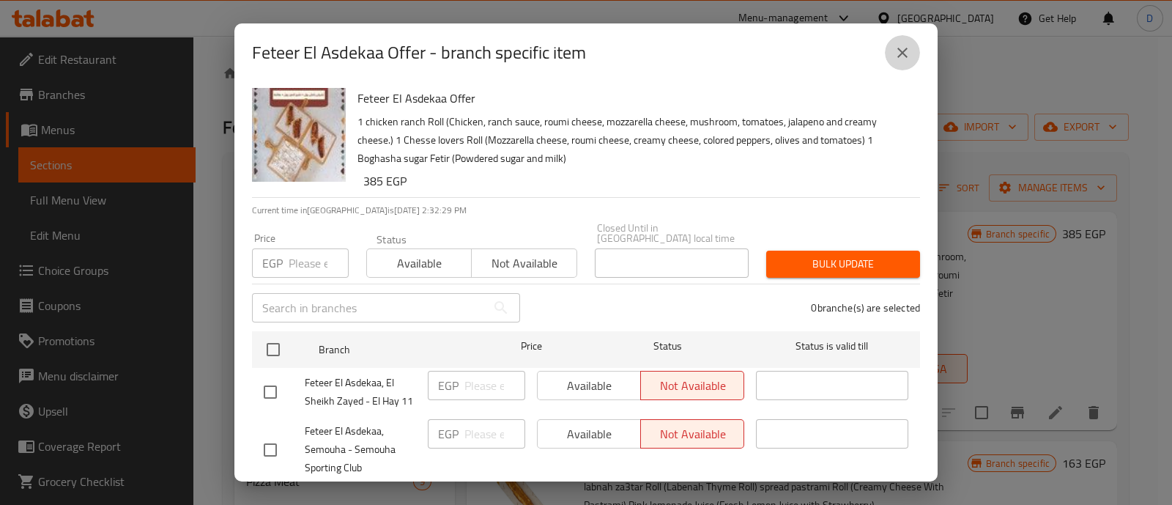
click at [901, 49] on icon "close" at bounding box center [903, 53] width 18 height 18
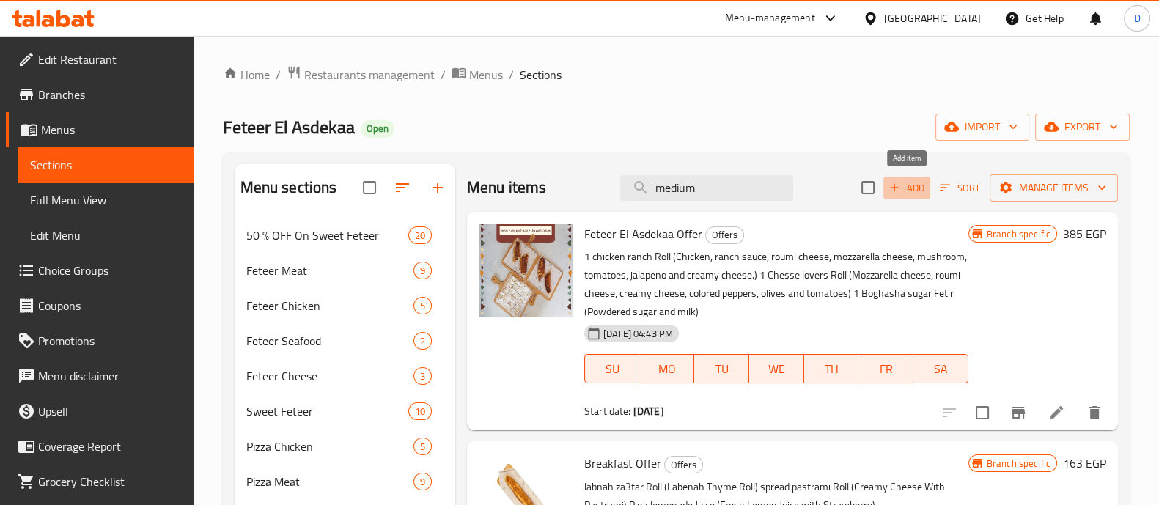
click at [916, 180] on span "Add" at bounding box center [907, 188] width 40 height 17
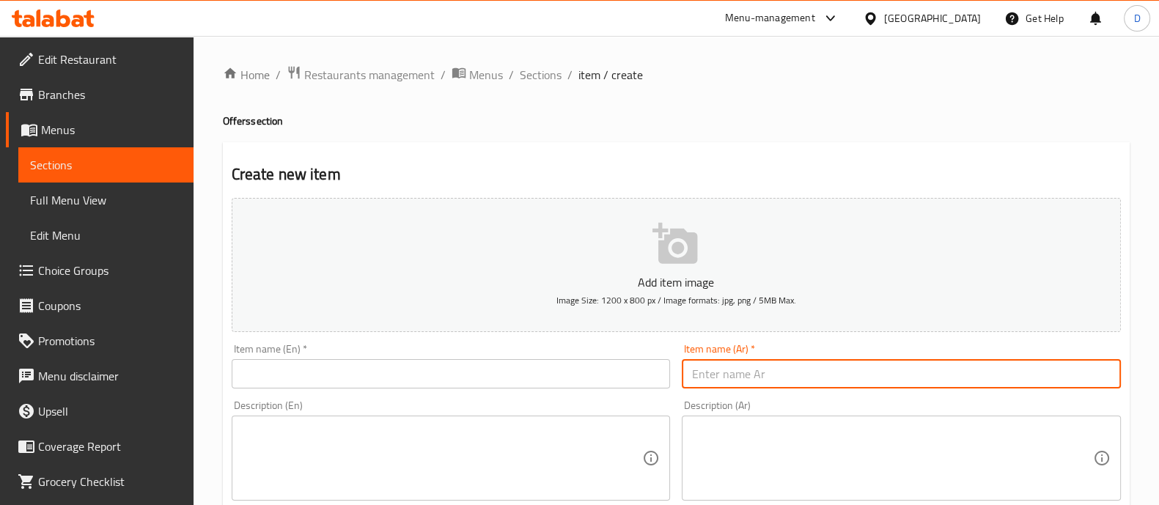
click at [776, 372] on input "text" at bounding box center [900, 373] width 439 height 29
click at [465, 380] on input "text" at bounding box center [451, 373] width 439 height 29
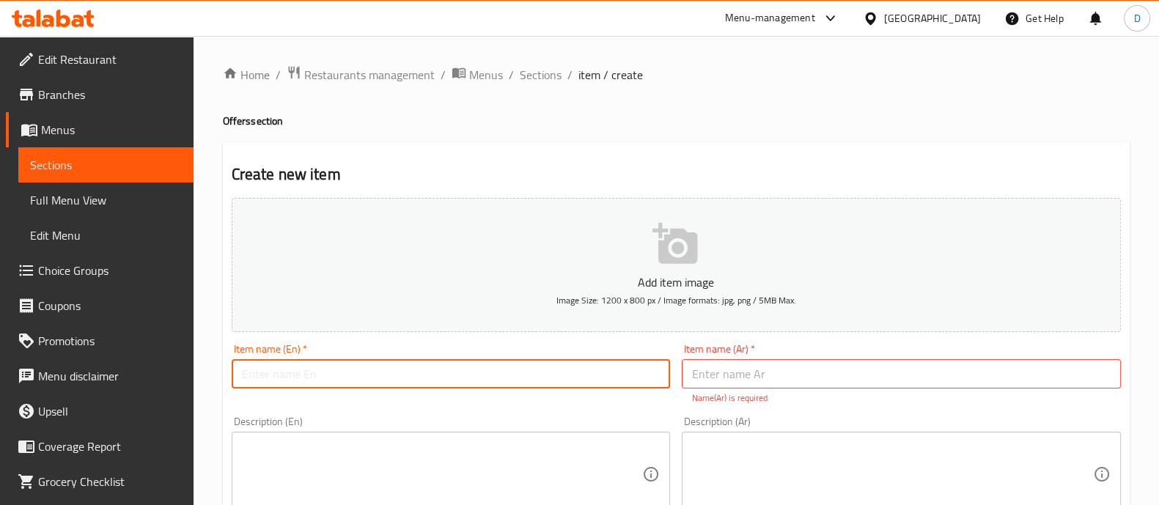
paste input "Medium Size Offer"
click at [465, 380] on input "Medium Size Offer" at bounding box center [451, 373] width 439 height 29
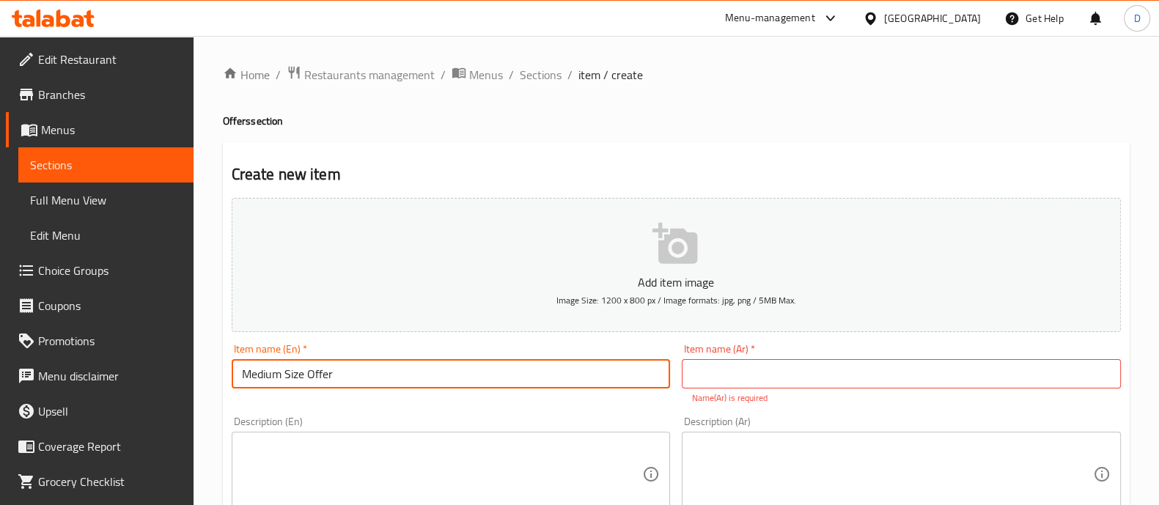
type input "Medium Size Offer"
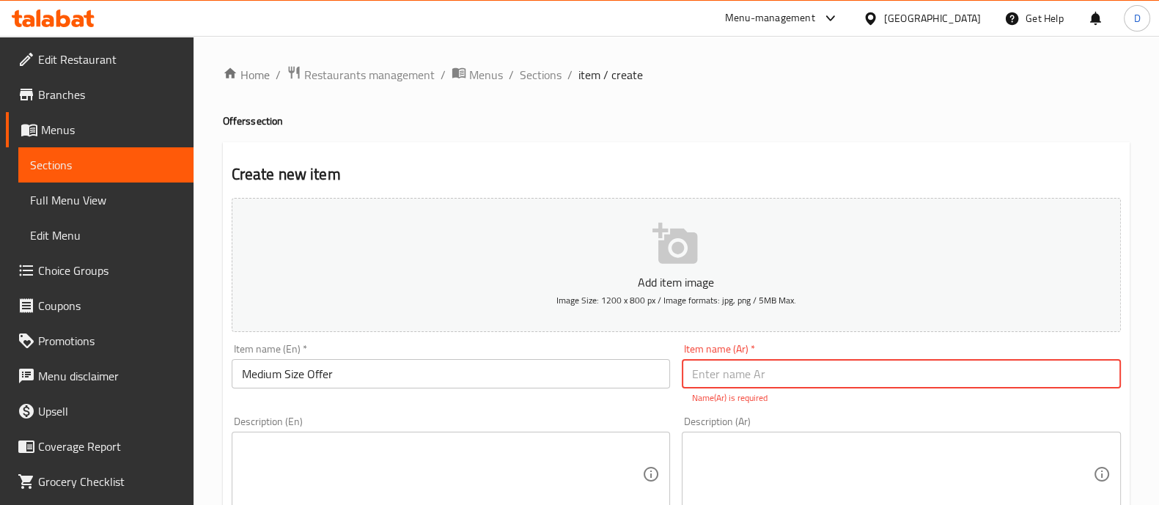
click at [742, 386] on input "text" at bounding box center [900, 373] width 439 height 29
paste input "عرض الحجم المتوسط"
type input "عرض الحجم المتوسط"
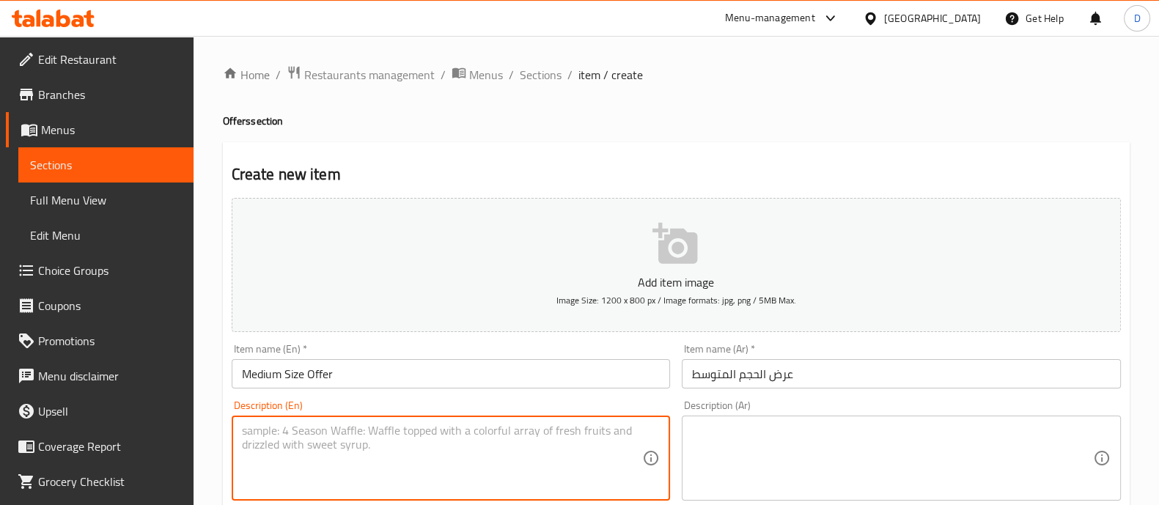
click at [310, 459] on textarea at bounding box center [442, 459] width 401 height 70
paste textarea "Pastrami and Sausages Feteer ( M ) Custard ( M ) Can"
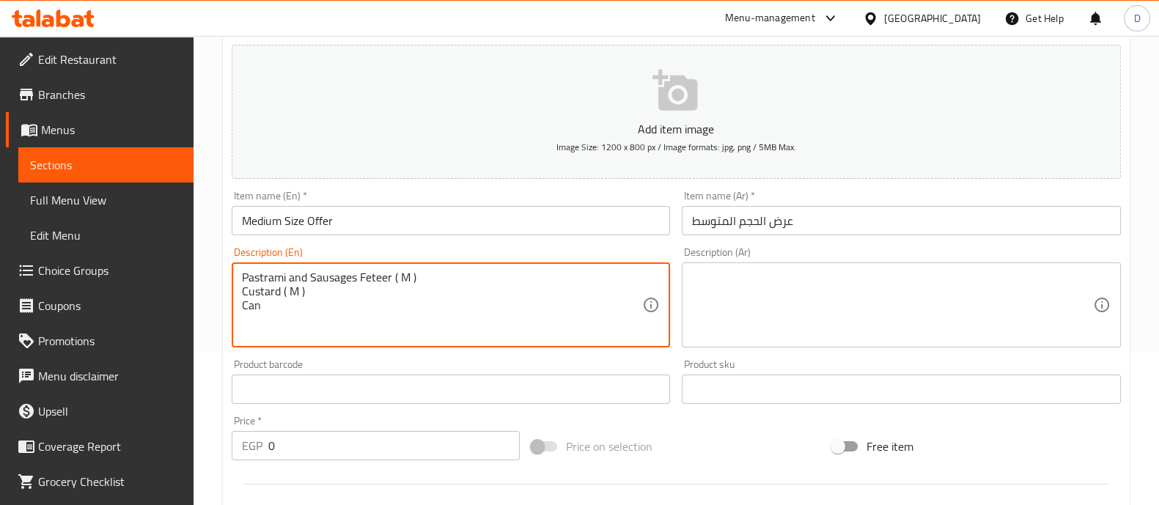
scroll to position [153, 0]
type textarea "Pastrami and Sausages Feteer ( M ) Custard ( M ) Can"
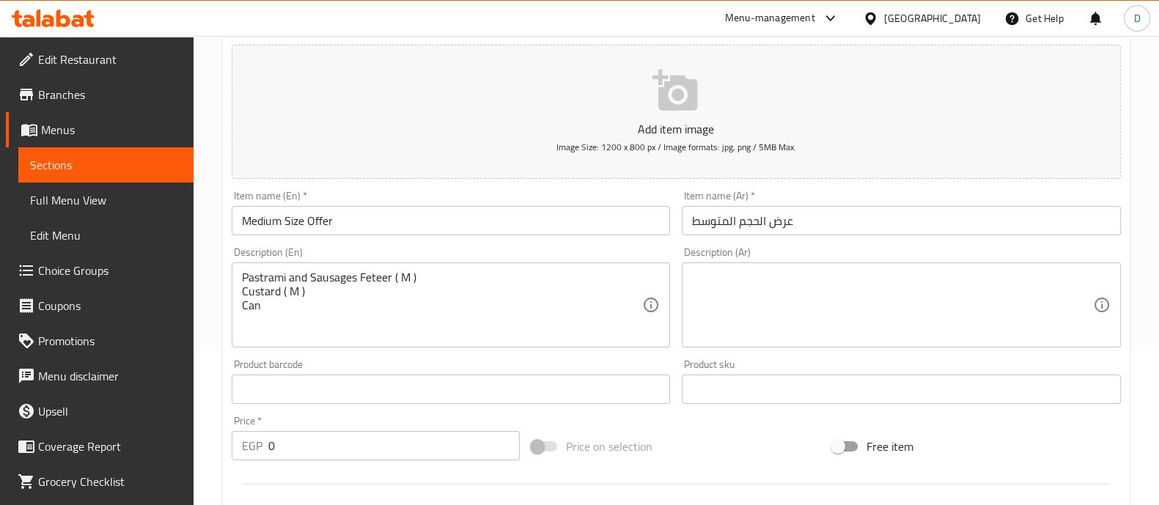
click at [802, 267] on div "Description (Ar)" at bounding box center [900, 304] width 439 height 85
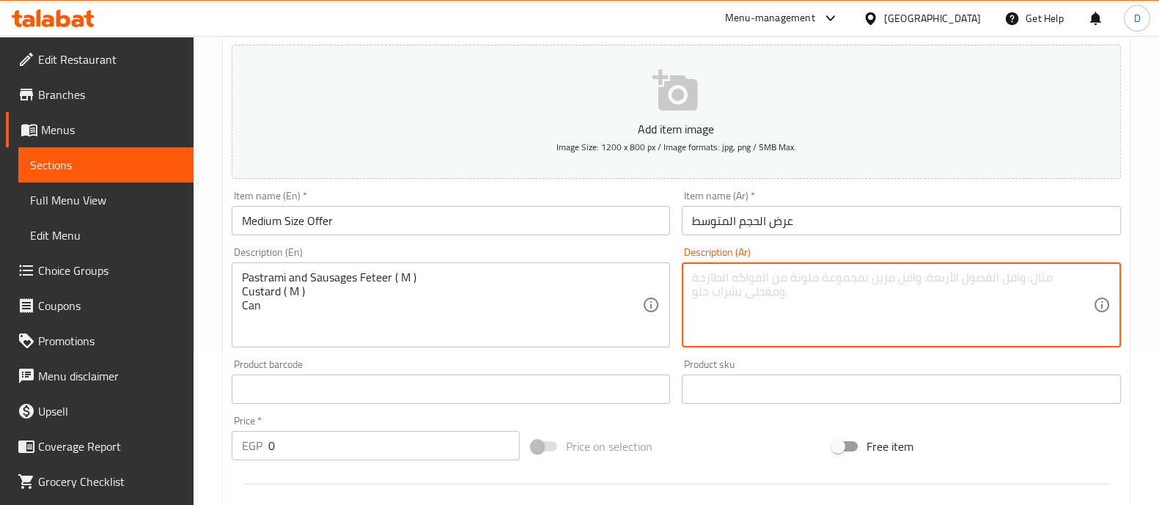
paste textarea "فطيرة بسطرمة وسجق (وسط) كاسترد (وسط) علبة"
click at [707, 309] on textarea "فطيرة بسطرمة وسجق (وسط) كاسترد (وسط) علبة" at bounding box center [892, 305] width 401 height 70
type textarea "فطيرة بسطرمة وسجق (وسط) كاسترد (وسط) كانز"
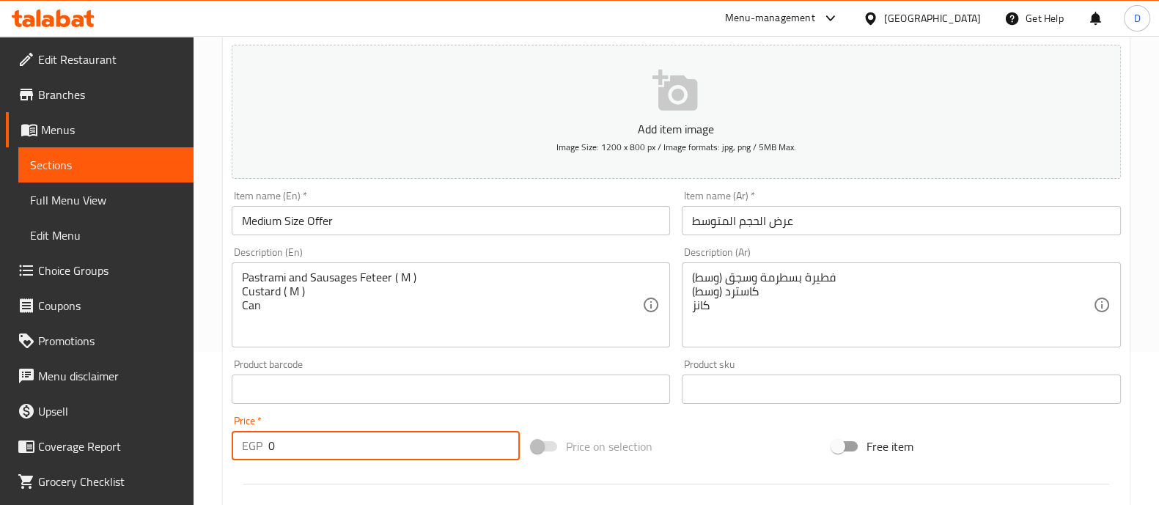
click at [352, 435] on input "0" at bounding box center [394, 445] width 252 height 29
type input "430"
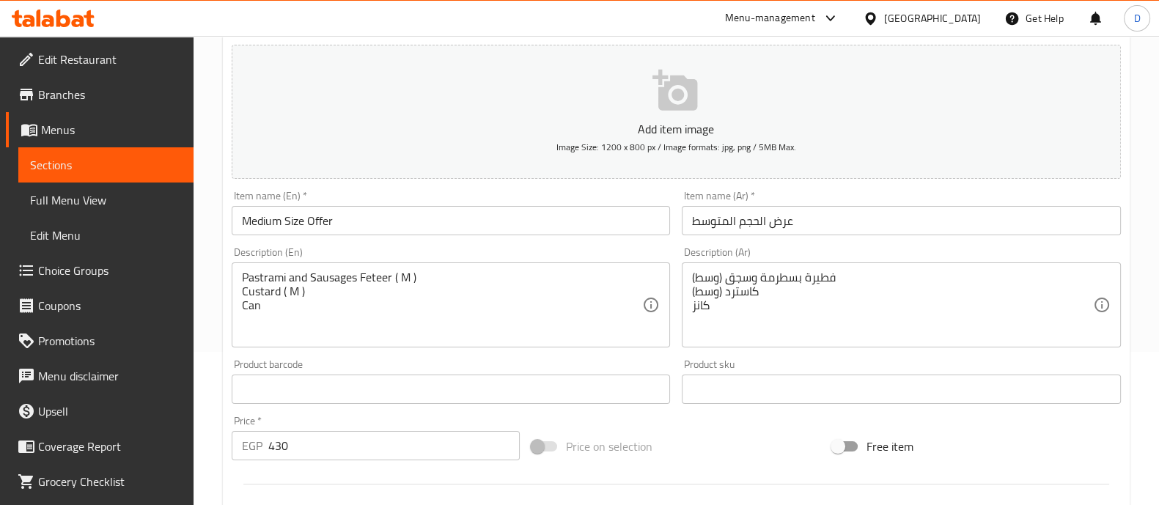
click at [379, 373] on div "Product barcode Product barcode" at bounding box center [451, 381] width 439 height 45
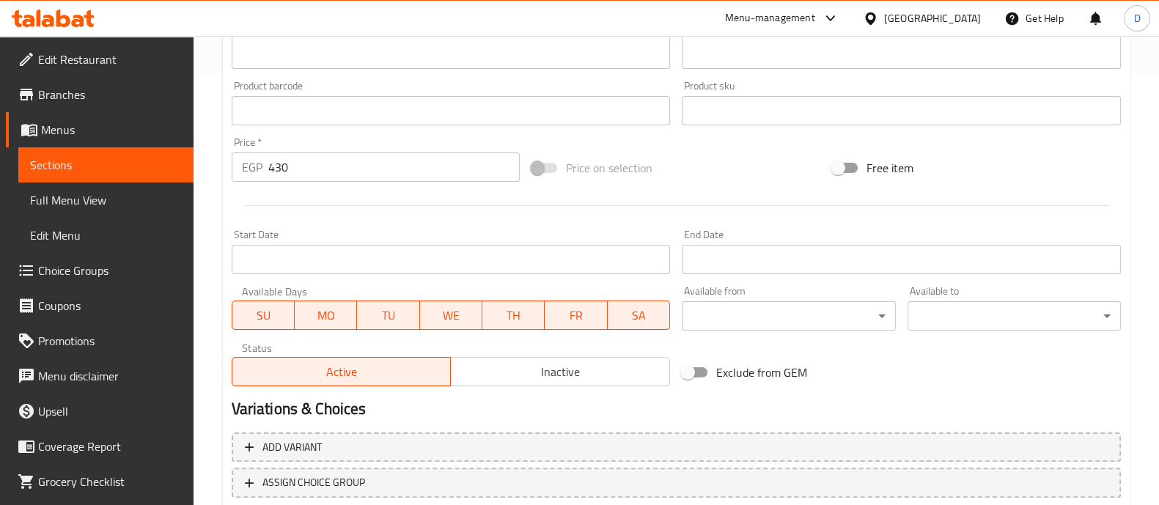
scroll to position [529, 0]
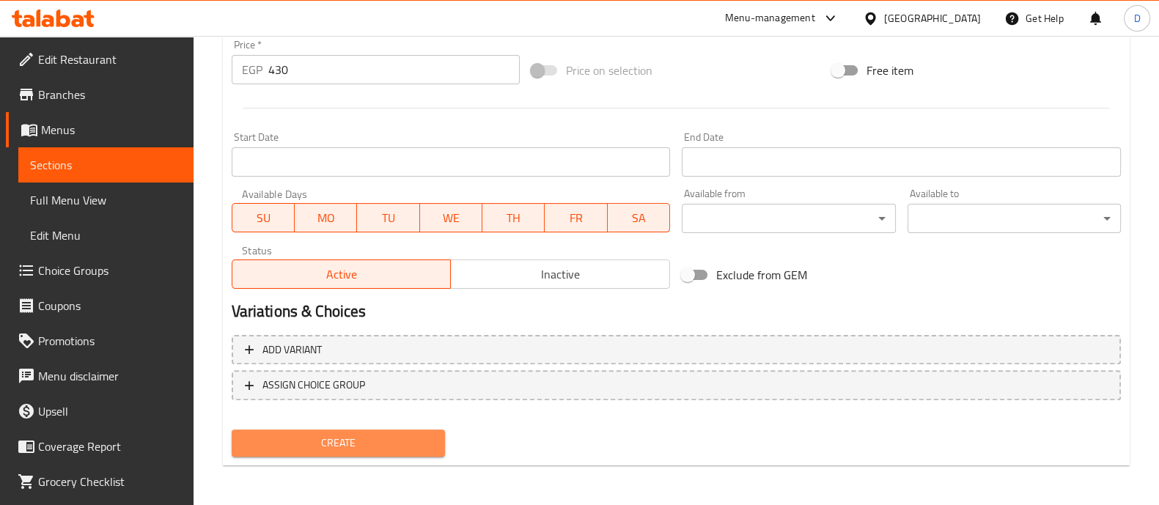
click at [375, 438] on span "Create" at bounding box center [338, 443] width 190 height 18
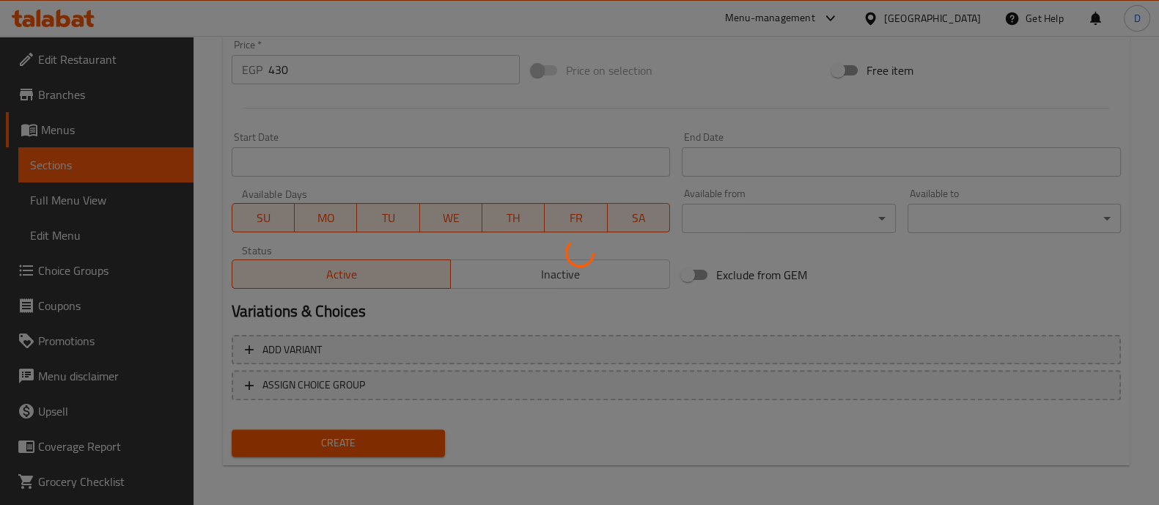
type input "0"
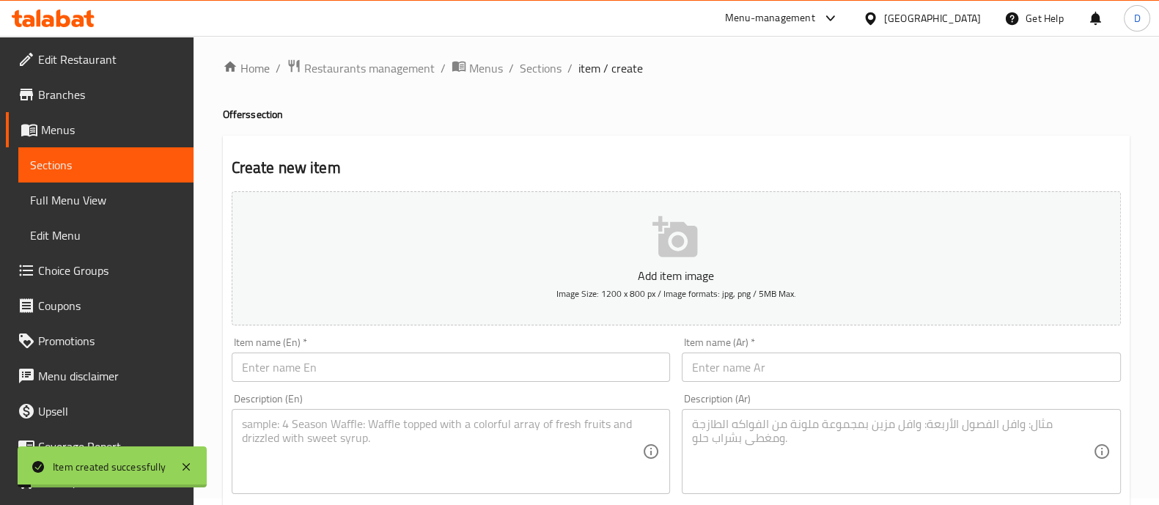
scroll to position [0, 0]
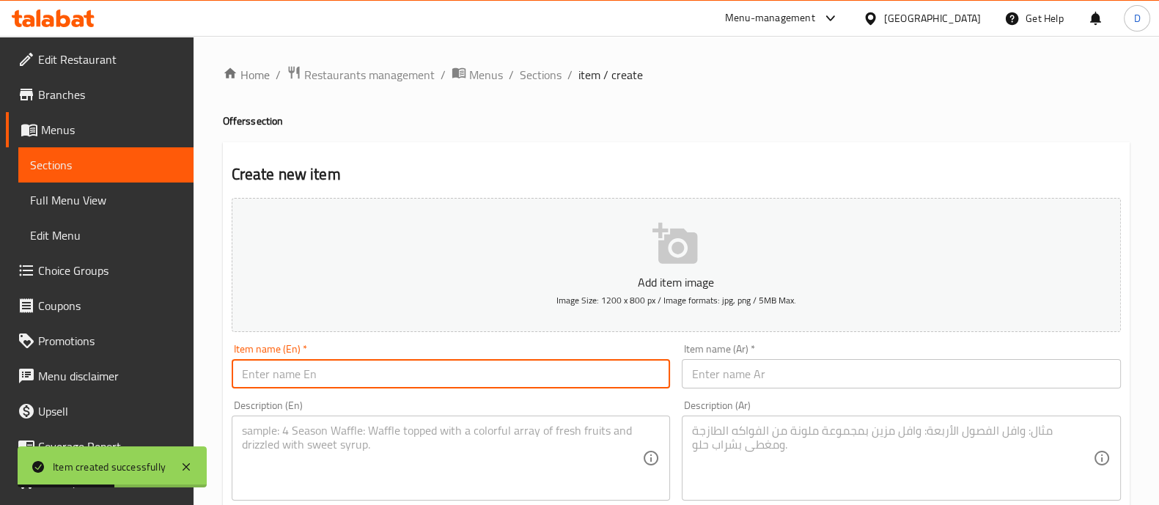
click at [357, 377] on input "text" at bounding box center [451, 373] width 439 height 29
paste input "Family Offer"
type input "Family Offer"
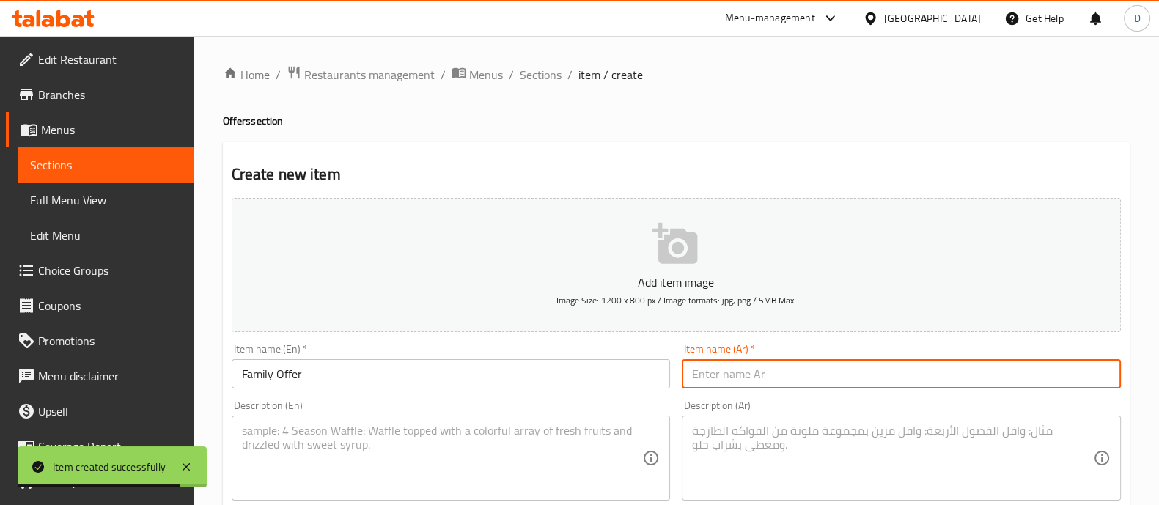
click at [753, 361] on input "text" at bounding box center [900, 373] width 439 height 29
paste input "عرض العائلة"
type input "عرض العائلة"
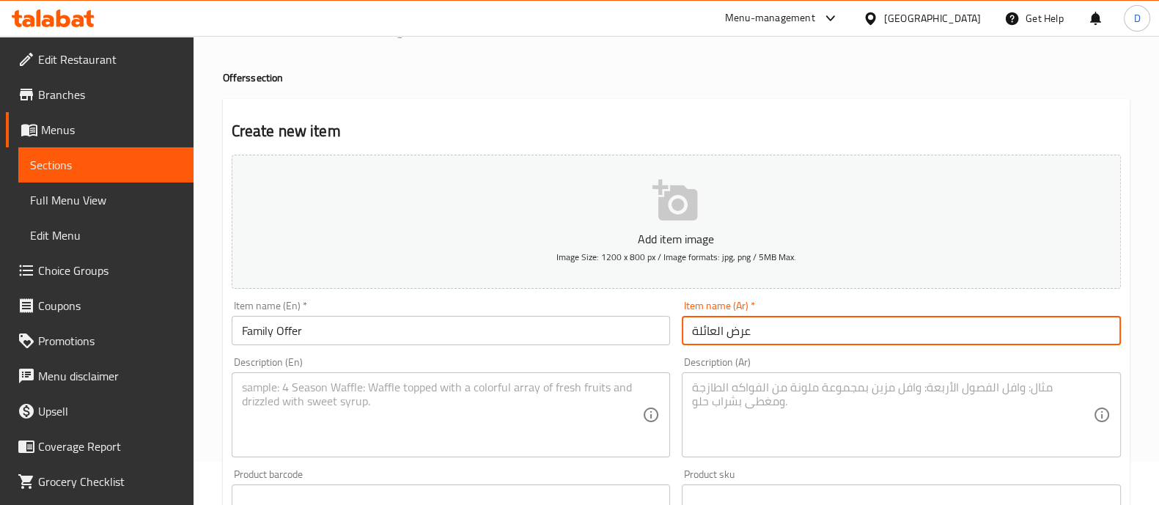
scroll to position [45, 0]
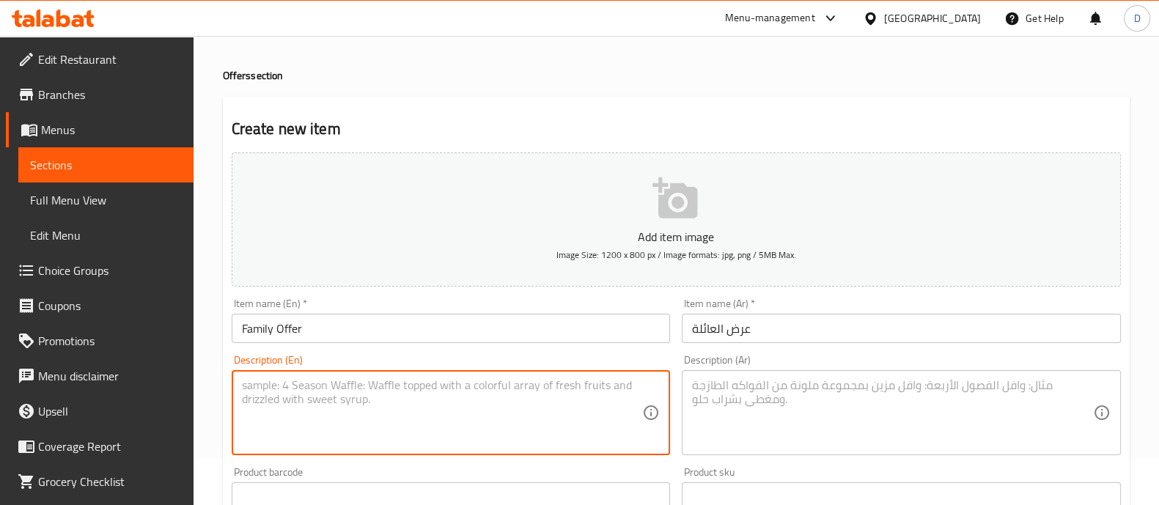
click at [479, 422] on textarea at bounding box center [442, 413] width 401 height 70
paste textarea "Sausages Feteer ( L ) Cheese Lovers Feteer ( L ) Chicken Ranch Feteer ( L ) Can…"
type textarea "Sausages Feteer ( L ) Cheese Lovers Feteer ( L ) Chicken Ranch Feteer ( L ) Can…"
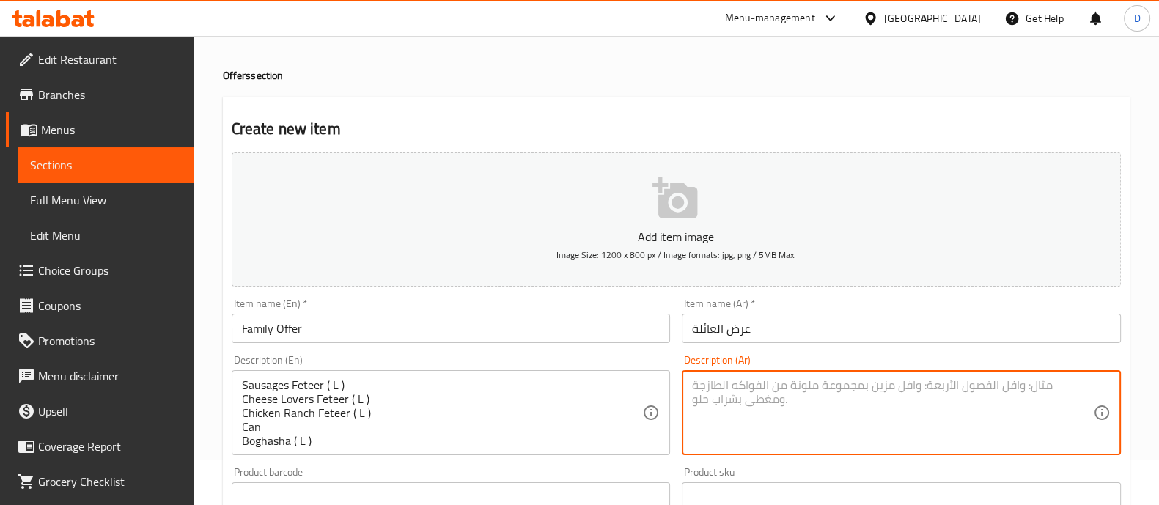
click at [786, 383] on textarea at bounding box center [892, 413] width 401 height 70
paste textarea "فطيرة سجق (كبير) فطيرة عشاق الجبن (كبير) فطيرة دجاج رانش (كبير) كان بوغاشة (كبي…"
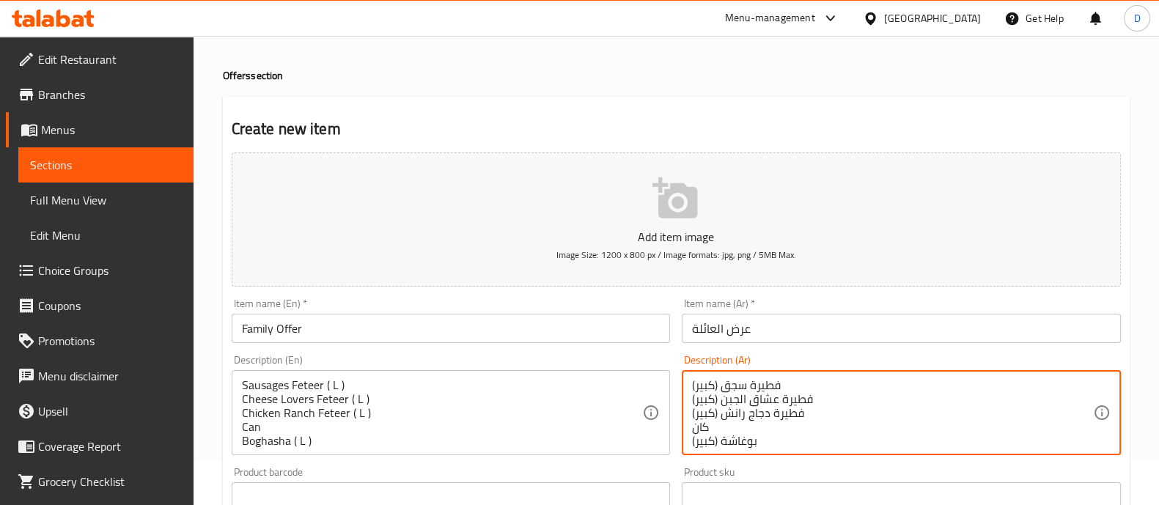
scroll to position [4, 0]
type textarea "فطيرة سجق (كبير) فطيرة عشاق الجبن (كبير) فطيرة دجاج رانش (كبير) كان بوغاشة (كبي…"
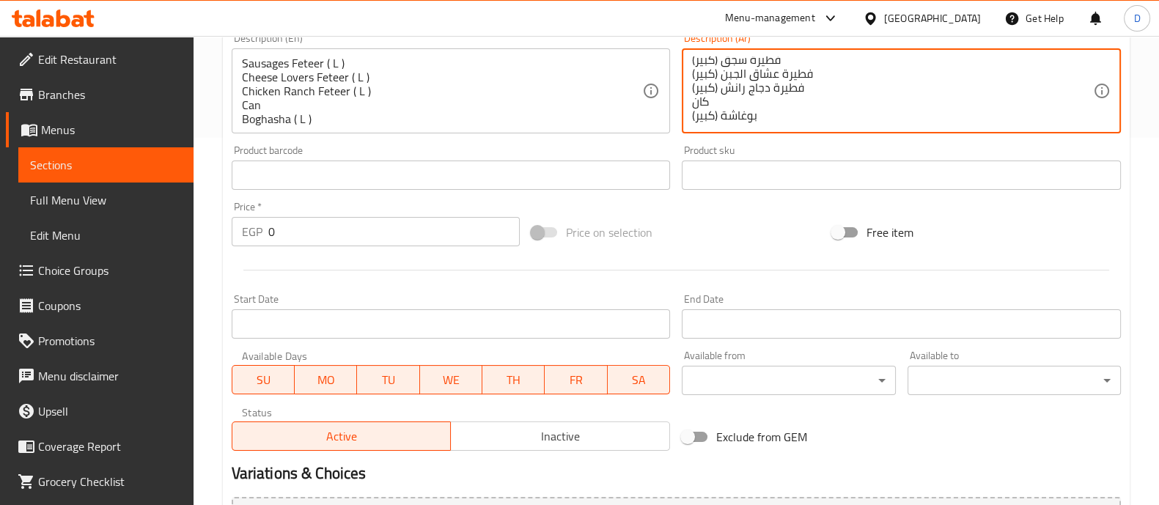
scroll to position [371, 0]
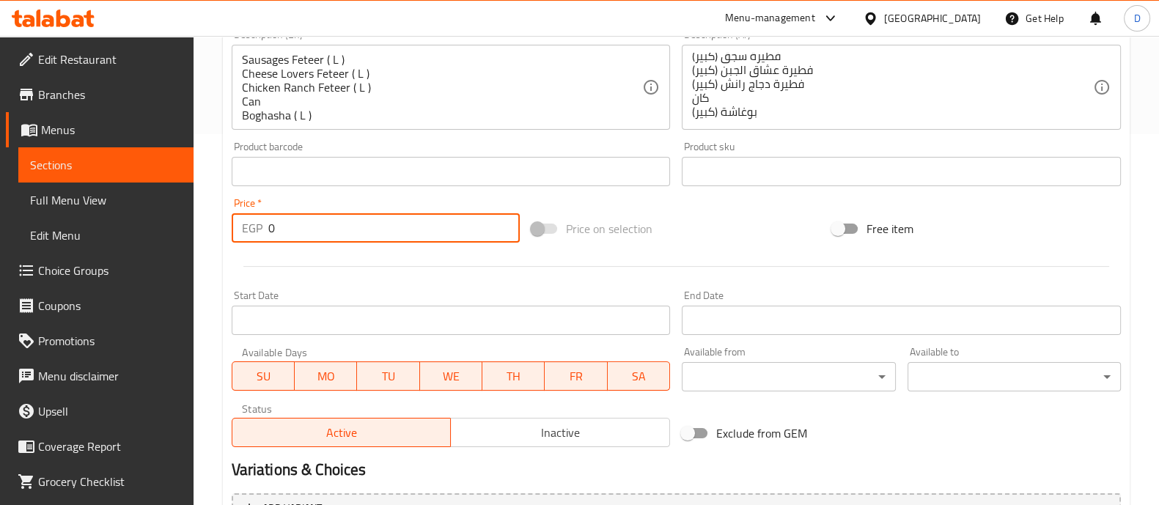
click at [298, 227] on input "0" at bounding box center [394, 227] width 252 height 29
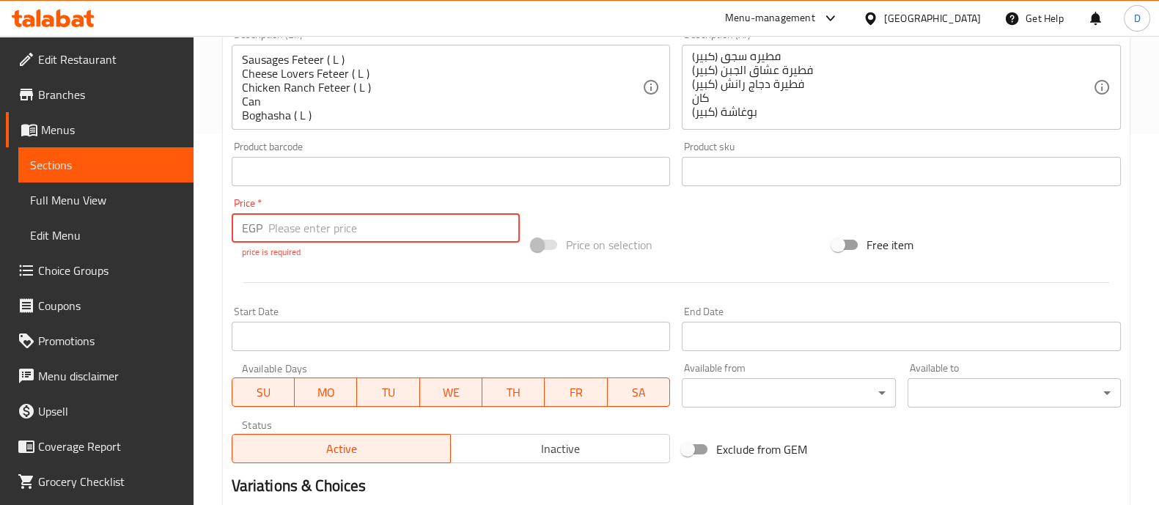
paste input "1288"
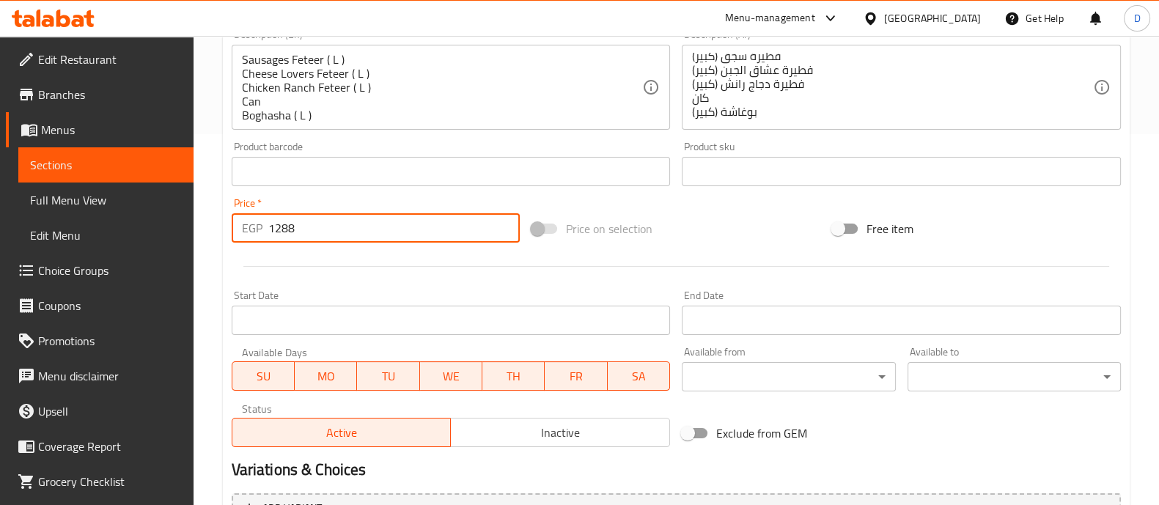
type input "1288"
click at [309, 255] on div at bounding box center [676, 266] width 901 height 36
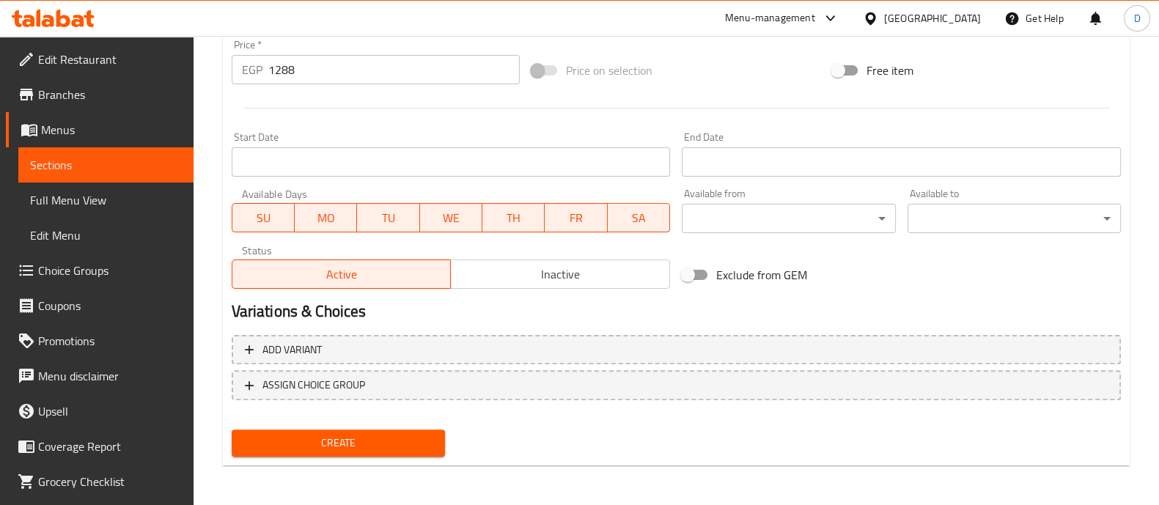
click at [385, 442] on span "Create" at bounding box center [338, 443] width 190 height 18
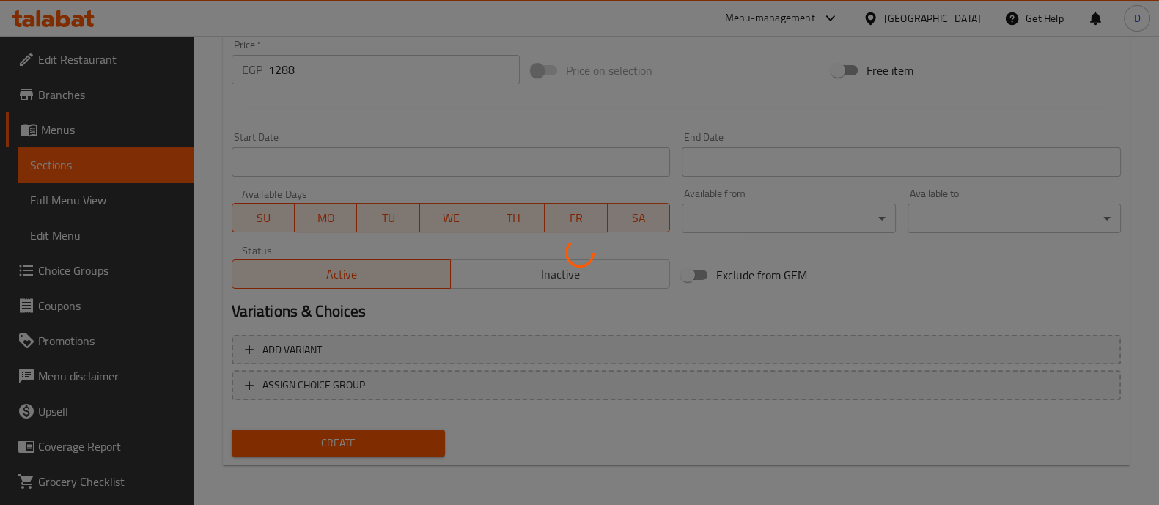
scroll to position [0, 0]
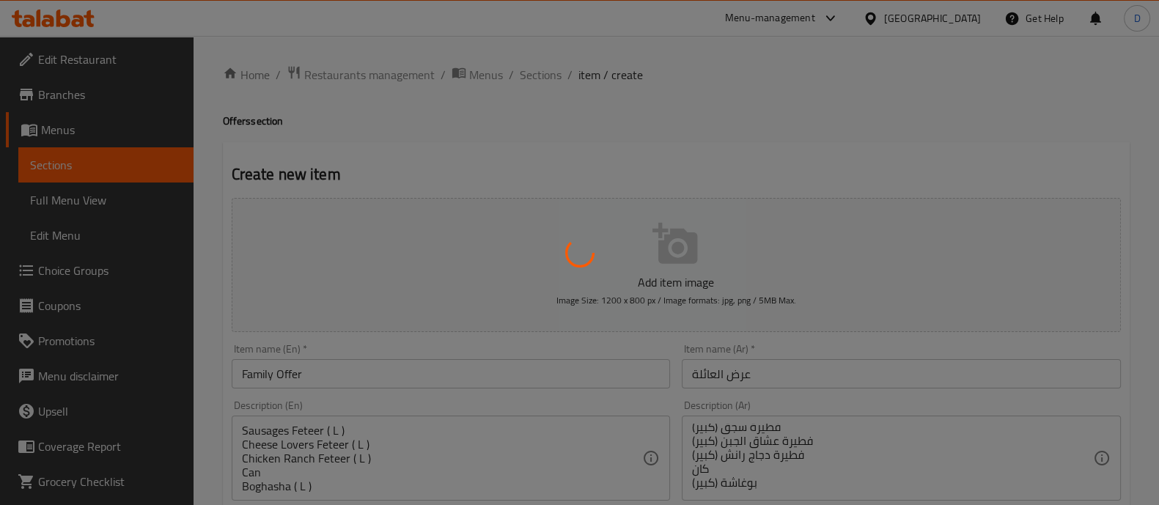
type input "0"
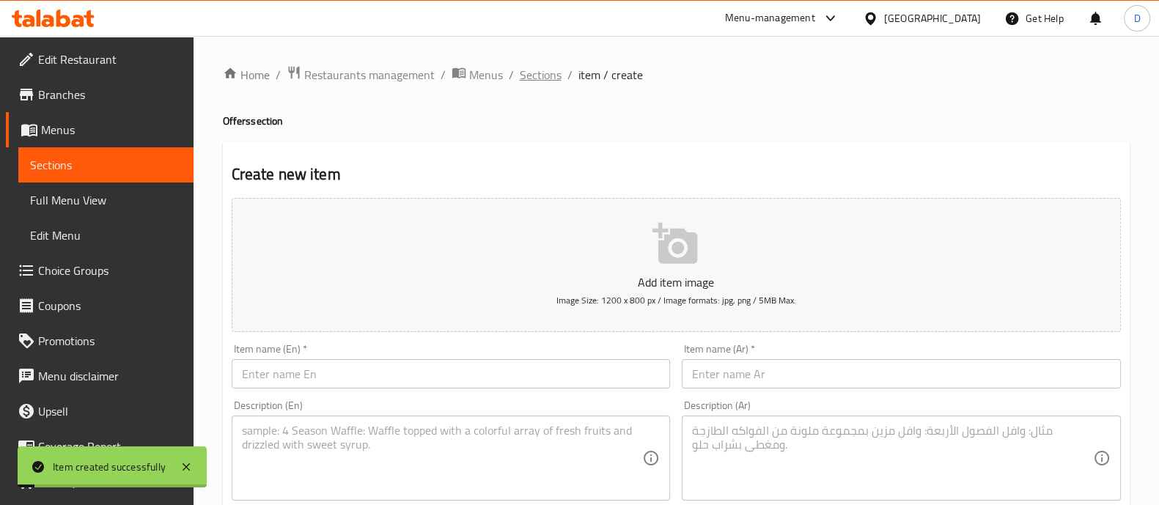
click at [535, 71] on span "Sections" at bounding box center [541, 75] width 42 height 18
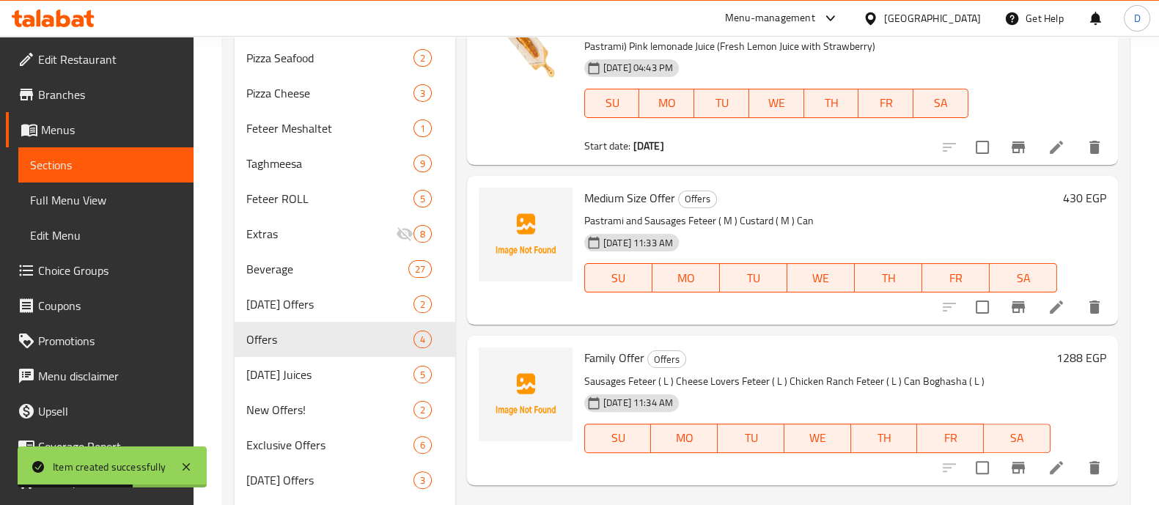
scroll to position [462, 0]
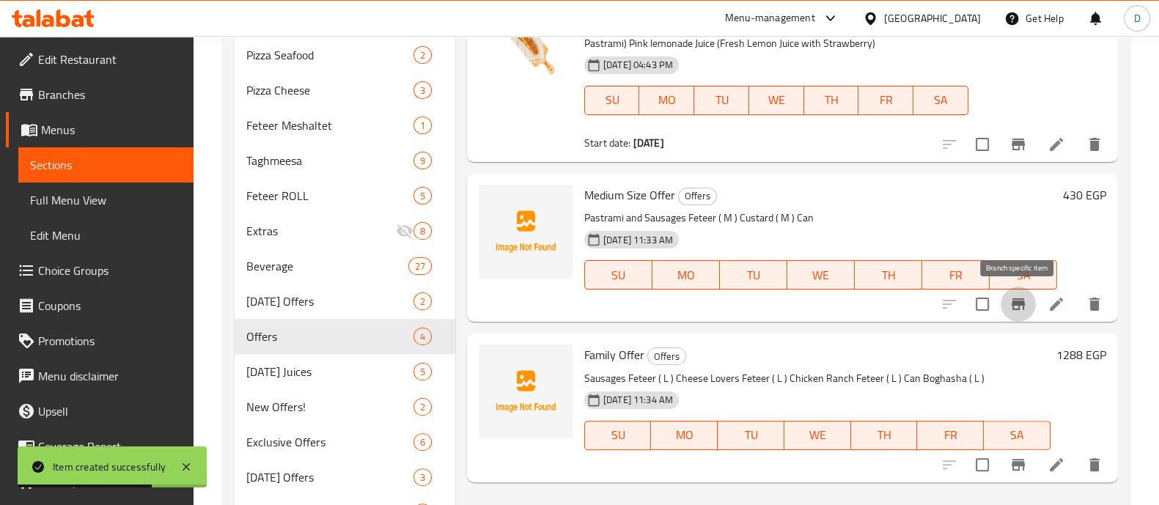
click at [1017, 299] on icon "Branch-specific-item" at bounding box center [1017, 304] width 13 height 12
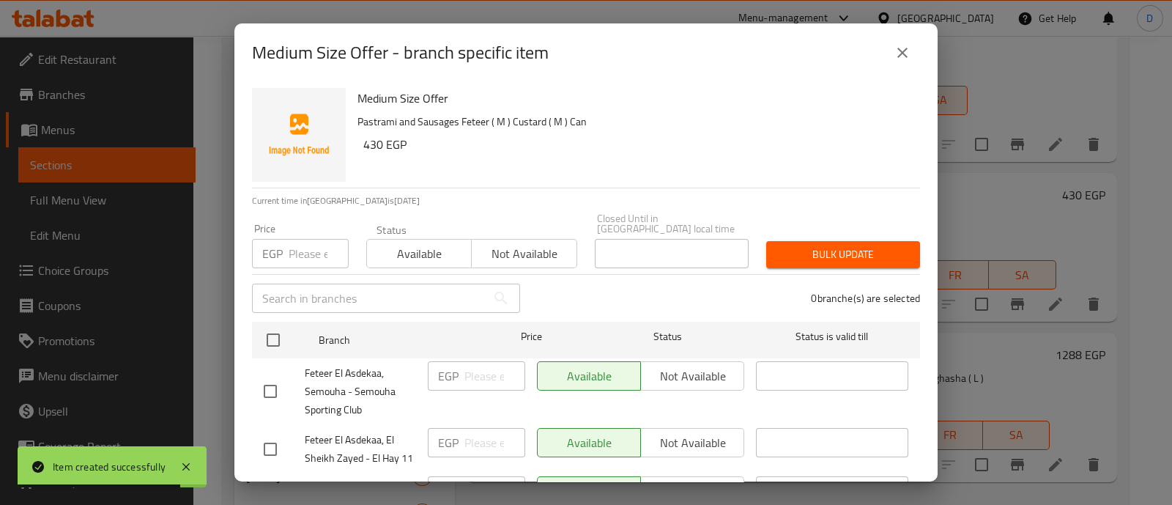
click at [500, 243] on span "Not available" at bounding box center [524, 253] width 93 height 21
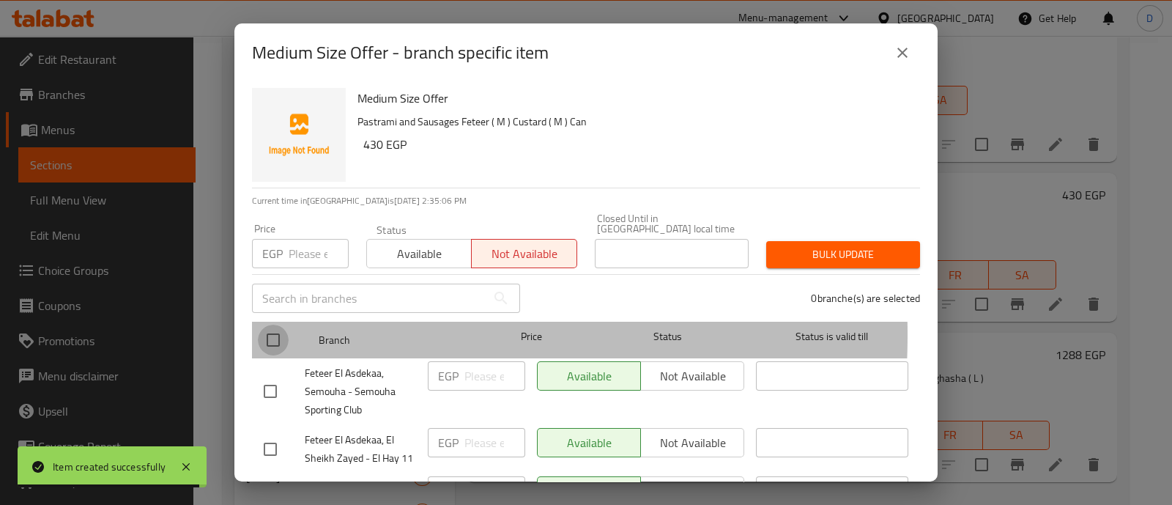
click at [262, 325] on input "checkbox" at bounding box center [273, 340] width 31 height 31
checkbox input "true"
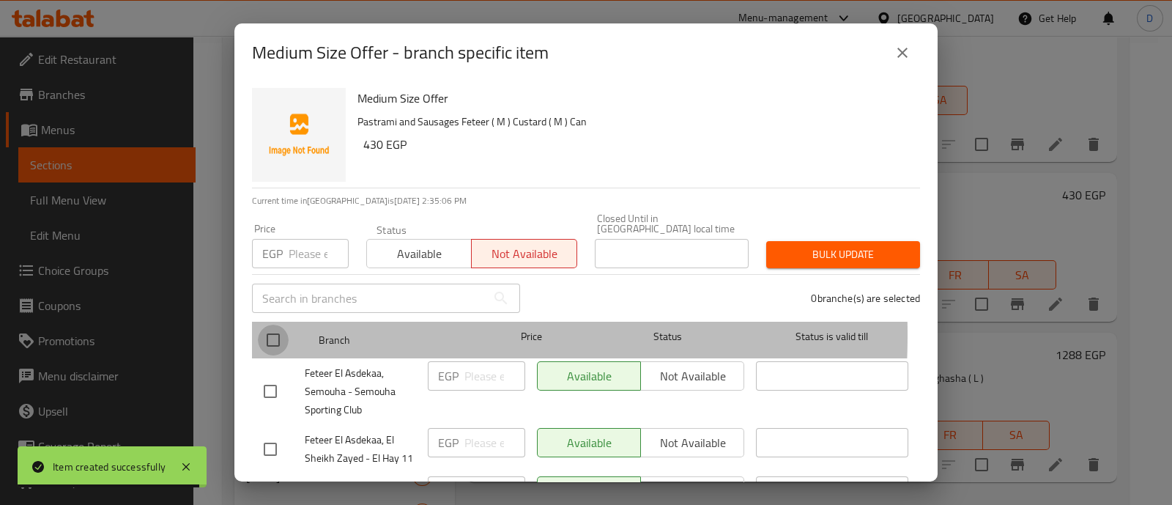
checkbox input "true"
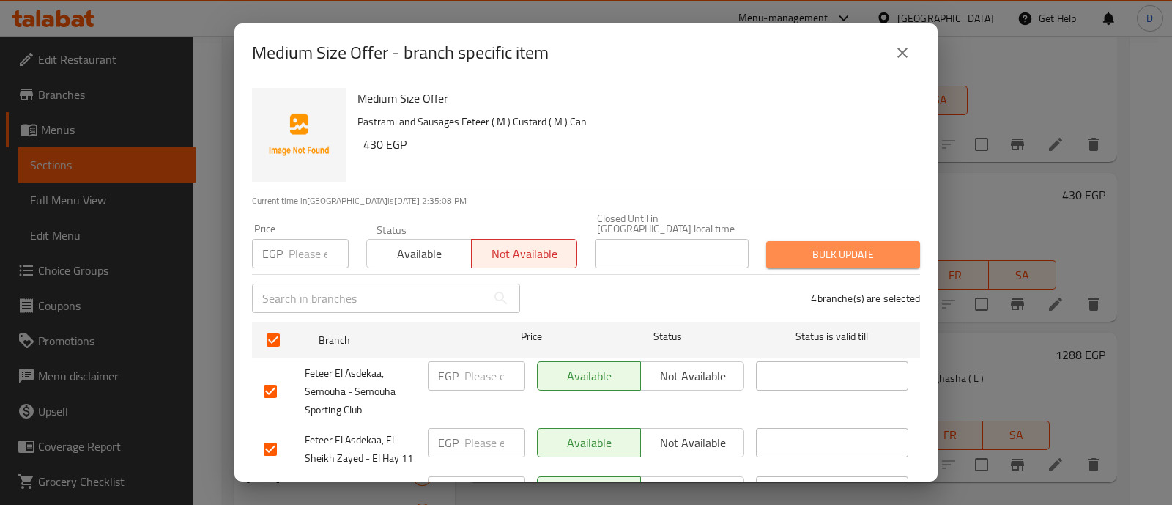
click at [882, 245] on span "Bulk update" at bounding box center [843, 254] width 130 height 18
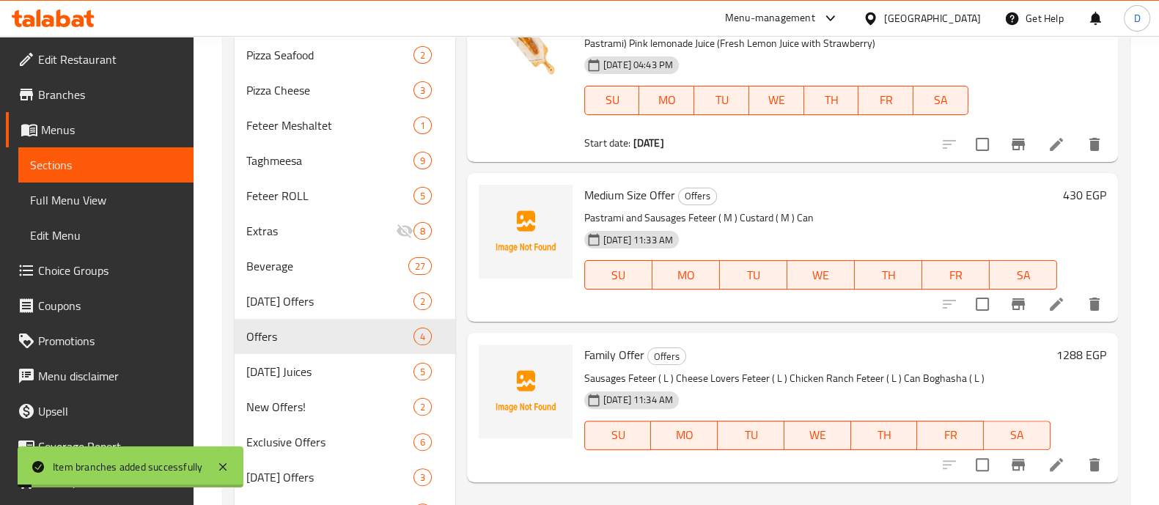
scroll to position [533, 0]
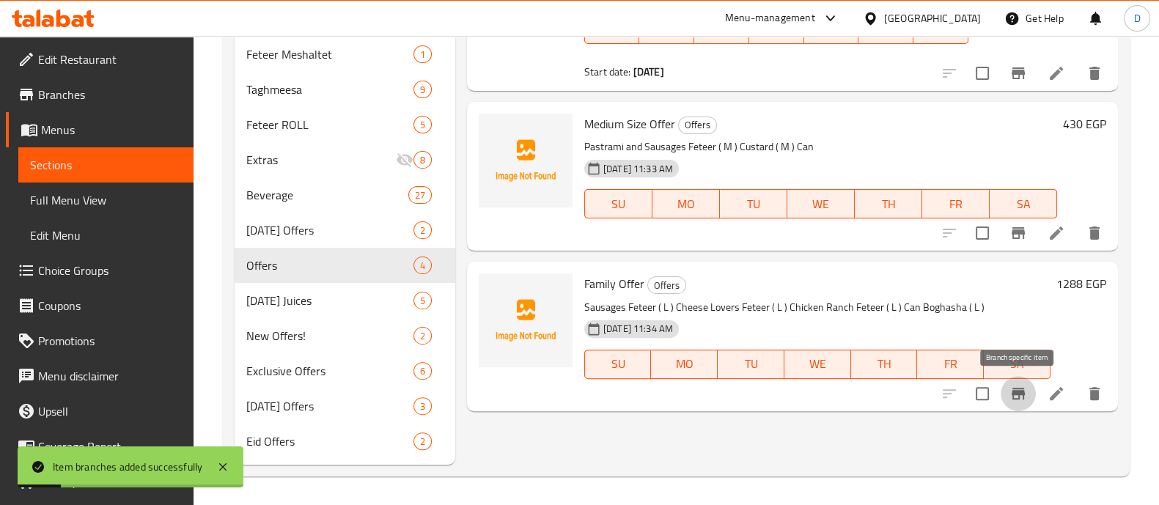
click at [1014, 399] on icon "Branch-specific-item" at bounding box center [1018, 394] width 18 height 18
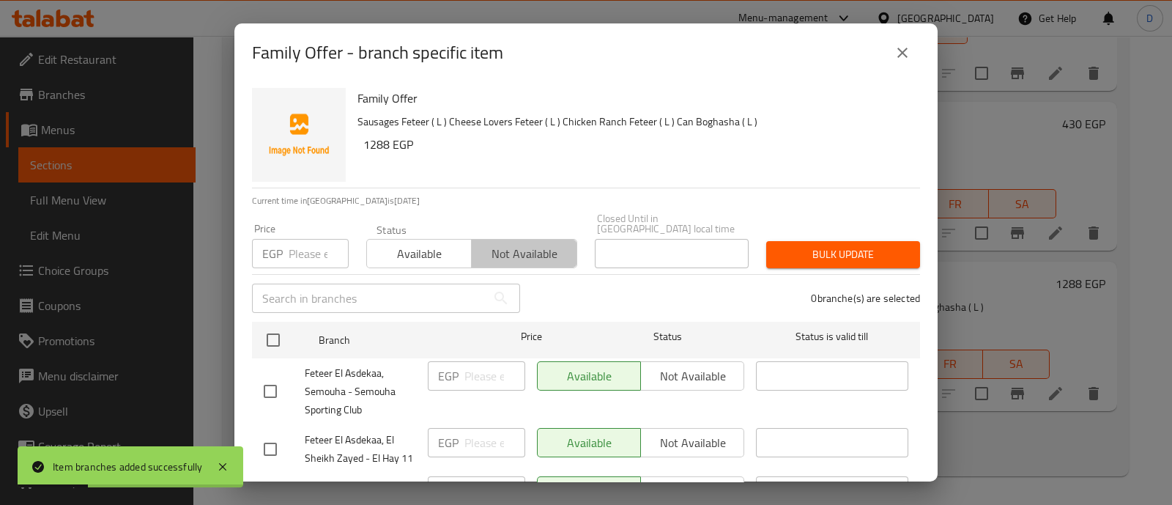
click at [534, 243] on span "Not available" at bounding box center [524, 253] width 93 height 21
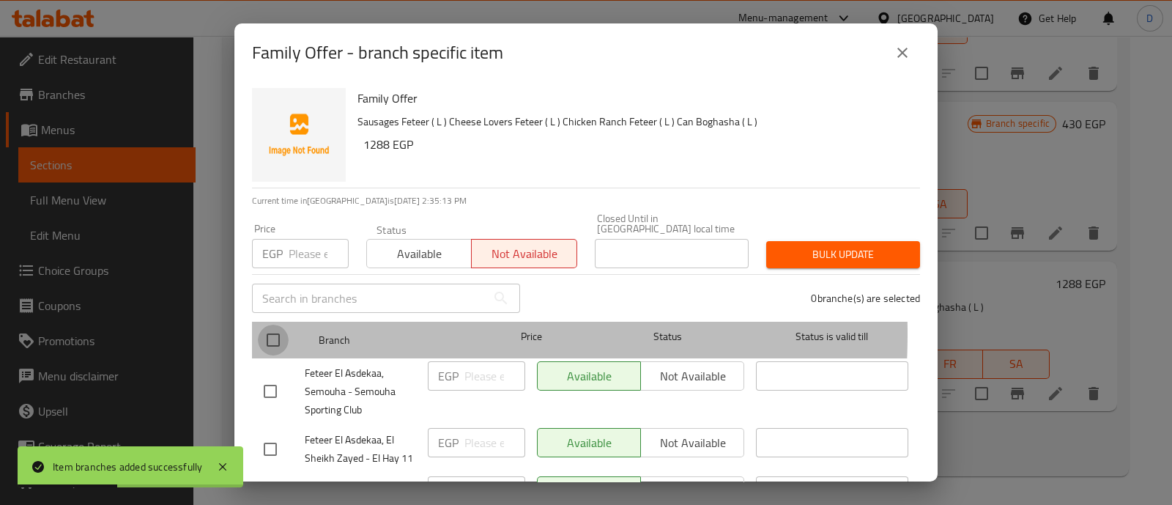
click at [273, 325] on input "checkbox" at bounding box center [273, 340] width 31 height 31
checkbox input "true"
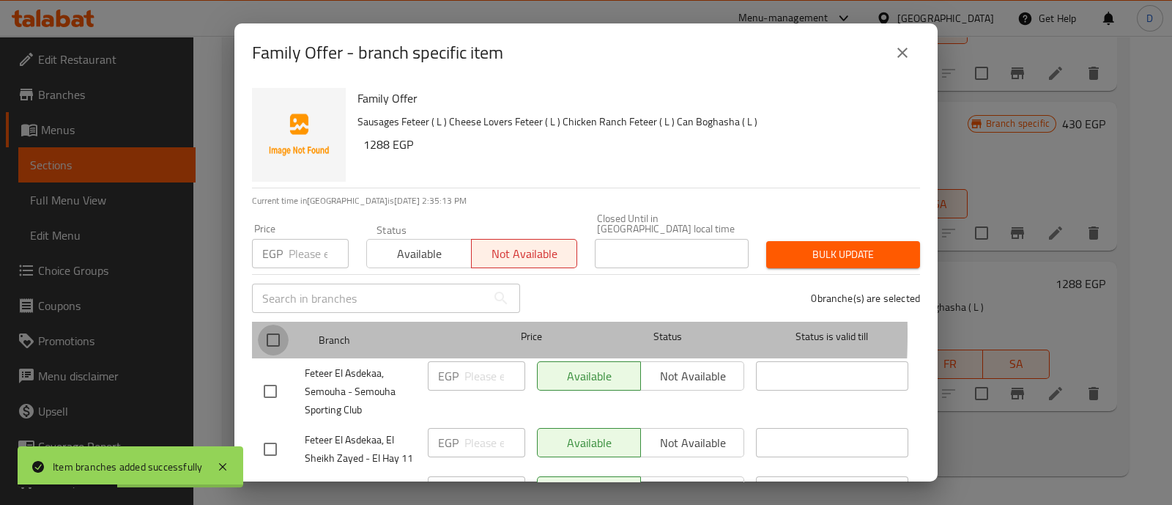
checkbox input "true"
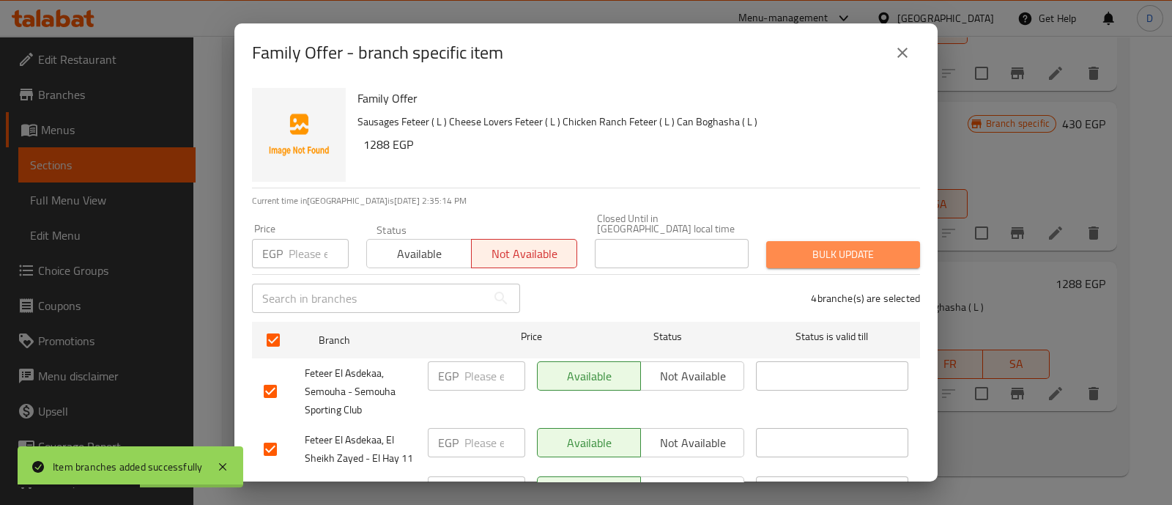
click at [861, 245] on span "Bulk update" at bounding box center [843, 254] width 130 height 18
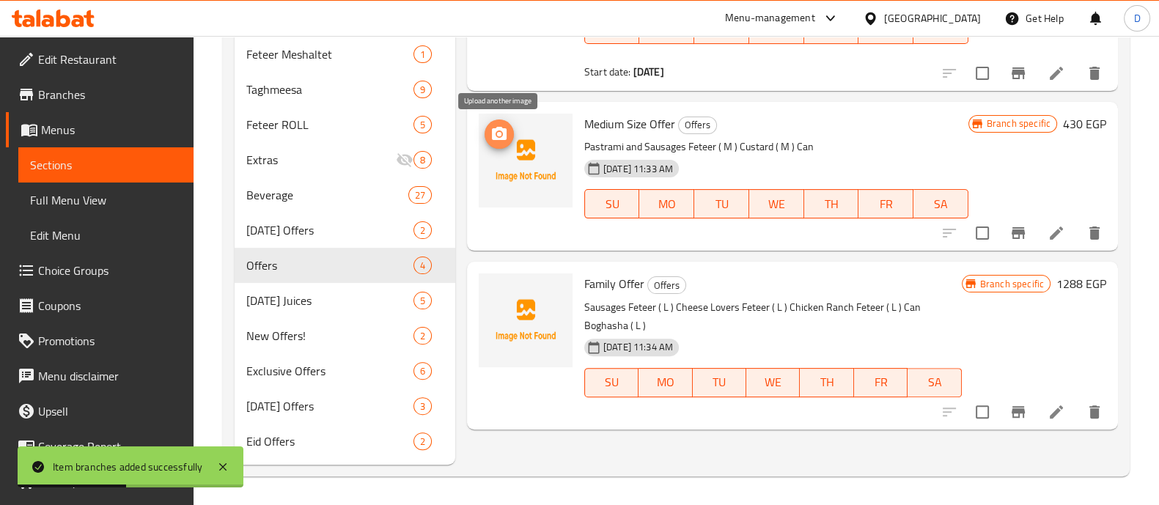
click at [506, 137] on icon "upload picture" at bounding box center [499, 134] width 18 height 18
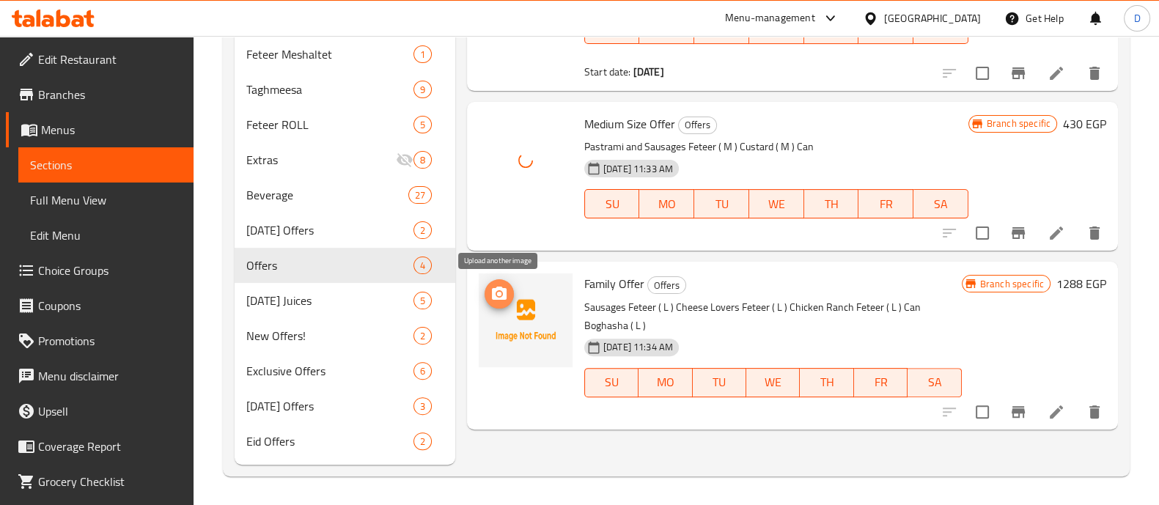
click at [491, 287] on icon "upload picture" at bounding box center [499, 294] width 18 height 18
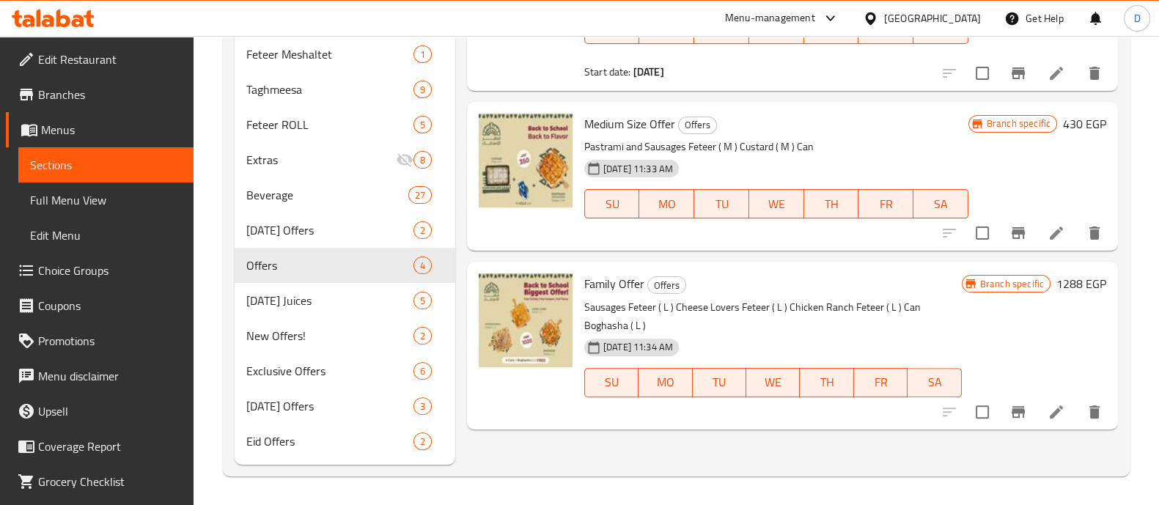
click at [78, 10] on icon at bounding box center [53, 19] width 83 height 18
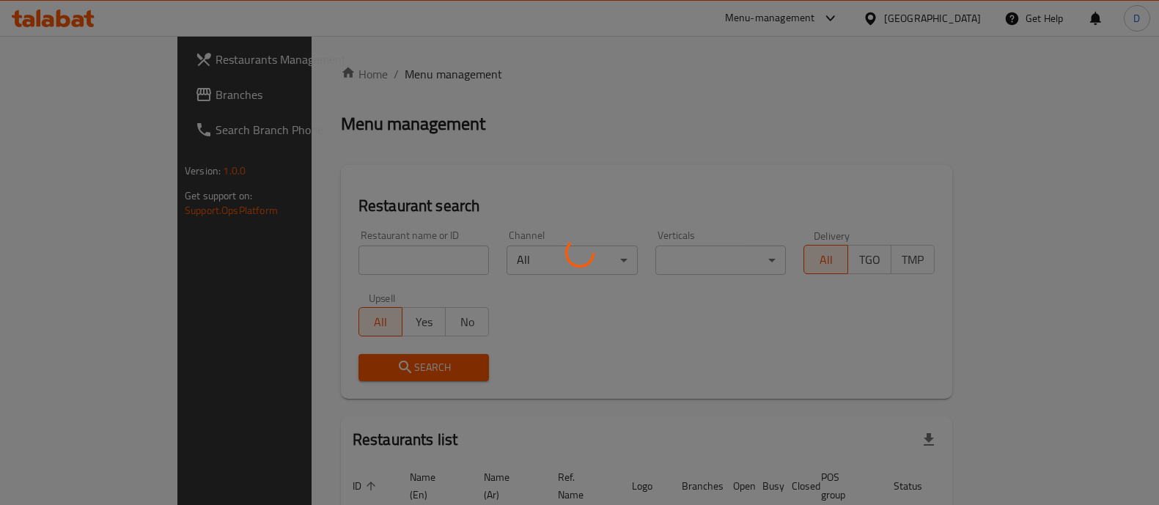
scroll to position [79, 0]
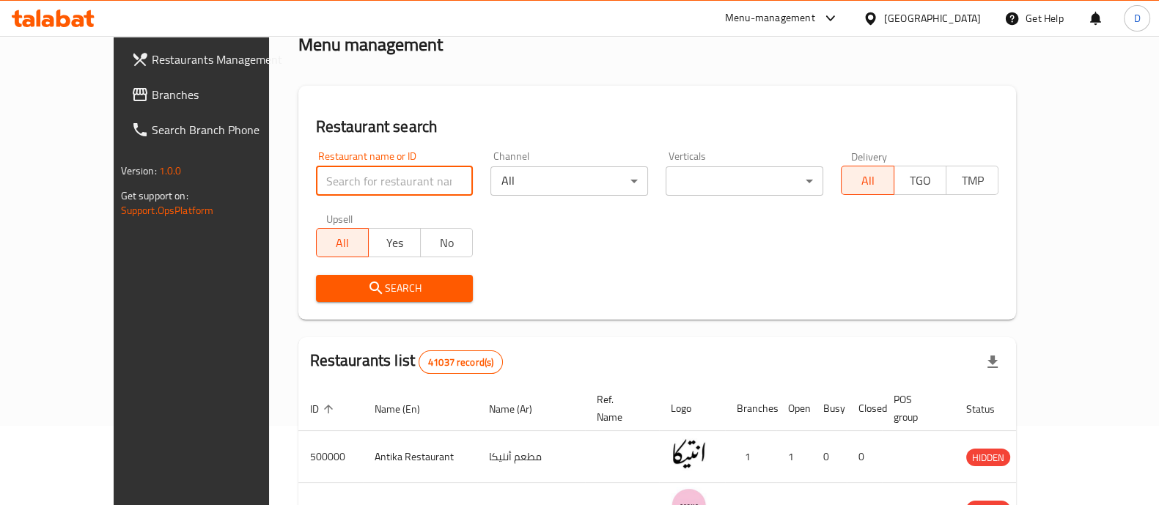
click at [316, 186] on input "search" at bounding box center [395, 180] width 158 height 29
type input "ئ"
type input "zido"
click button "Search" at bounding box center [395, 288] width 158 height 27
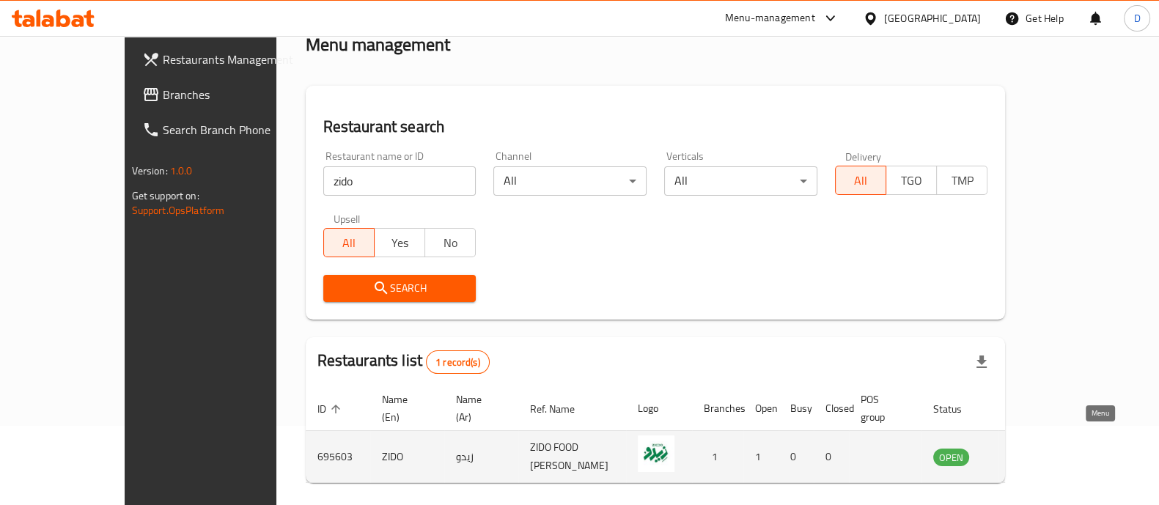
click at [1027, 451] on icon "enhanced table" at bounding box center [1019, 457] width 16 height 12
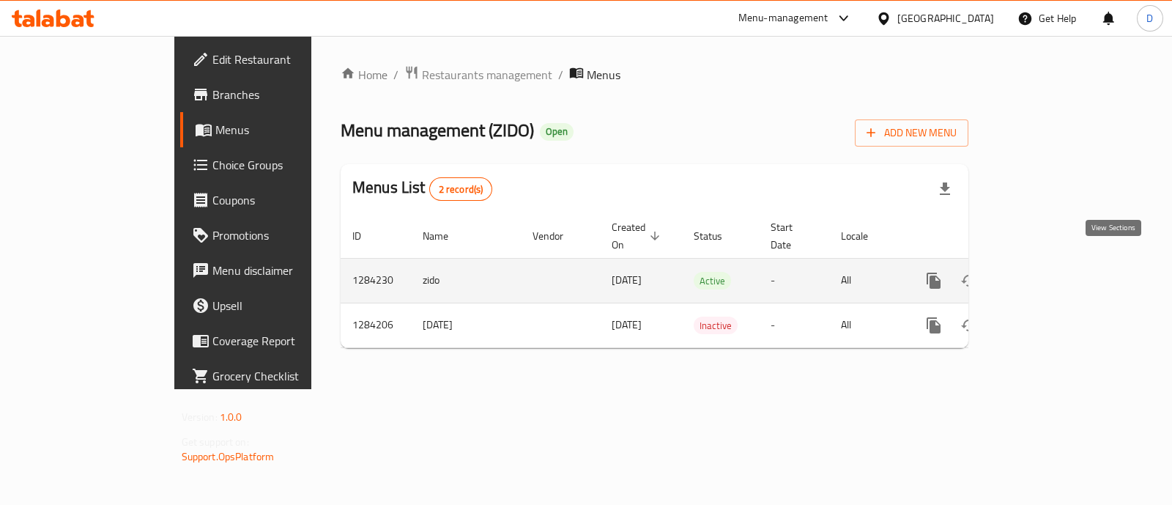
click at [1057, 263] on link "enhanced table" at bounding box center [1039, 280] width 35 height 35
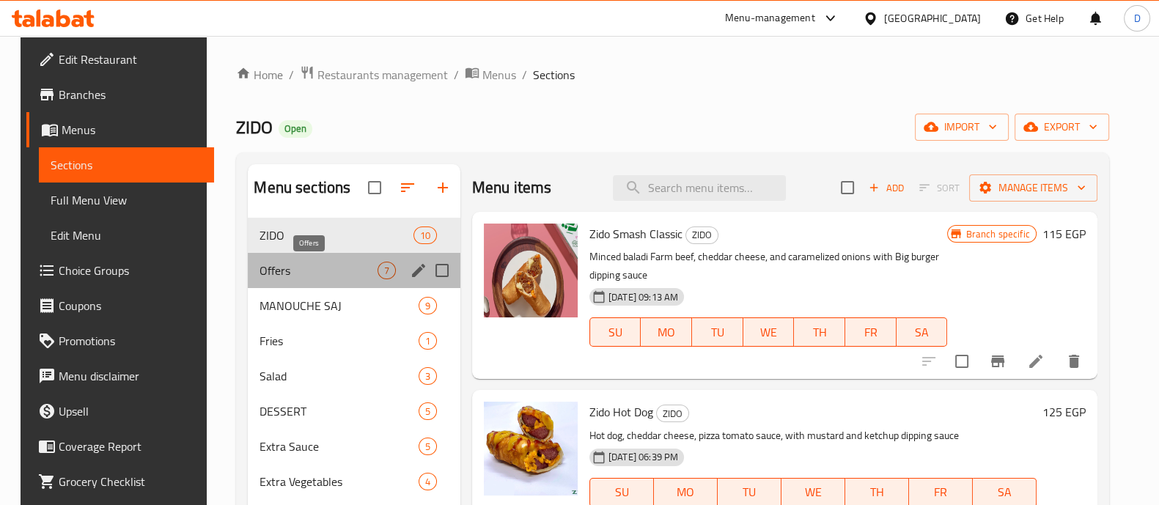
click at [335, 277] on span "Offers" at bounding box center [317, 271] width 117 height 18
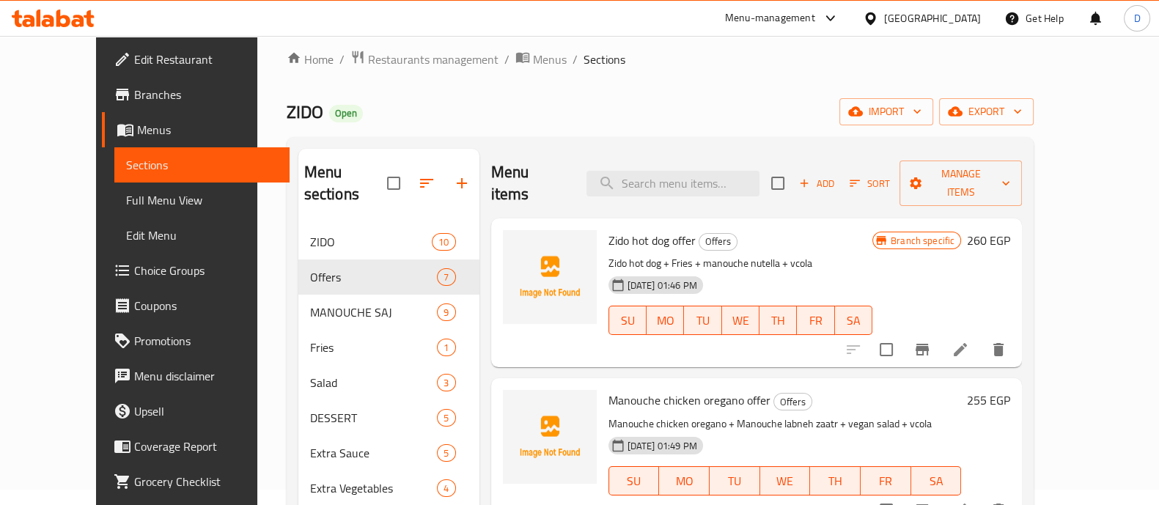
scroll to position [15, 0]
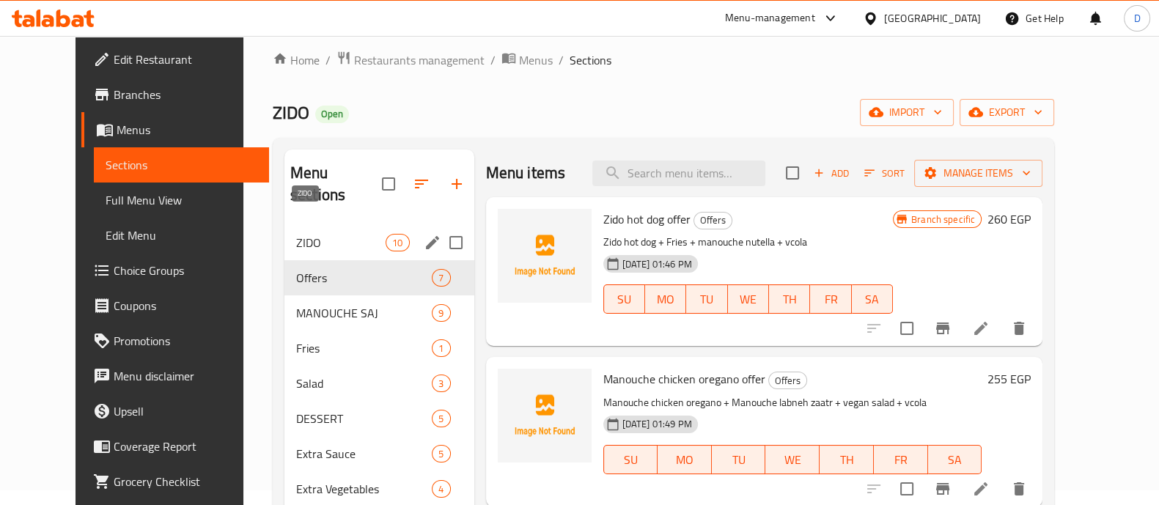
click at [296, 234] on span "ZIDO" at bounding box center [340, 243] width 89 height 18
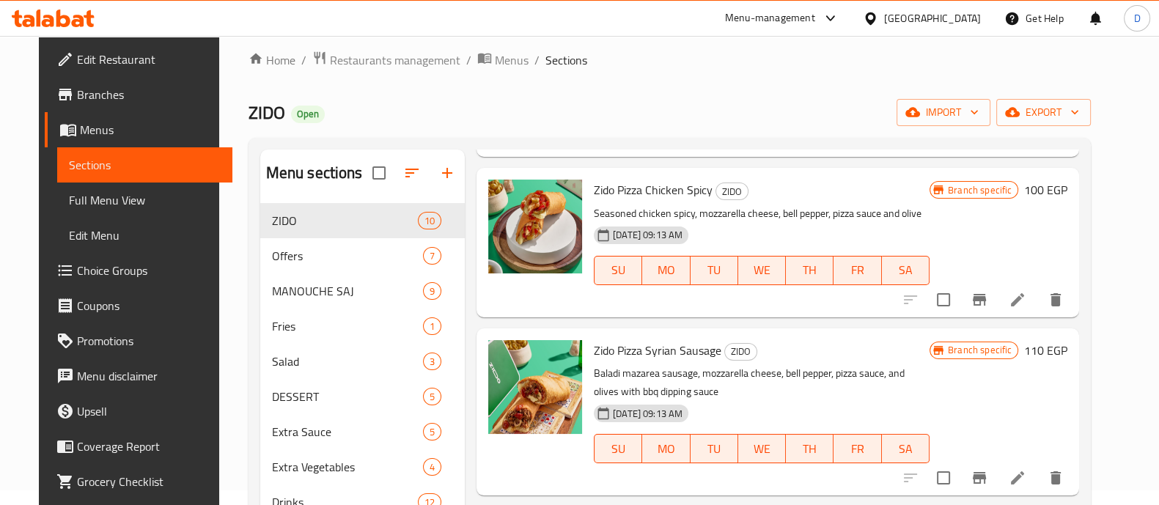
scroll to position [205, 0]
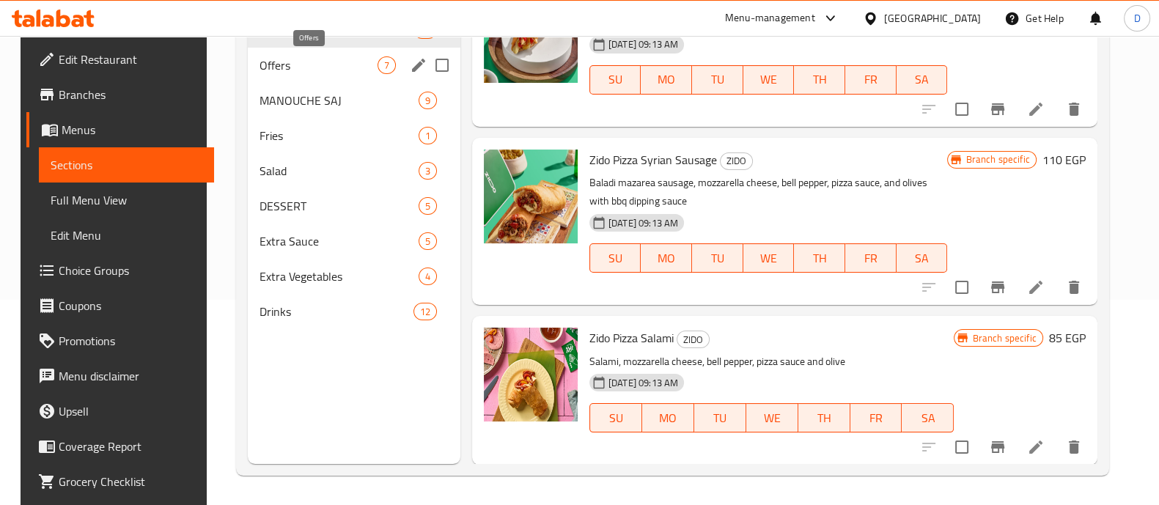
click at [308, 60] on span "Offers" at bounding box center [317, 65] width 117 height 18
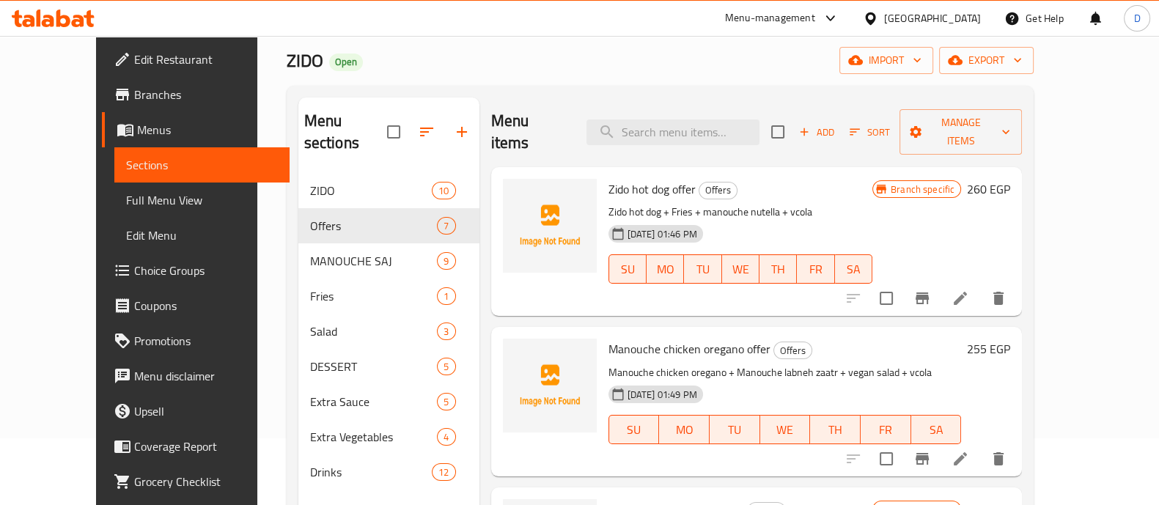
scroll to position [65, 0]
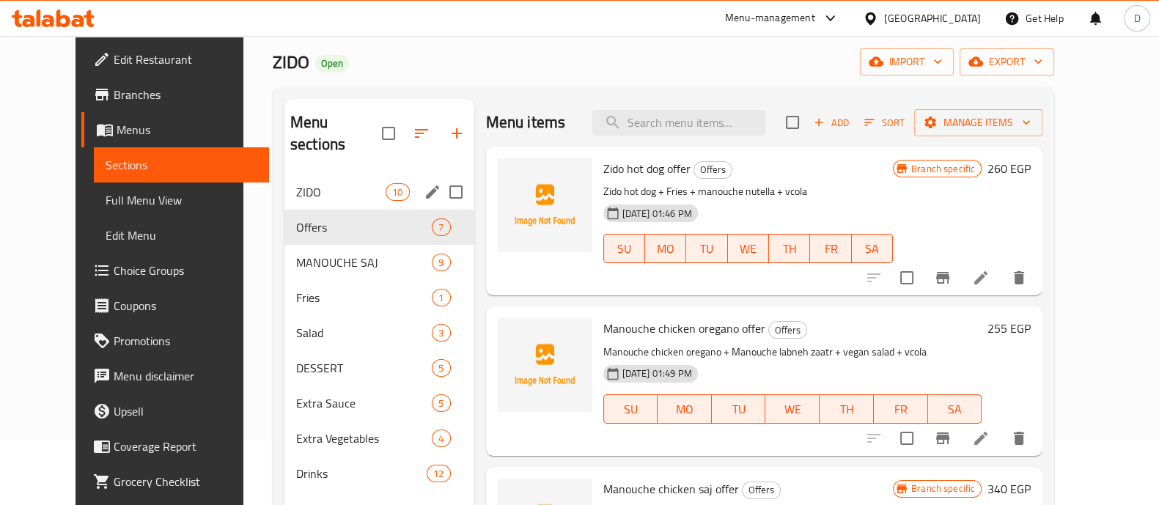
drag, startPoint x: 391, startPoint y: 148, endPoint x: 370, endPoint y: 173, distance: 32.3
click at [370, 173] on nav "ZIDO 10 Offers 7 MANOUCHE SAJ 9 Fries 1 Salad 3 DESSERT 5 Extra Sauce 5 Extra V…" at bounding box center [379, 333] width 190 height 328
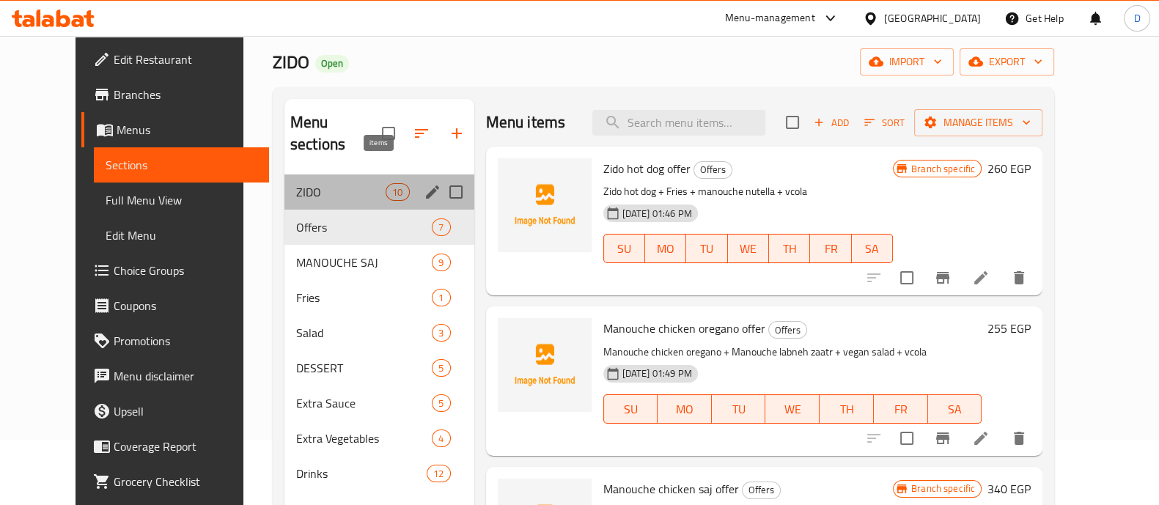
click at [386, 185] on span "10" at bounding box center [397, 192] width 22 height 14
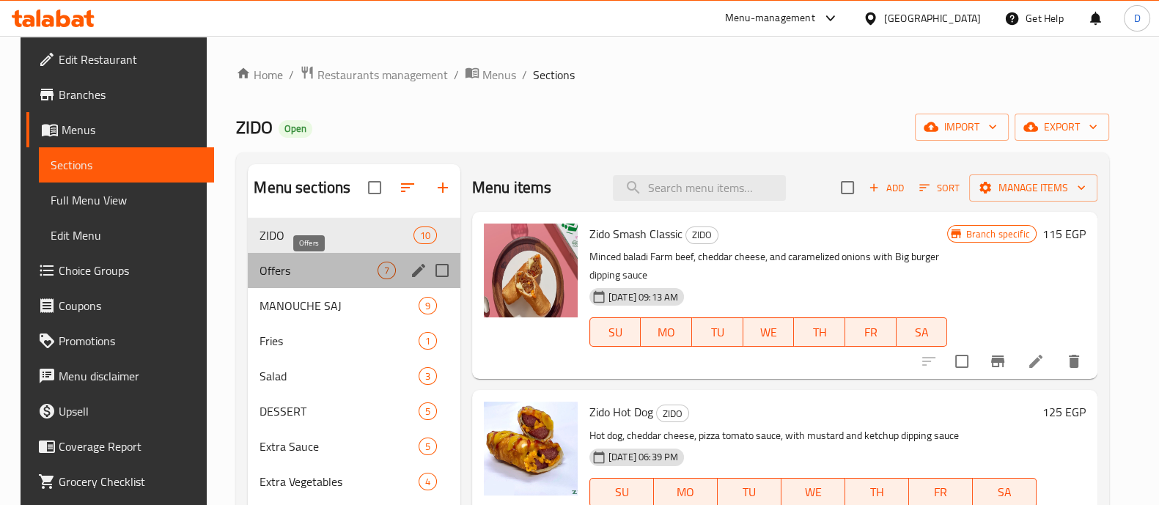
click at [272, 273] on span "Offers" at bounding box center [317, 271] width 117 height 18
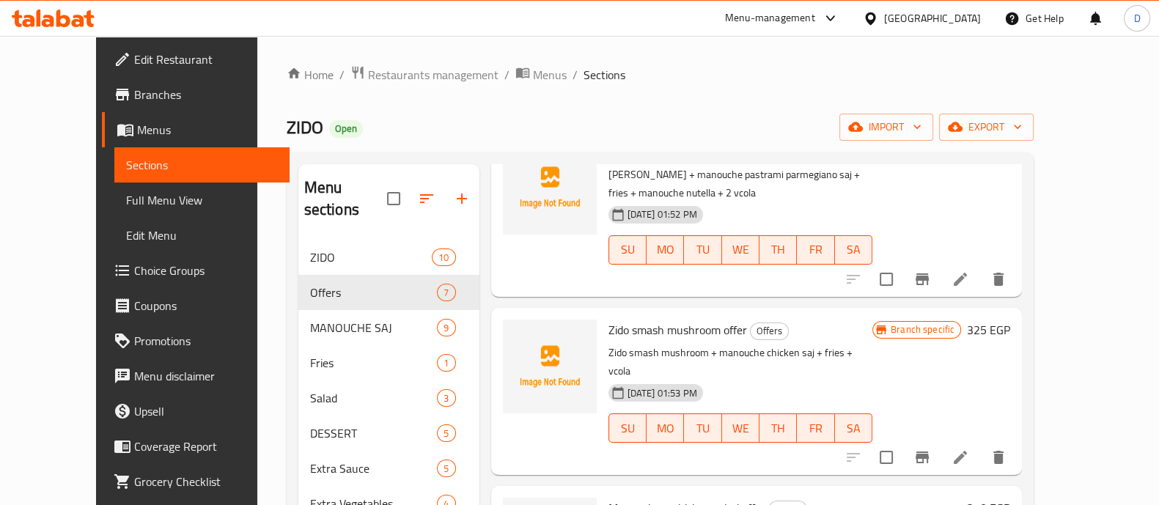
scroll to position [670, 0]
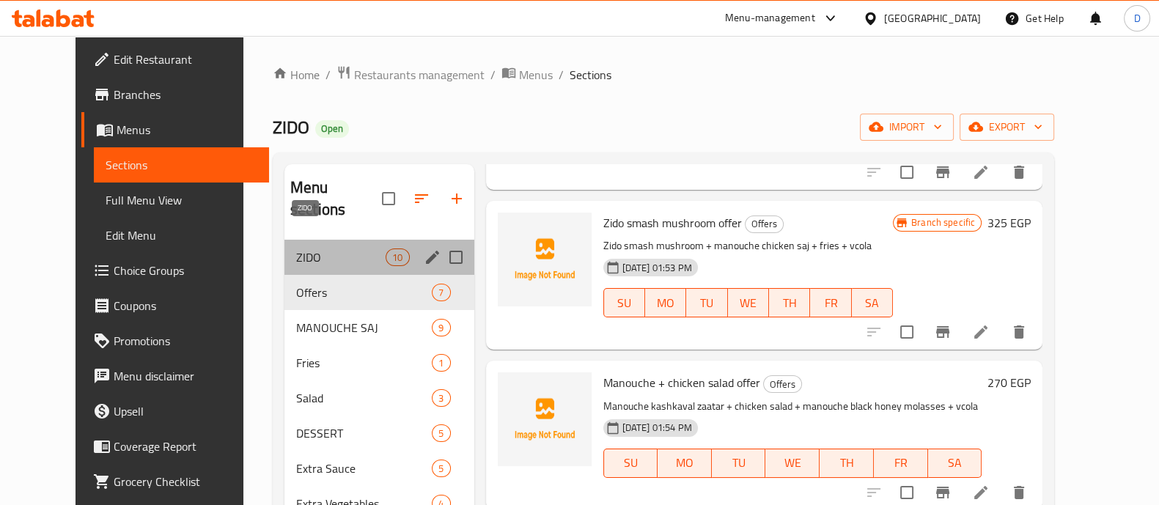
click at [296, 248] on span "ZIDO" at bounding box center [340, 257] width 89 height 18
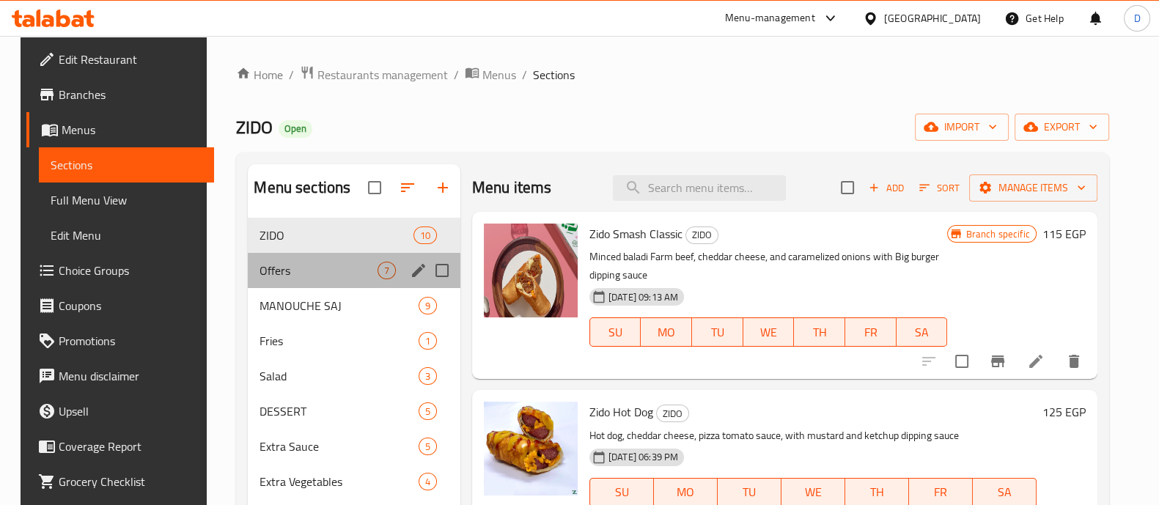
click at [276, 253] on div "Offers 7" at bounding box center [354, 270] width 213 height 35
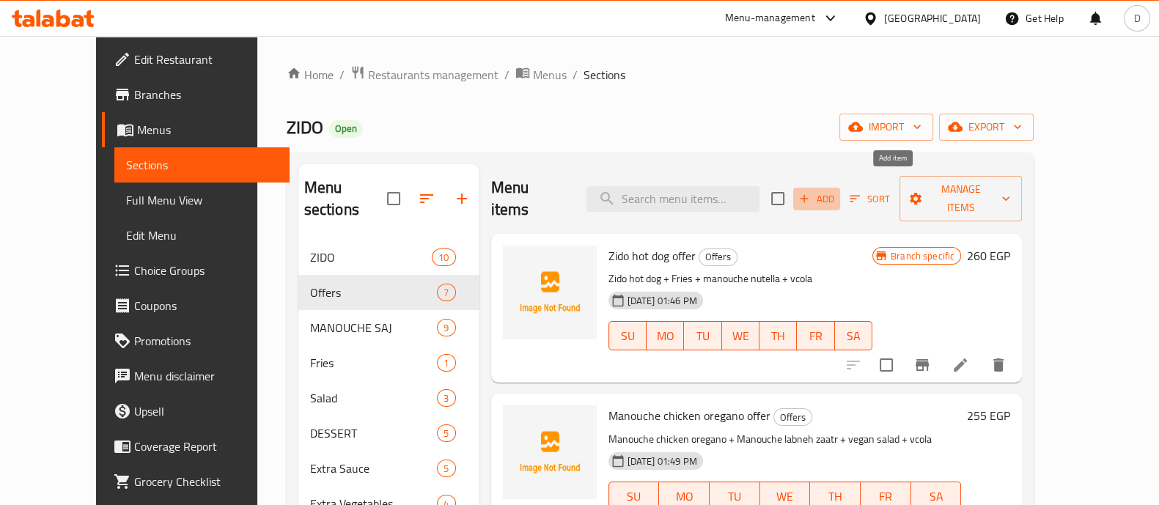
click at [836, 196] on span "Add" at bounding box center [817, 199] width 40 height 17
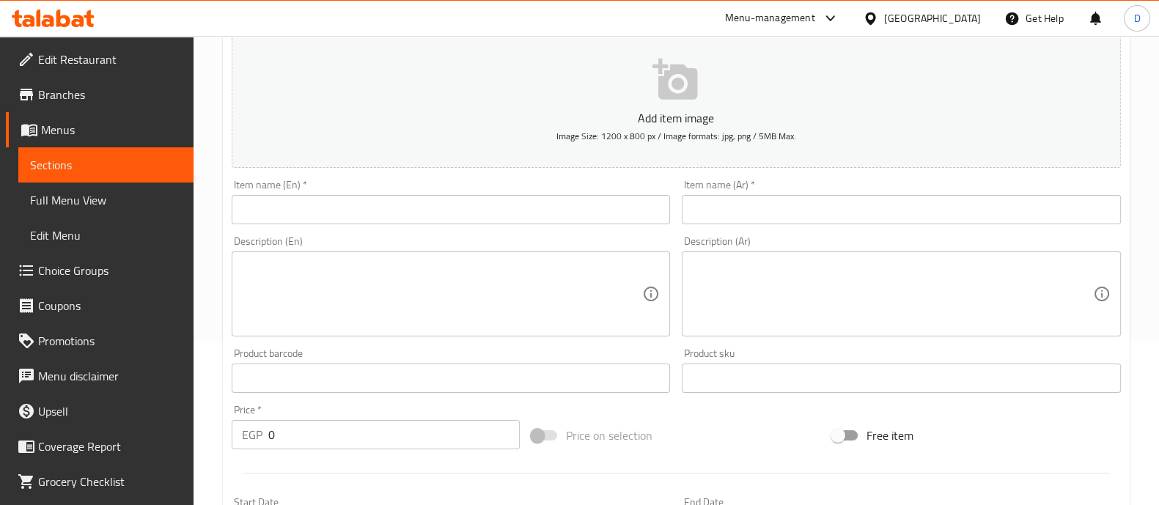
scroll to position [164, 0]
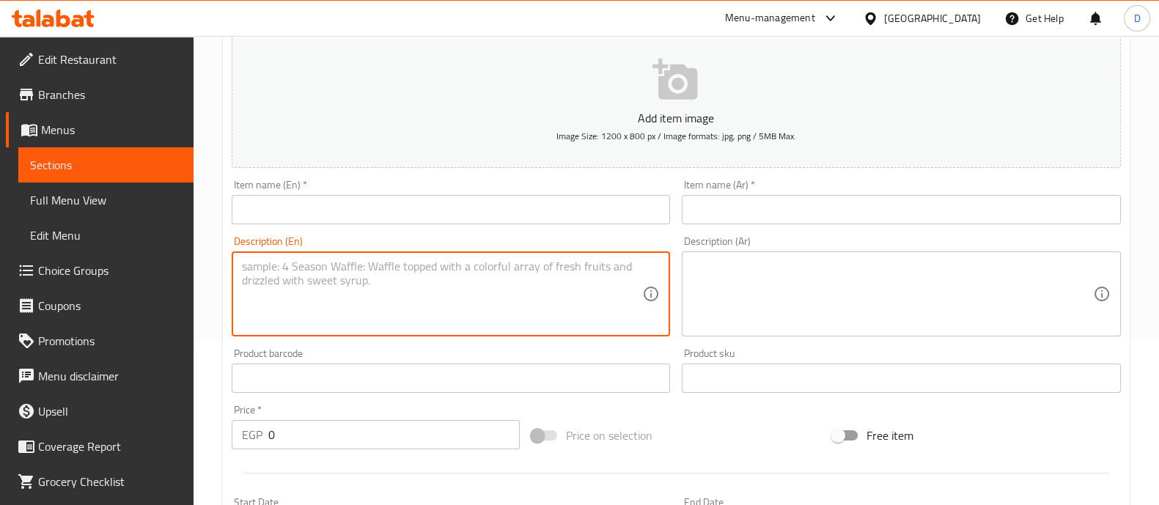
click at [424, 311] on textarea at bounding box center [442, 294] width 401 height 70
paste textarea "Zido smash bacon 160 + zido chicken pizza spicy 115+ zido syrian sausage 130 + …"
click at [370, 279] on textarea "Zido smash bacon 160 + zido chicken pizza spicy 115+ zido syrian sausage 130 + …" at bounding box center [442, 294] width 401 height 70
click at [446, 287] on textarea "Zido smash bacon 160 + zido chicken pizza spicy 115+ zido syrian sausage 130 + …" at bounding box center [442, 294] width 401 height 70
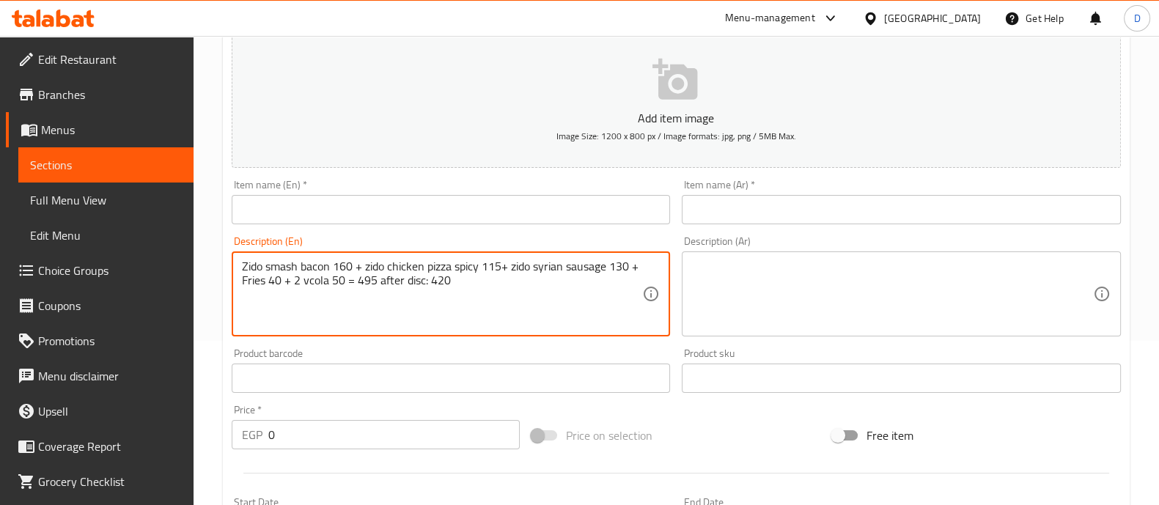
click at [446, 287] on textarea "Zido smash bacon 160 + zido chicken pizza spicy 115+ zido syrian sausage 130 + …" at bounding box center [442, 294] width 401 height 70
click at [368, 278] on textarea "Zido smash bacon 160 + zido chicken pizza spicy 115+ zido syrian sausage 130 + …" at bounding box center [442, 294] width 401 height 70
drag, startPoint x: 415, startPoint y: 282, endPoint x: 348, endPoint y: 282, distance: 66.7
click at [348, 282] on textarea "Zido smash bacon 160 + zido chicken pizza spicy 115+ zido syrian sausage 130 + …" at bounding box center [442, 294] width 401 height 70
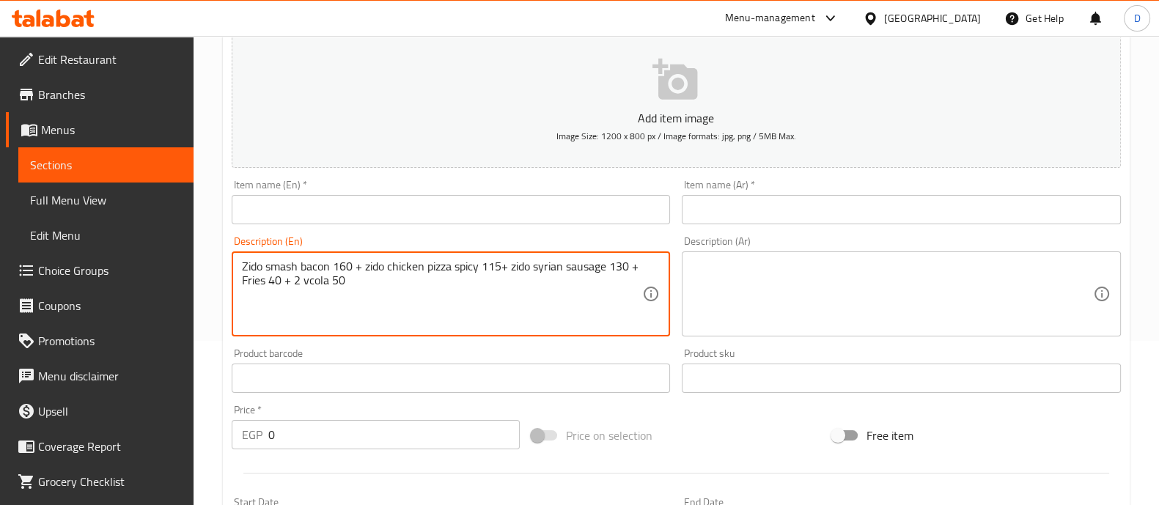
type textarea "Zido smash bacon 160 + zido chicken pizza spicy 115+ zido syrian sausage 130 + …"
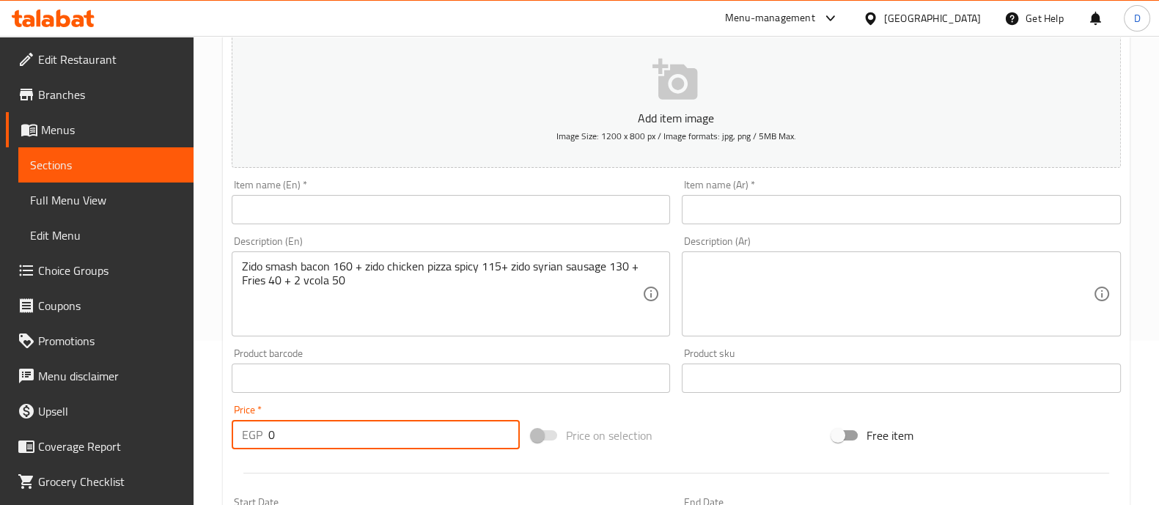
click at [348, 422] on input "0" at bounding box center [394, 434] width 252 height 29
type input "495"
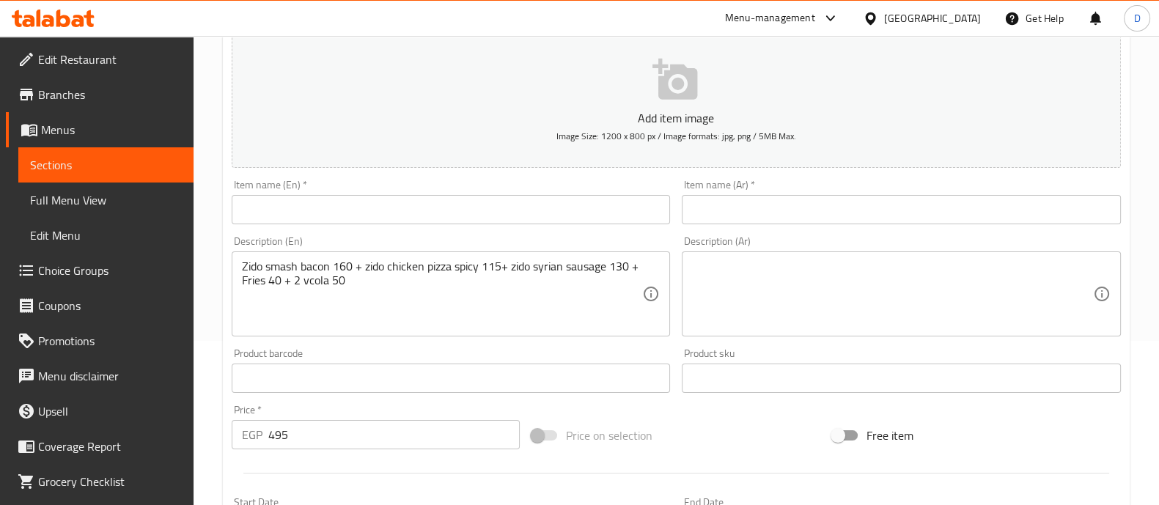
click at [337, 409] on div "Price   * EGP 495 Price *" at bounding box center [376, 427] width 289 height 45
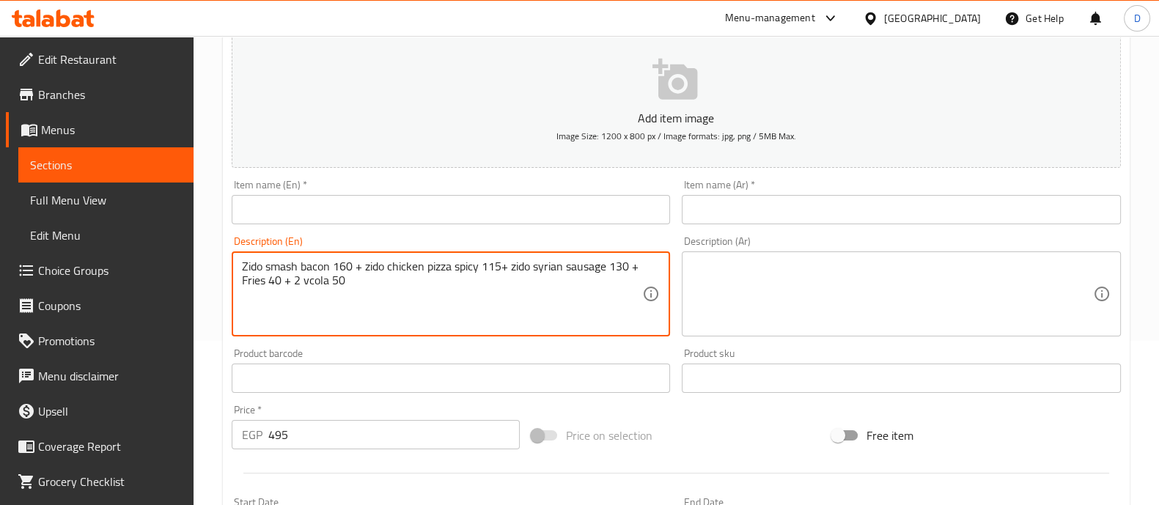
click at [336, 280] on textarea "Zido smash bacon 160 + zido chicken pizza spicy 115+ zido syrian sausage 130 + …" at bounding box center [442, 294] width 401 height 70
click at [339, 264] on textarea "Zido smash bacon 160 + zido chicken pizza spicy 115+ zido syrian sausage 130 + …" at bounding box center [442, 294] width 401 height 70
click at [470, 265] on textarea "Zido smash bacon + zido chicken pizza spicy 115+ zido syrian sausage 130 + Frie…" at bounding box center [442, 294] width 401 height 70
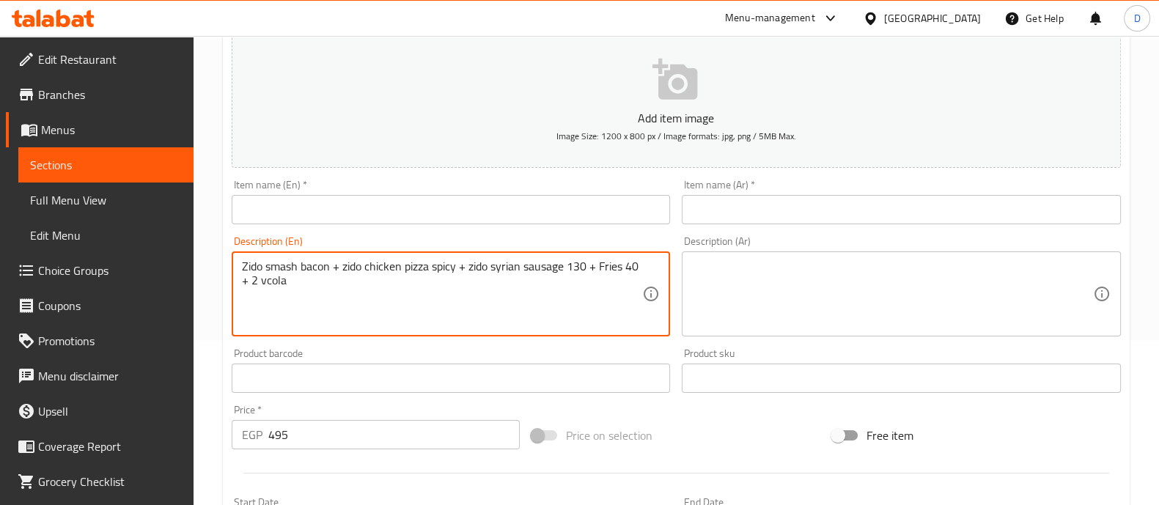
click at [572, 273] on textarea "Zido smash bacon + zido chicken pizza spicy + zido syrian sausage 130 + Fries 4…" at bounding box center [442, 294] width 401 height 70
click at [607, 263] on textarea "Zido smash bacon + zido chicken pizza spicy + zido syrian sausage + Fries 40 + …" at bounding box center [442, 294] width 401 height 70
type textarea "Zido smash bacon + zido chicken pizza spicy + zido syrian sausage + Fries + 2 v…"
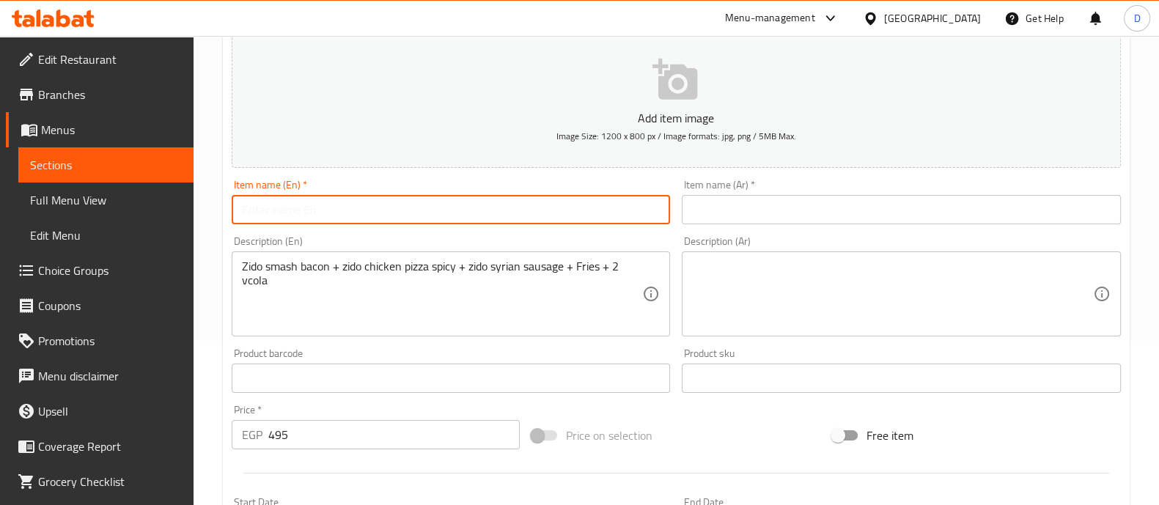
click at [392, 214] on input "text" at bounding box center [451, 209] width 439 height 29
click at [369, 207] on input "Zido" at bounding box center [451, 209] width 439 height 29
click at [271, 334] on div "Zido smash bacon + zido chicken pizza spicy + zido syrian sausage + Fries + 2 v…" at bounding box center [451, 293] width 439 height 85
click at [306, 215] on input "Zido" at bounding box center [451, 209] width 439 height 29
click at [457, 207] on input "Zido Offer" at bounding box center [451, 209] width 439 height 29
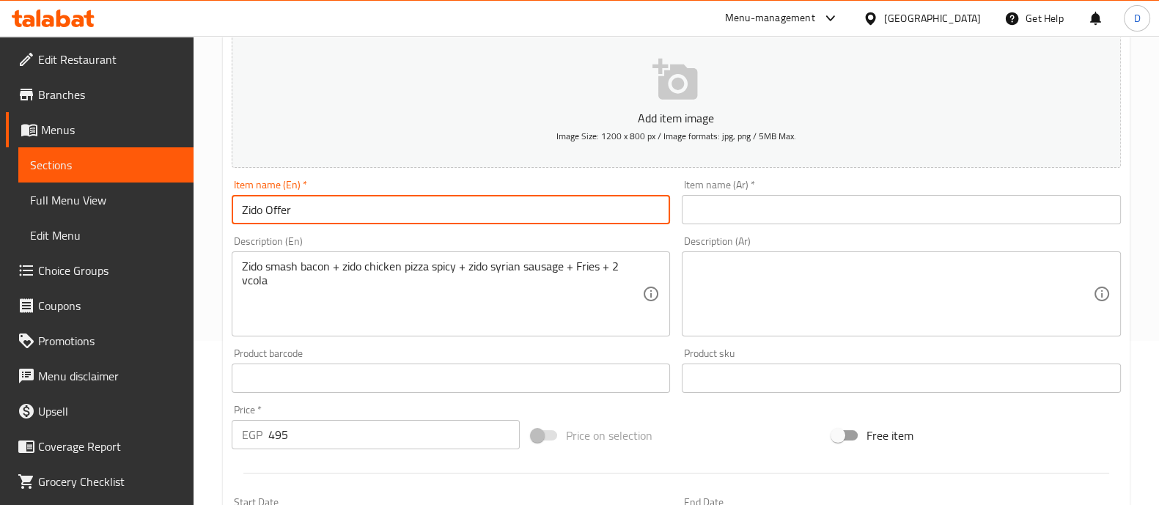
click at [457, 207] on input "Zido Offer" at bounding box center [451, 209] width 439 height 29
type input "Zido Offer"
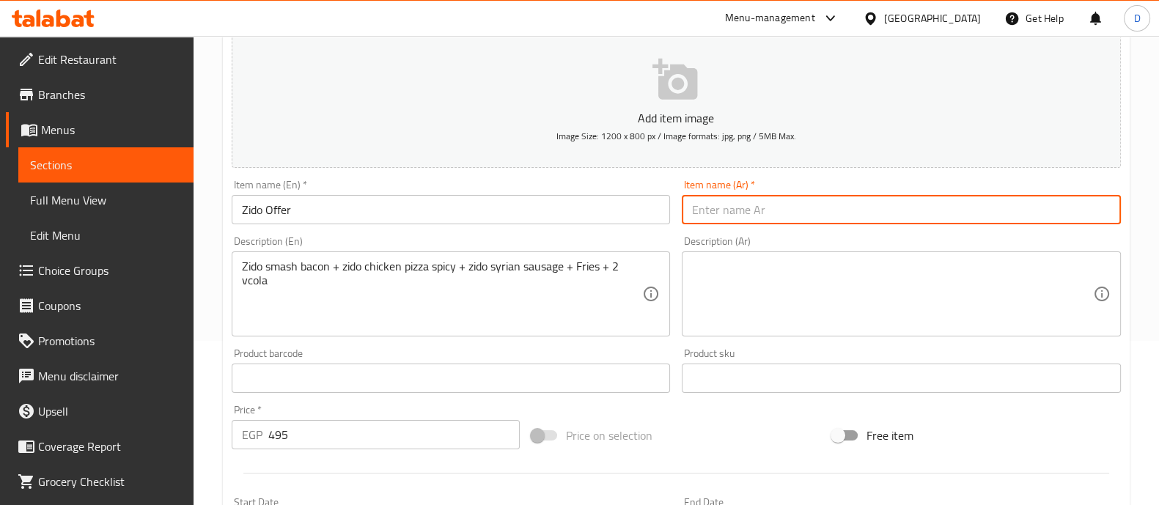
click at [725, 214] on input "text" at bounding box center [900, 209] width 439 height 29
paste input "عرض زيدو"
type input "عرض زيدو"
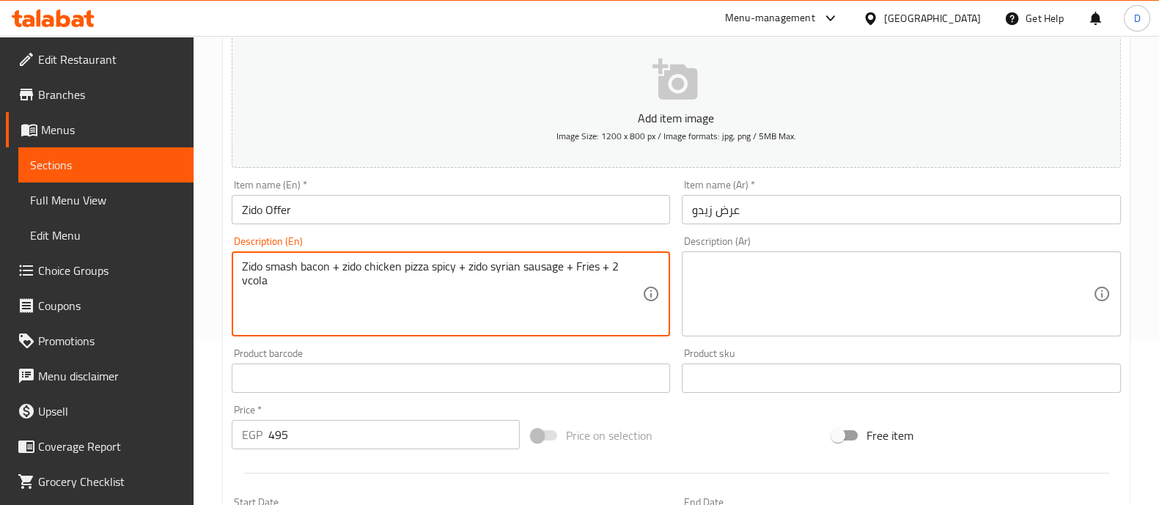
click at [526, 282] on textarea "Zido smash bacon + zido chicken pizza spicy + zido syrian sausage + Fries + 2 v…" at bounding box center [442, 294] width 401 height 70
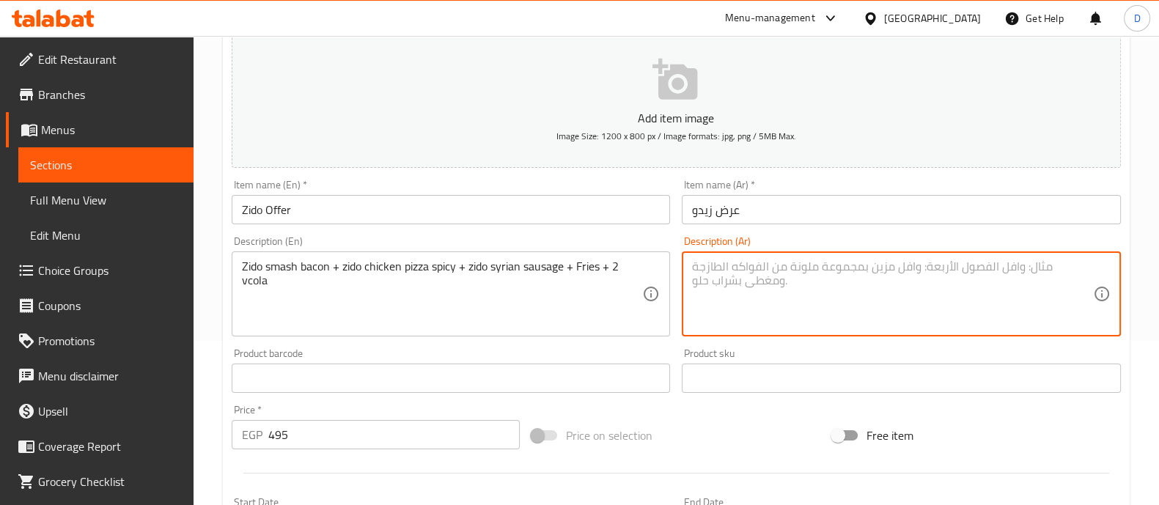
click at [750, 290] on textarea at bounding box center [892, 294] width 401 height 70
paste textarea "زيدو سماش بيكون + زيدو بيتزا دجاج حارة + زيدو سجق سوري + بطاطس مقلية + 2 كولا"
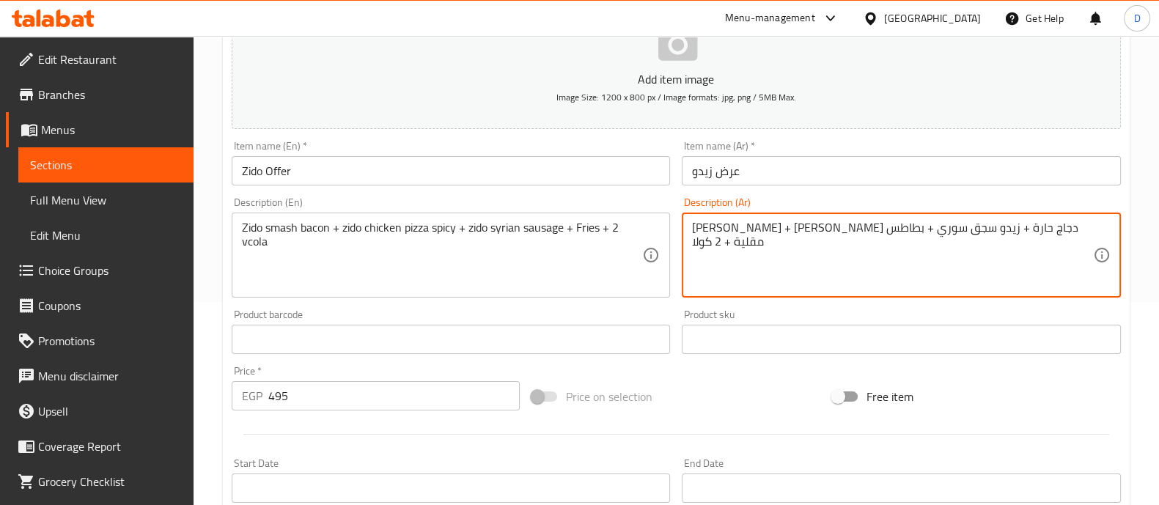
scroll to position [202, 0]
type textarea "زيدو سماش بيكون + زيدو بيتزا دجاج حارة + زيدو سجق سوري + بطاطس مقلية + 2 كولا"
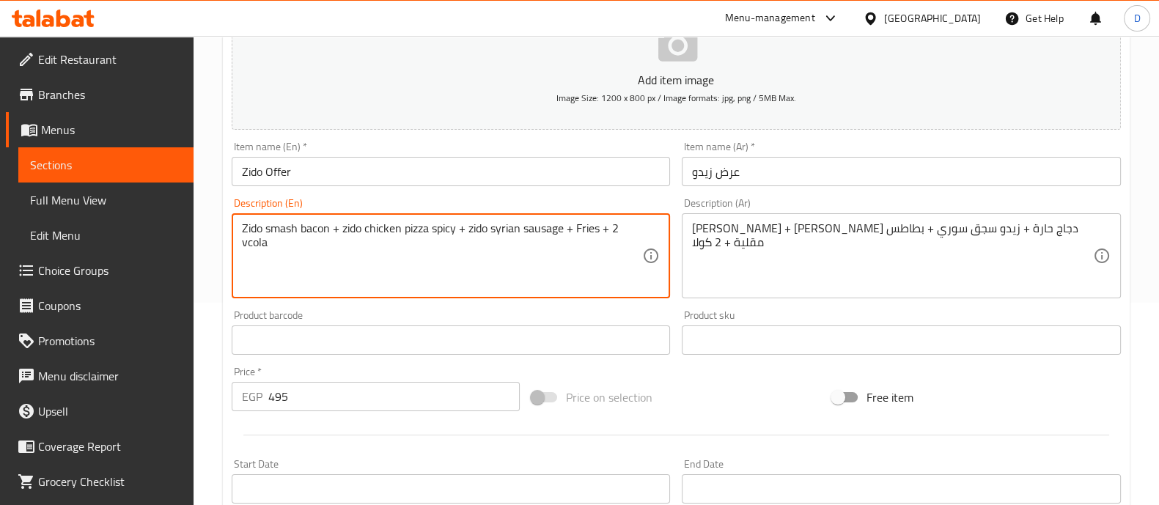
scroll to position [529, 0]
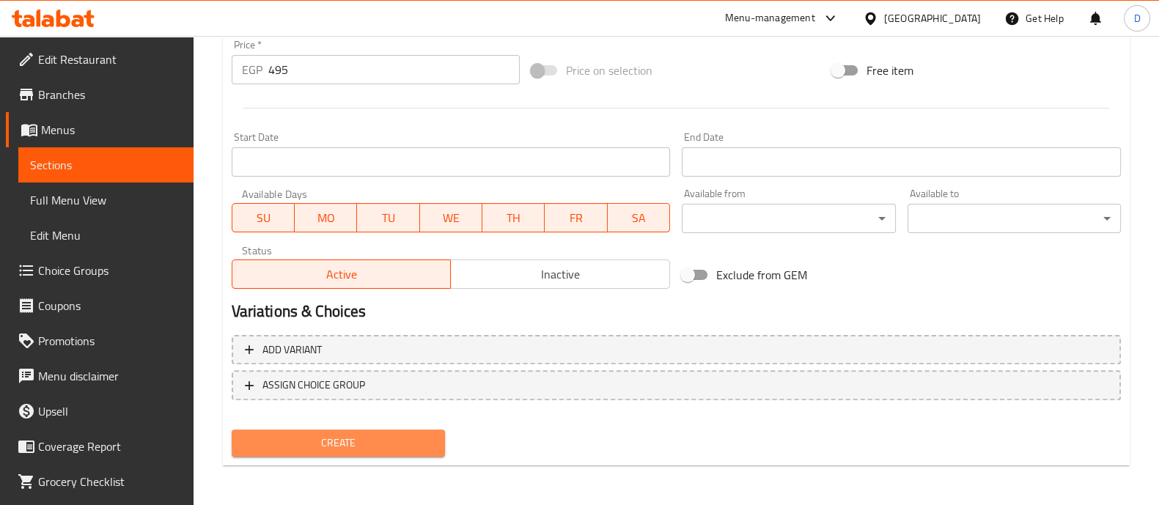
click at [404, 450] on span "Create" at bounding box center [338, 443] width 190 height 18
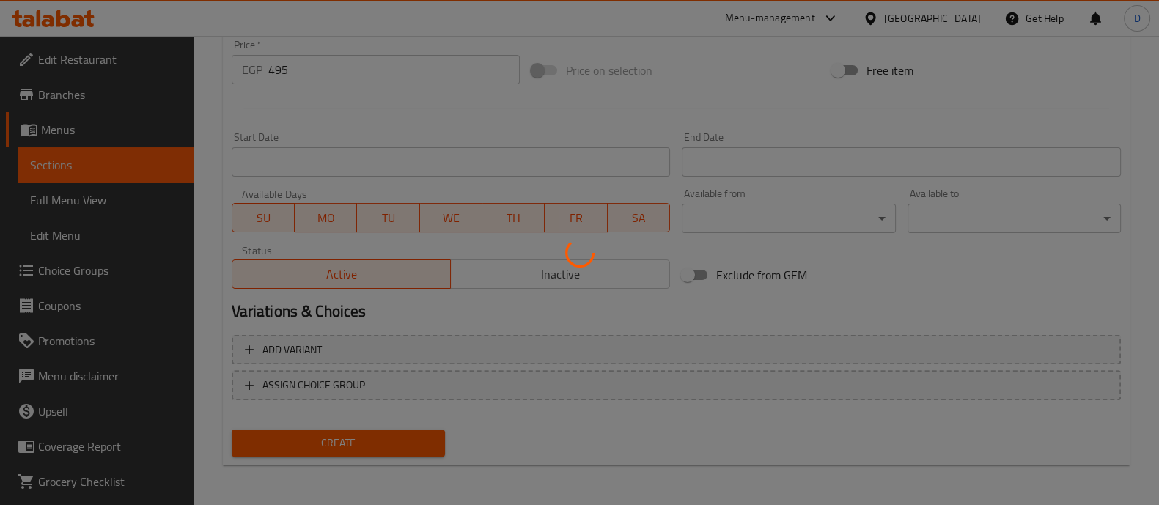
type input "0"
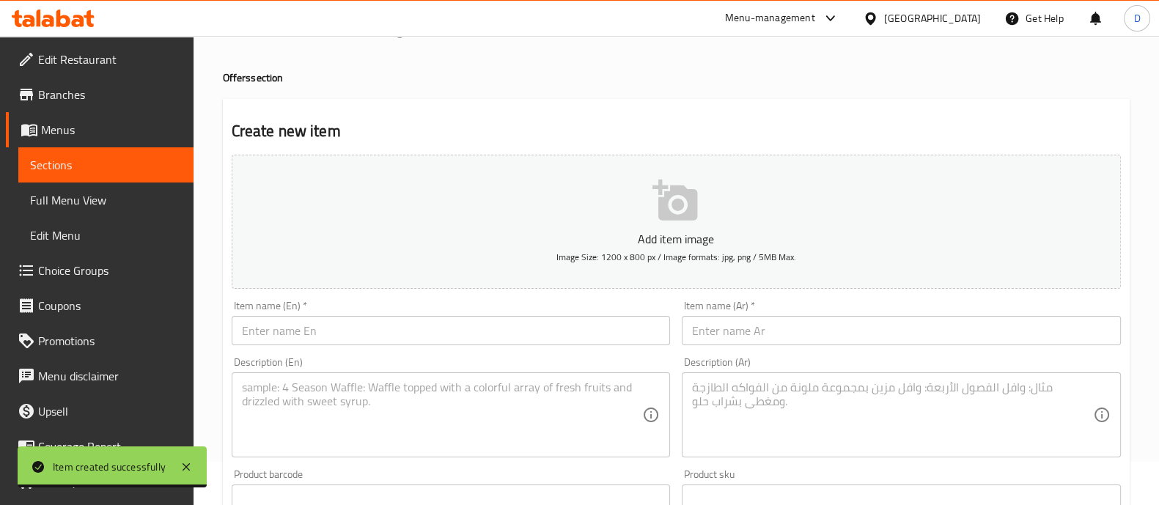
scroll to position [0, 0]
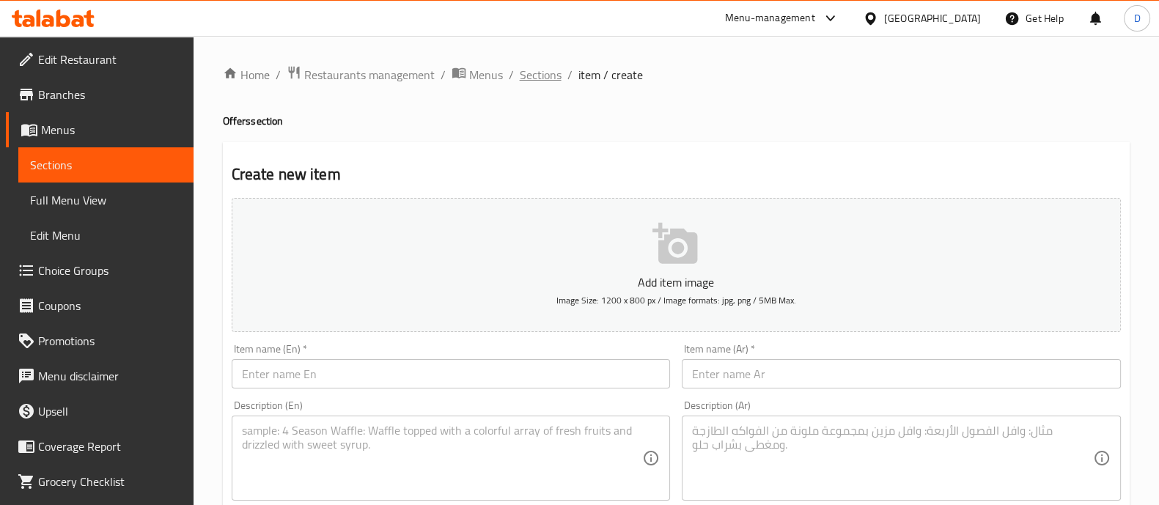
click at [540, 80] on span "Sections" at bounding box center [541, 75] width 42 height 18
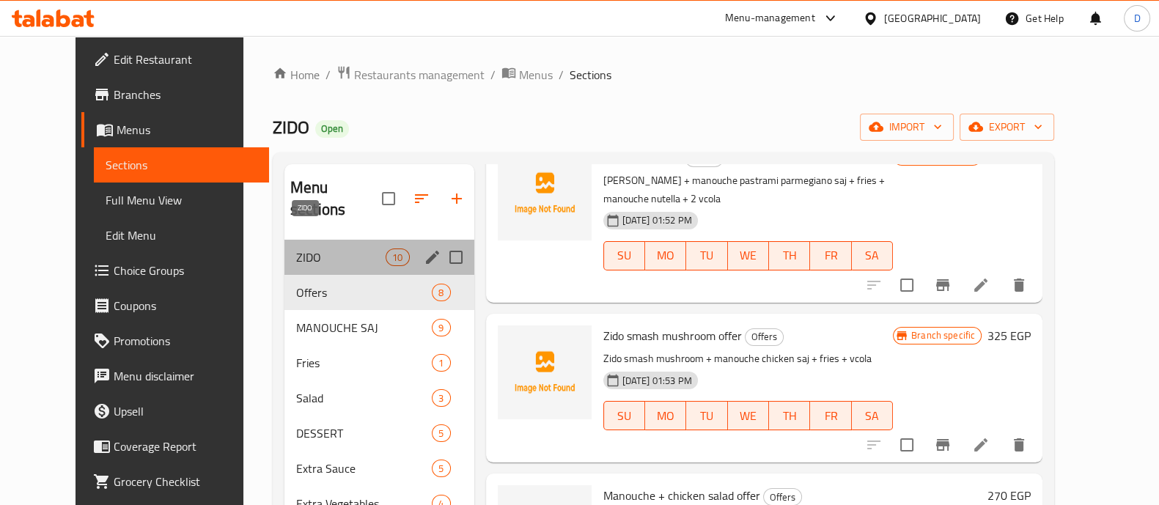
click at [296, 248] on span "ZIDO" at bounding box center [340, 257] width 89 height 18
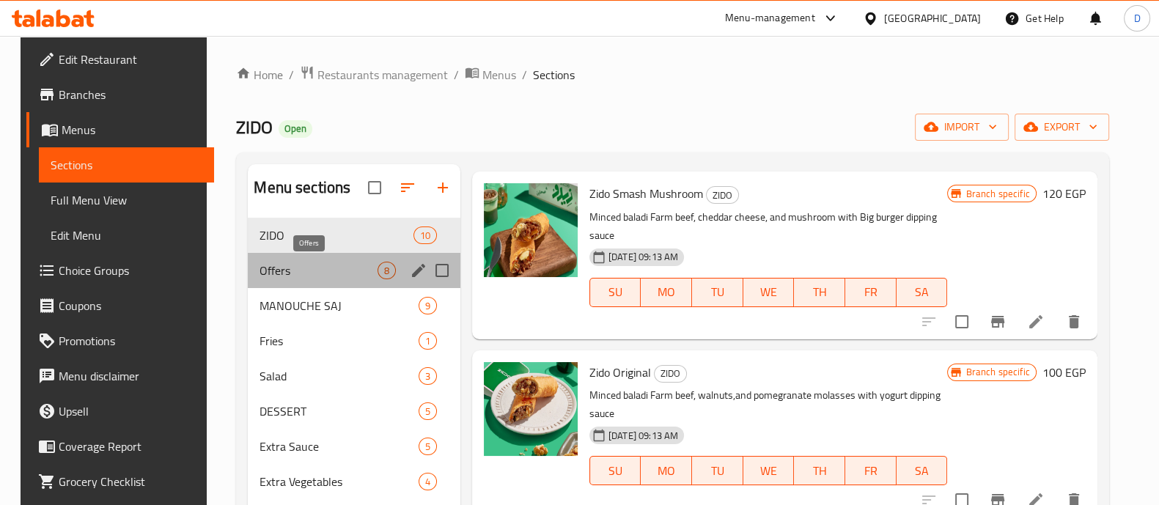
click at [299, 278] on span "Offers" at bounding box center [317, 271] width 117 height 18
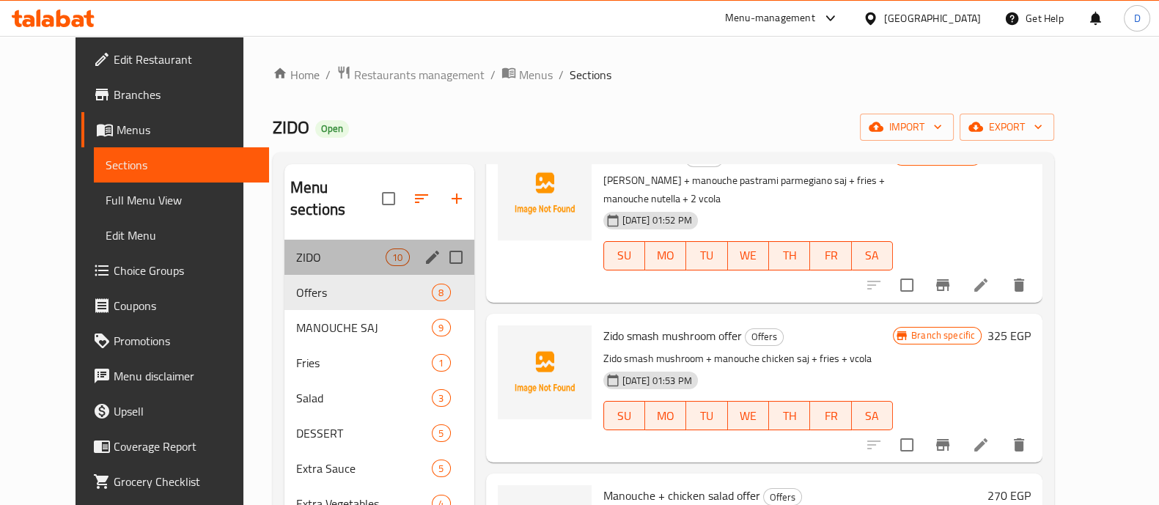
click at [306, 240] on div "ZIDO 10" at bounding box center [379, 257] width 190 height 35
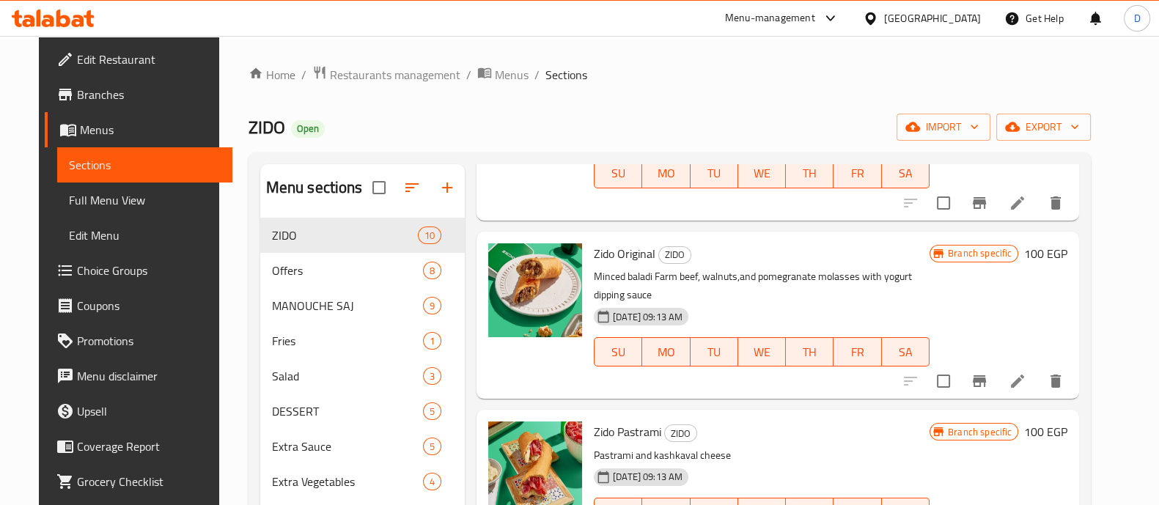
scroll to position [676, 0]
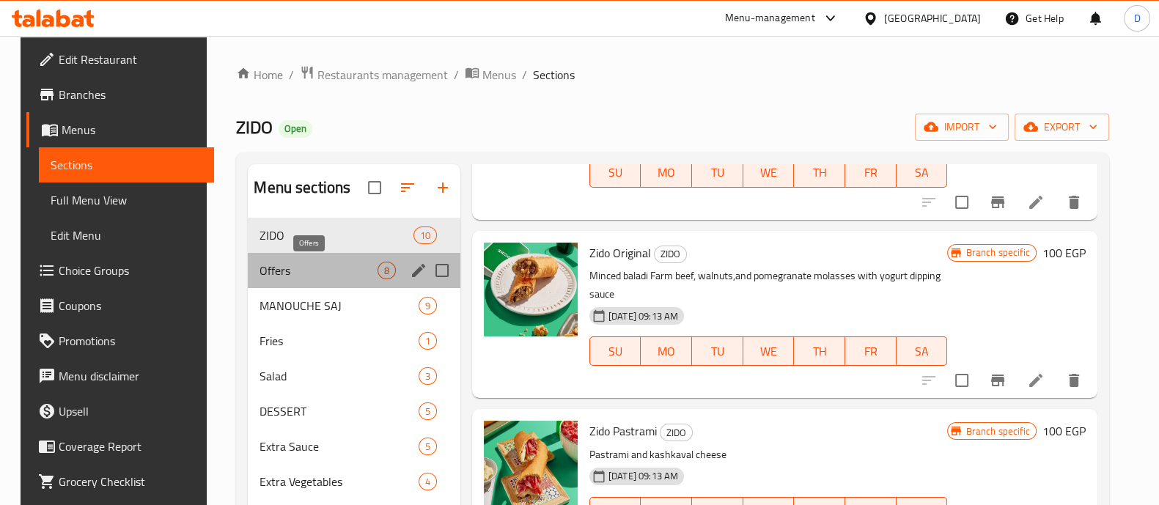
click at [326, 265] on span "Offers" at bounding box center [317, 271] width 117 height 18
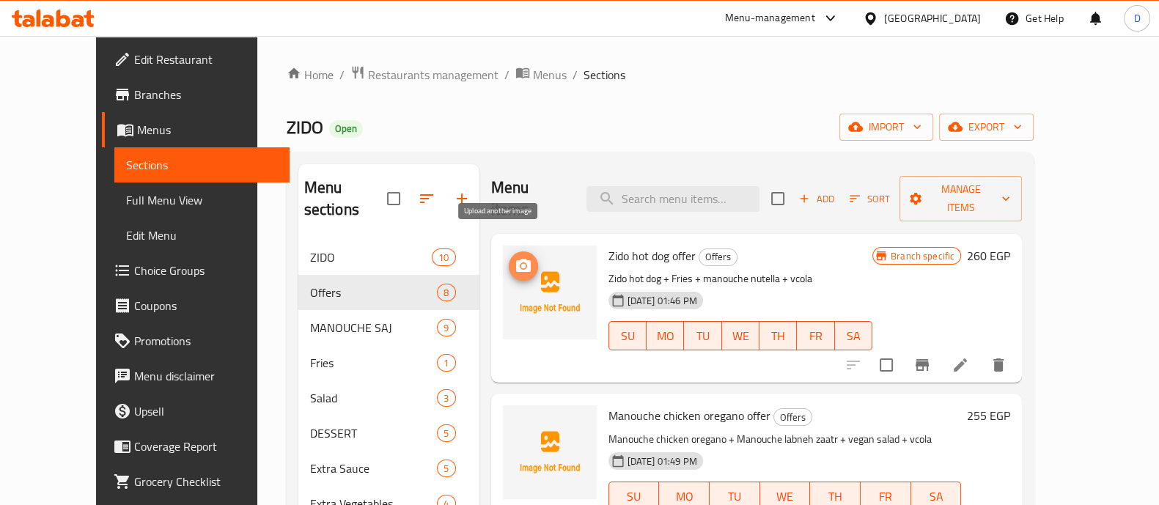
click at [516, 259] on icon "upload picture" at bounding box center [523, 265] width 15 height 13
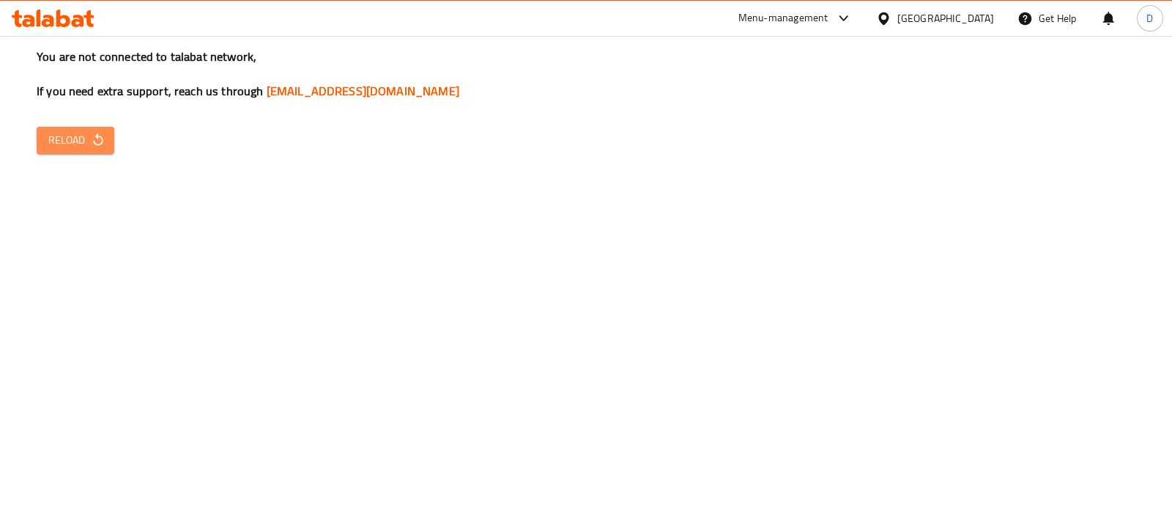
click at [86, 149] on span "Reload" at bounding box center [75, 140] width 54 height 18
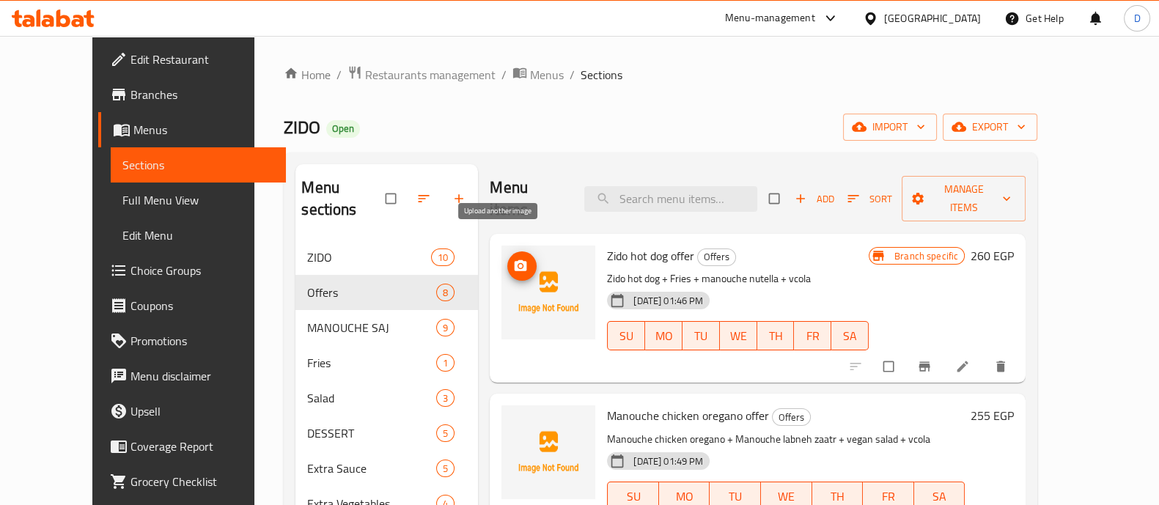
click at [513, 259] on icon "upload picture" at bounding box center [520, 266] width 15 height 15
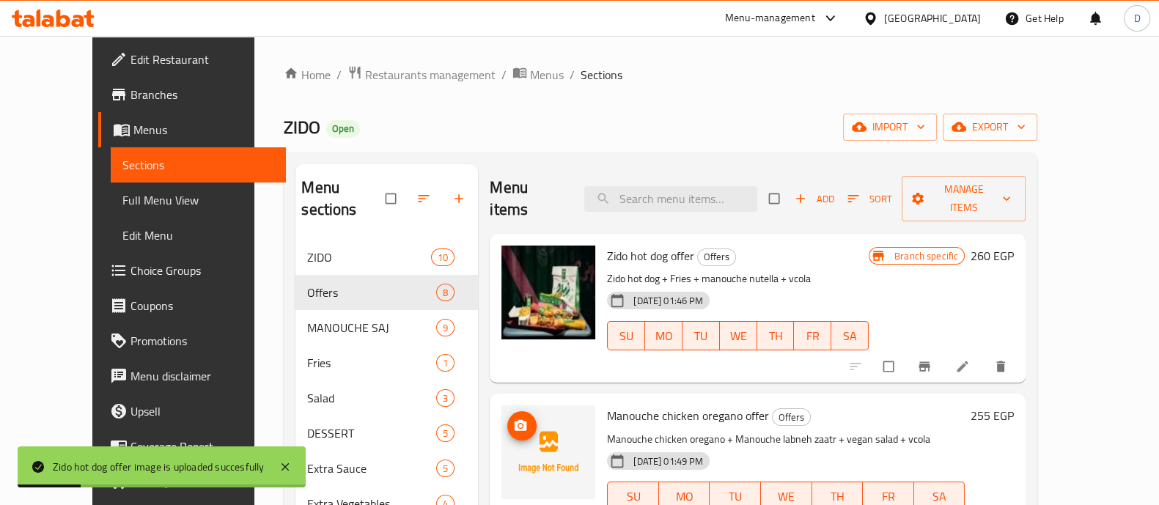
scroll to position [65, 0]
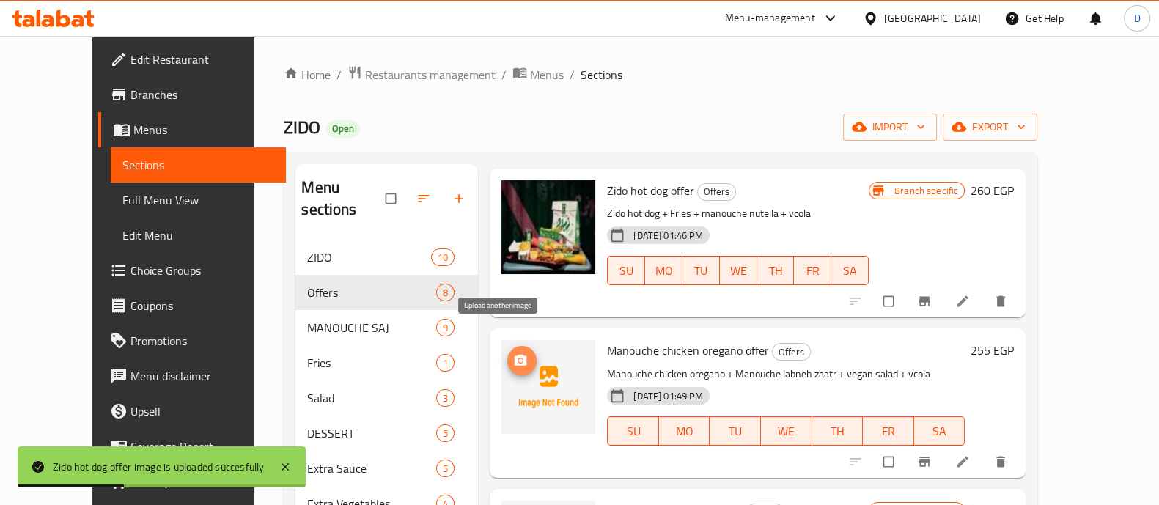
click at [507, 353] on span "upload picture" at bounding box center [521, 360] width 29 height 15
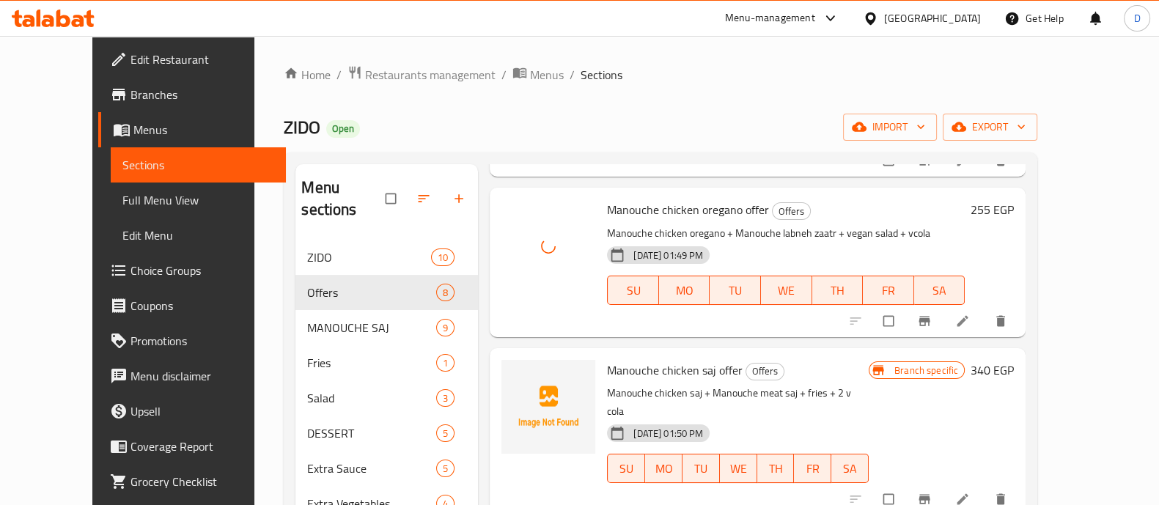
scroll to position [219, 0]
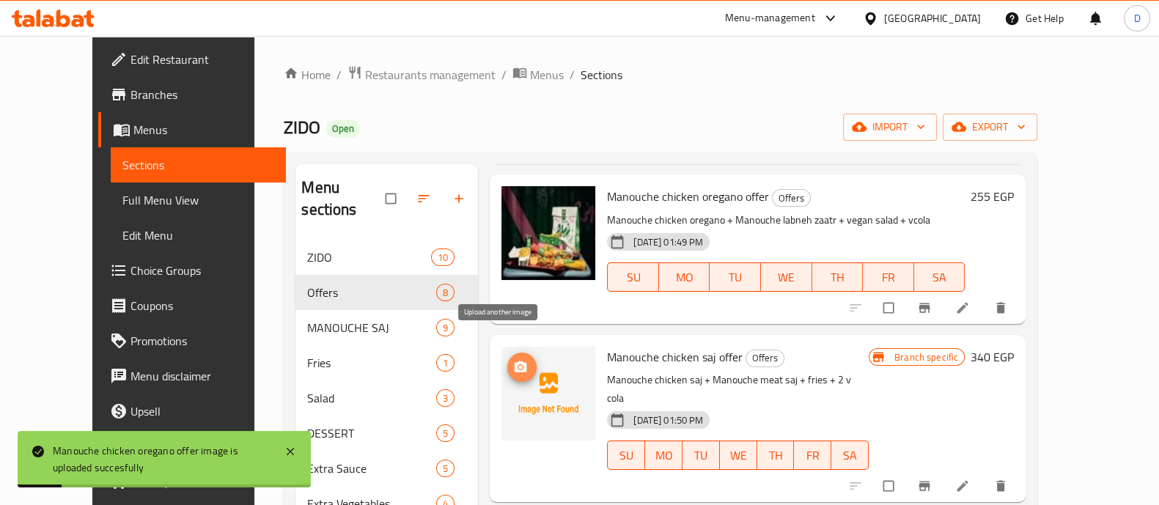
click at [507, 352] on button "upload picture" at bounding box center [521, 366] width 29 height 29
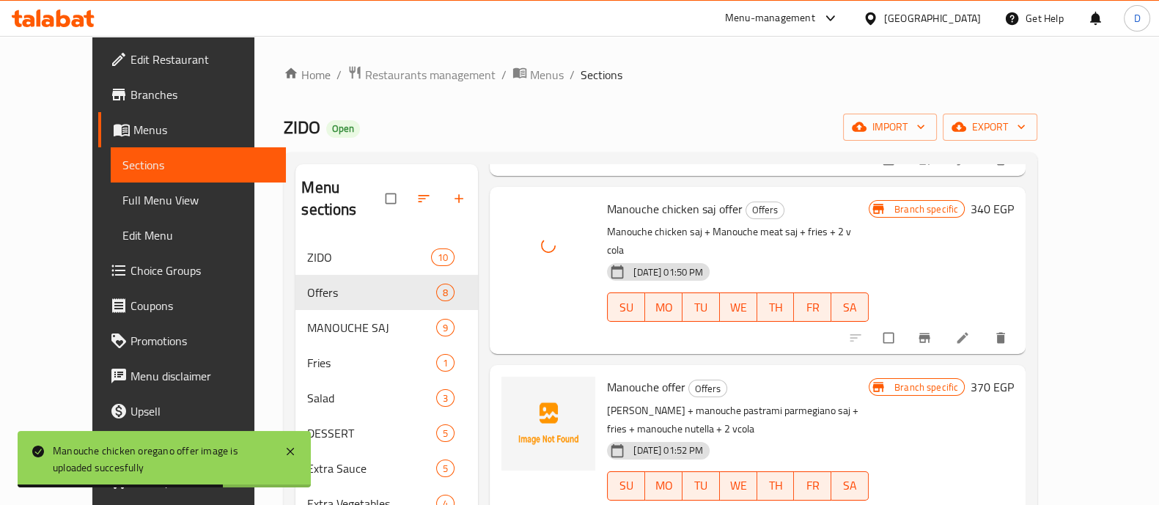
scroll to position [372, 0]
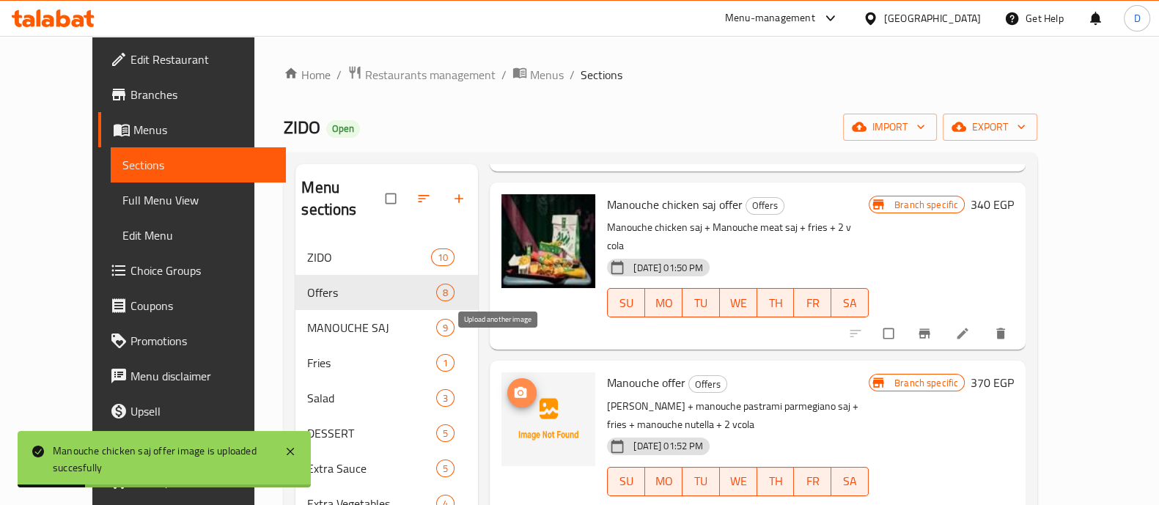
click at [514, 387] on icon "upload picture" at bounding box center [520, 392] width 12 height 11
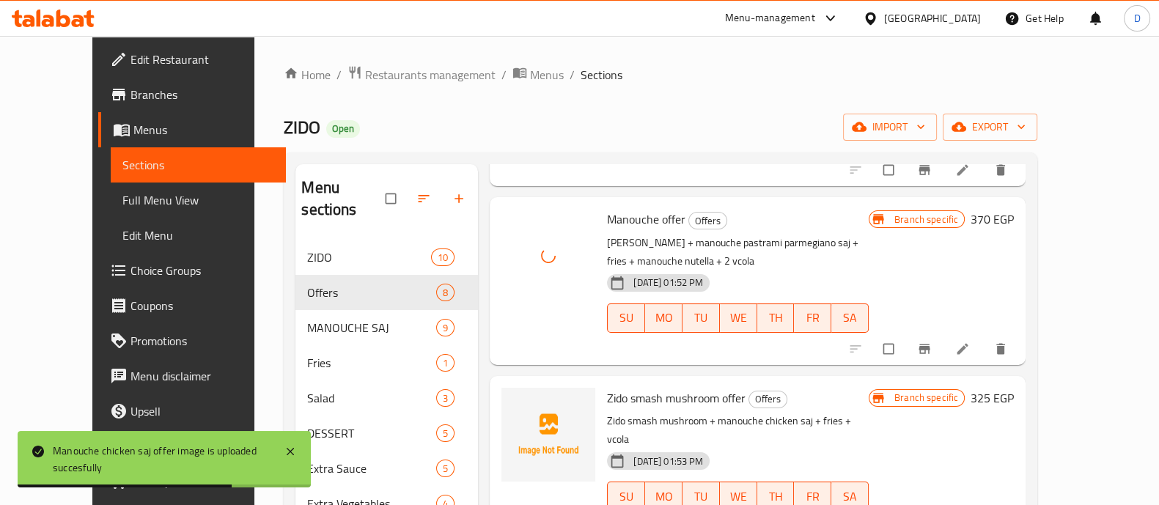
scroll to position [539, 0]
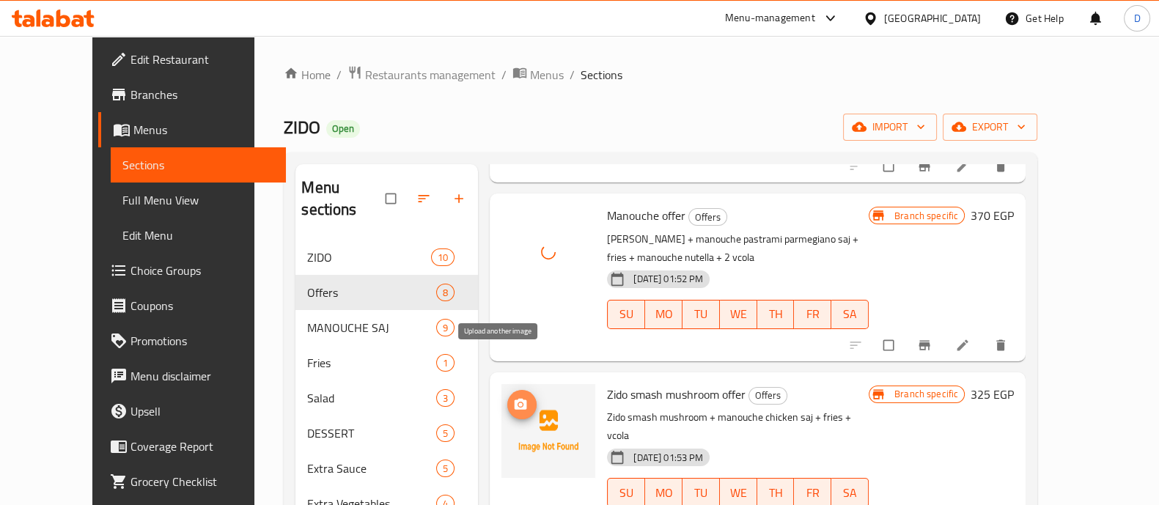
click at [513, 397] on icon "upload picture" at bounding box center [520, 404] width 15 height 15
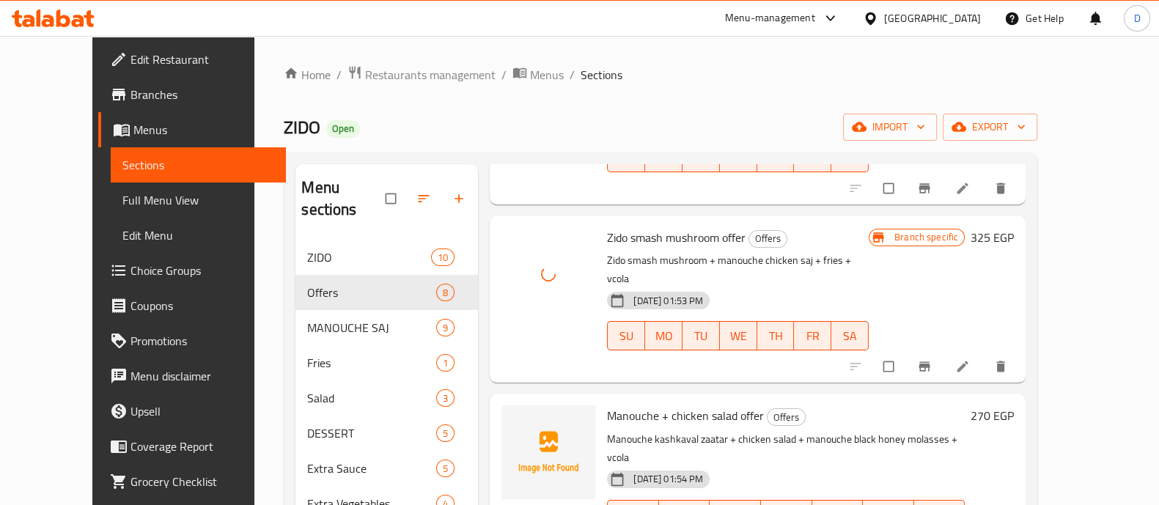
scroll to position [767, 0]
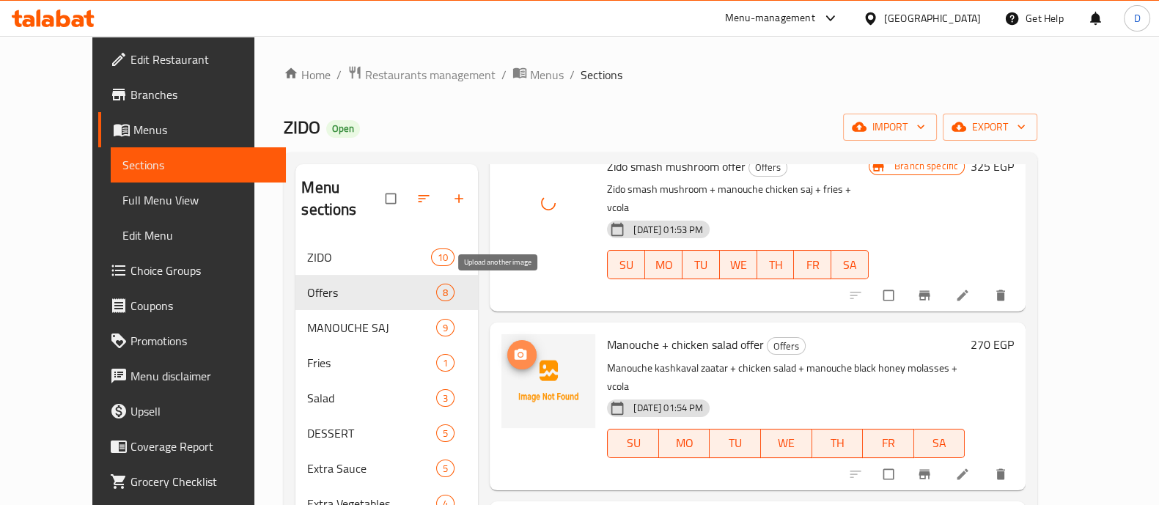
click at [507, 340] on button "upload picture" at bounding box center [521, 354] width 29 height 29
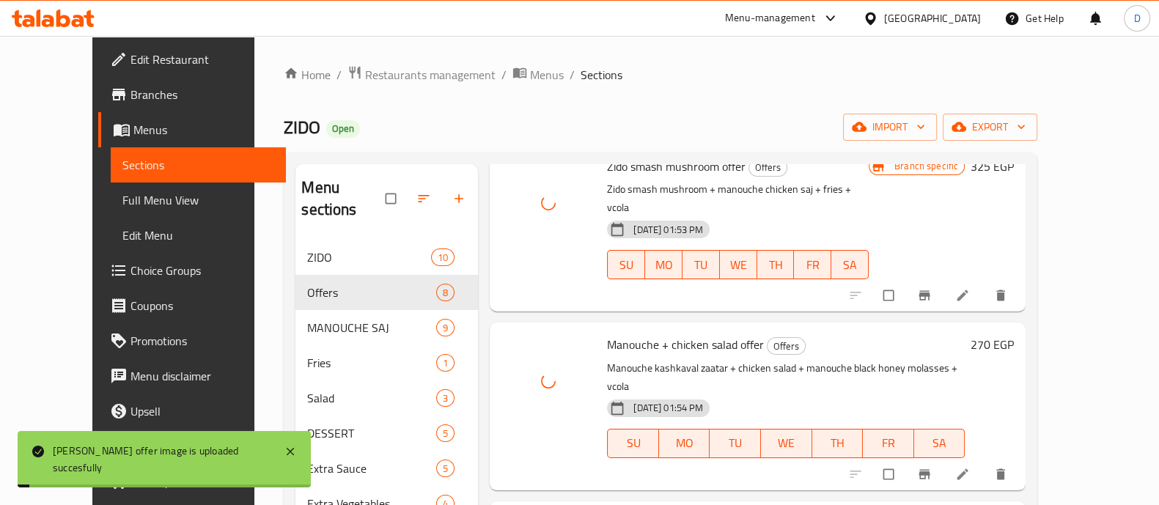
scroll to position [830, 0]
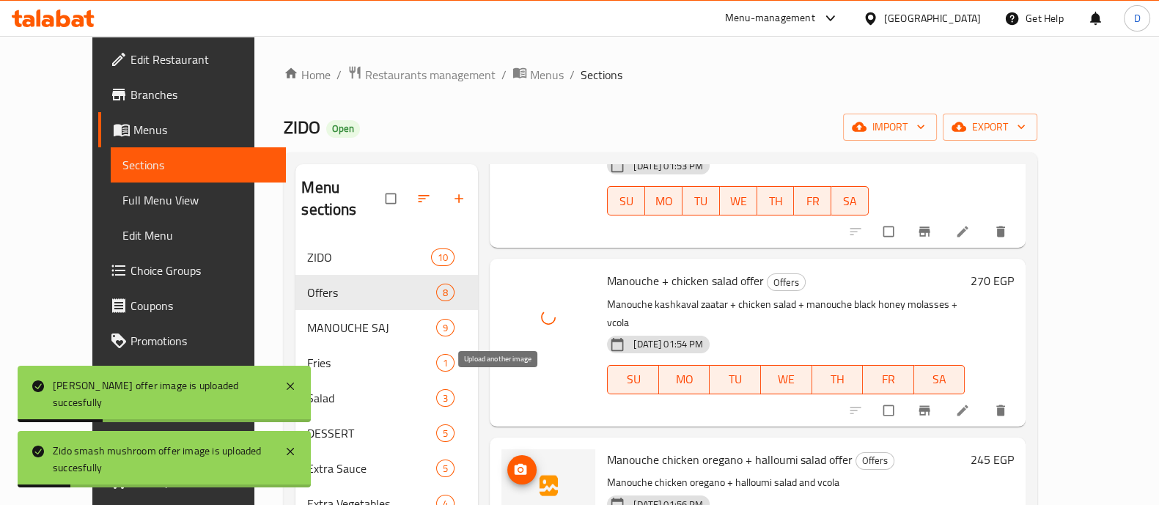
click at [514, 463] on icon "upload picture" at bounding box center [520, 468] width 12 height 11
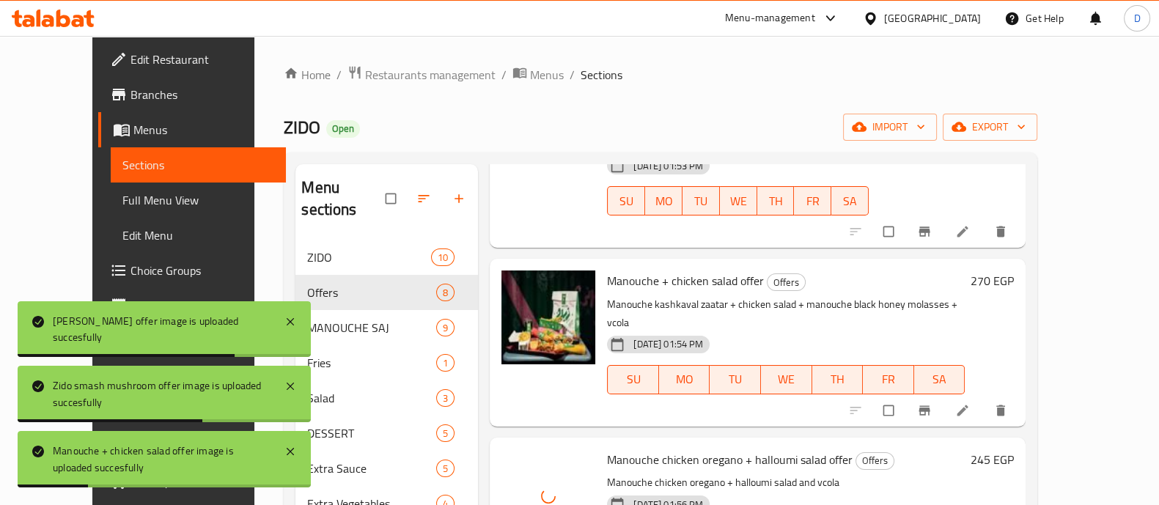
scroll to position [205, 0]
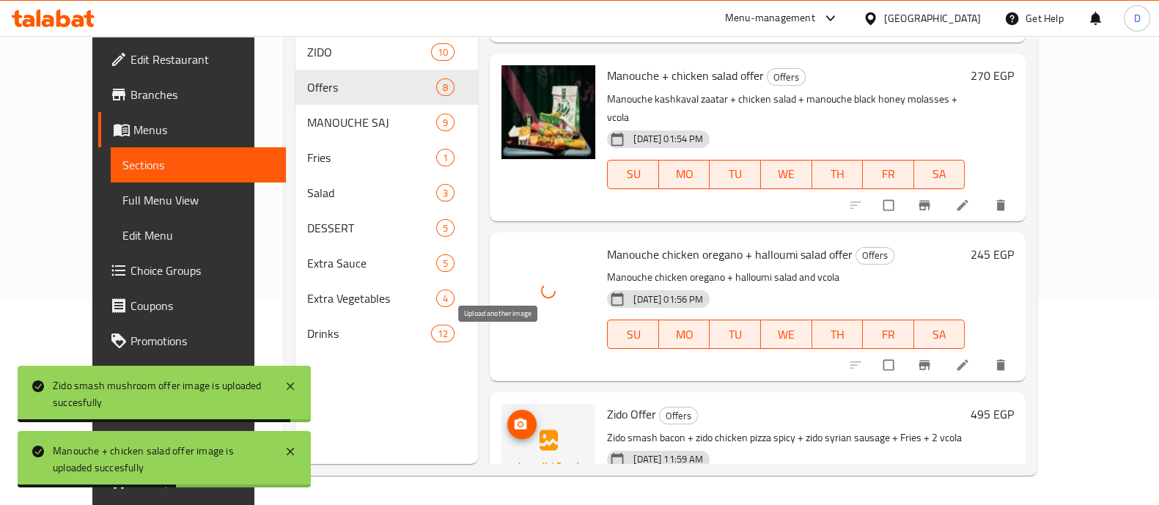
click at [519, 422] on circle "upload picture" at bounding box center [521, 424] width 4 height 4
